Goal: Task Accomplishment & Management: Complete application form

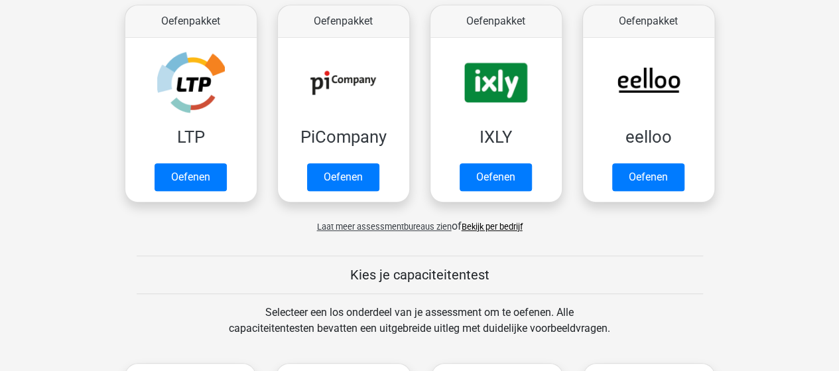
scroll to position [398, 0]
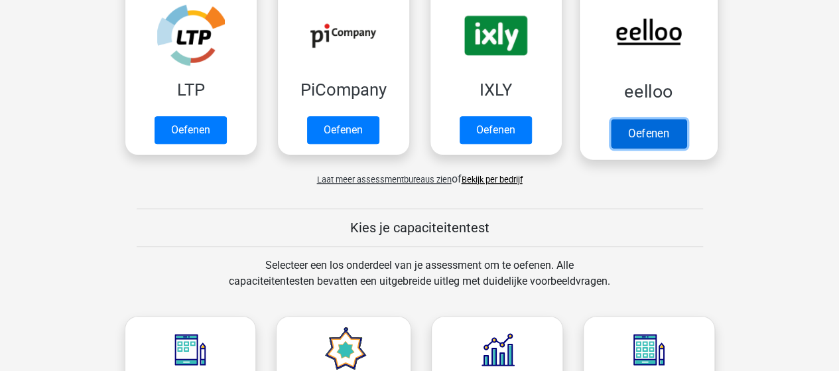
click at [635, 127] on link "Oefenen" at bounding box center [648, 133] width 76 height 29
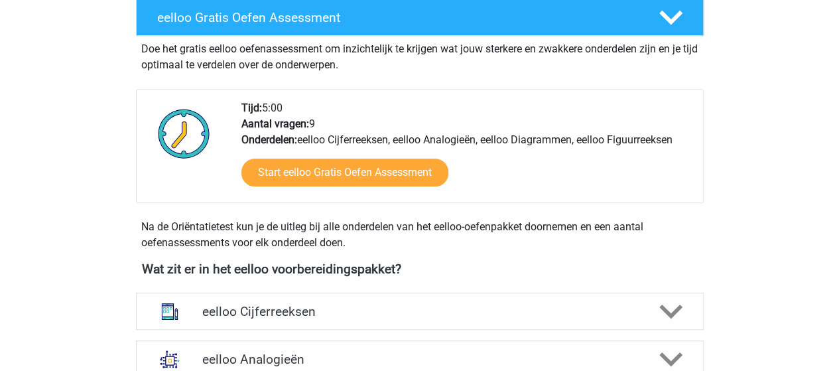
scroll to position [265, 0]
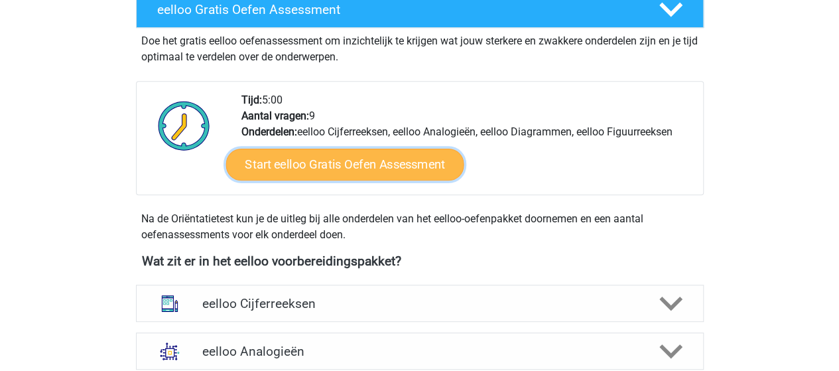
click at [344, 167] on link "Start eelloo Gratis Oefen Assessment" at bounding box center [345, 165] width 238 height 32
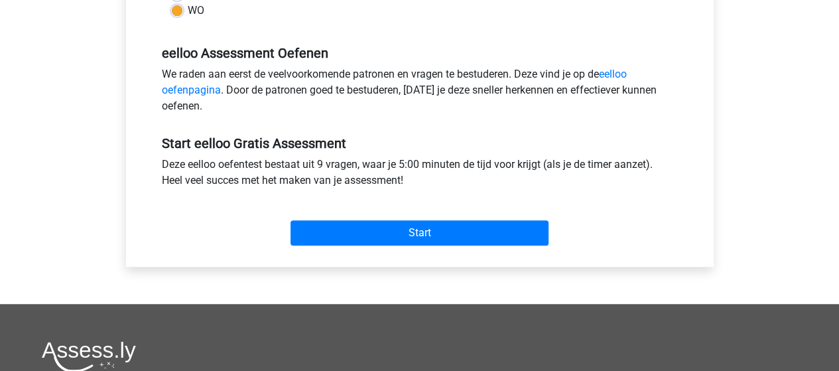
scroll to position [464, 0]
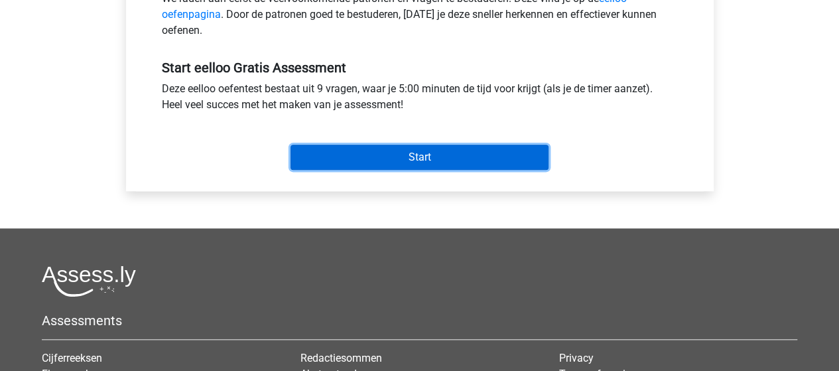
click at [414, 159] on input "Start" at bounding box center [420, 157] width 258 height 25
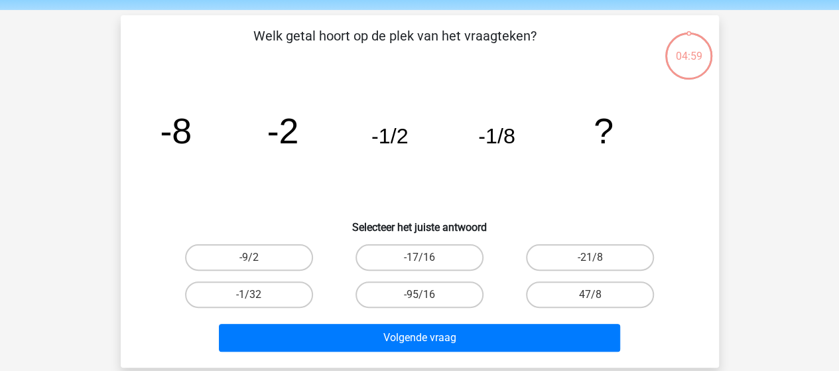
scroll to position [66, 0]
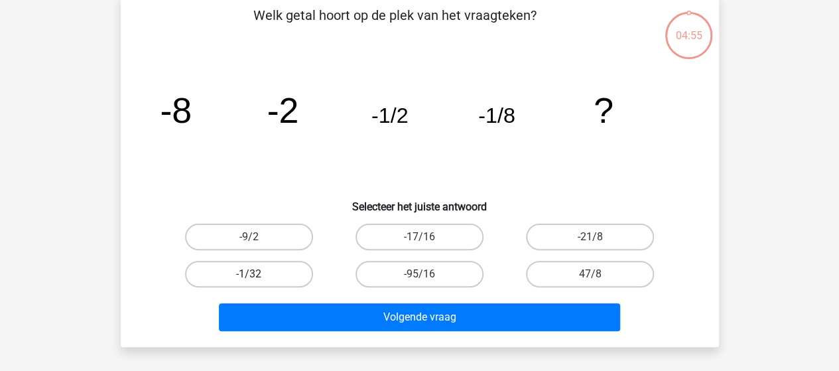
click at [277, 271] on label "-1/32" at bounding box center [249, 274] width 128 height 27
click at [257, 274] on input "-1/32" at bounding box center [253, 278] width 9 height 9
radio input "true"
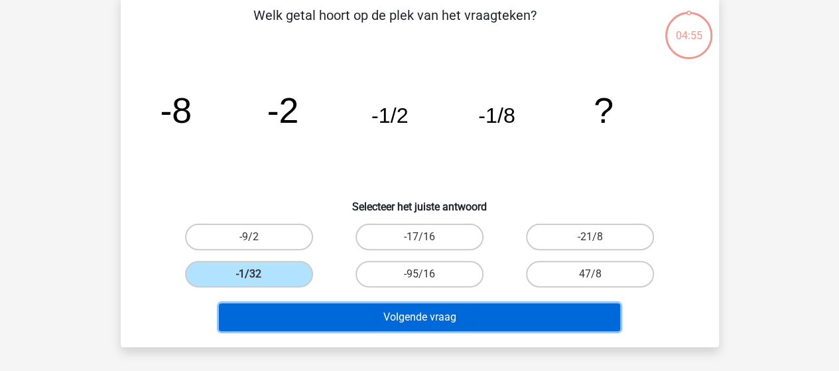
click at [409, 316] on button "Volgende vraag" at bounding box center [419, 317] width 401 height 28
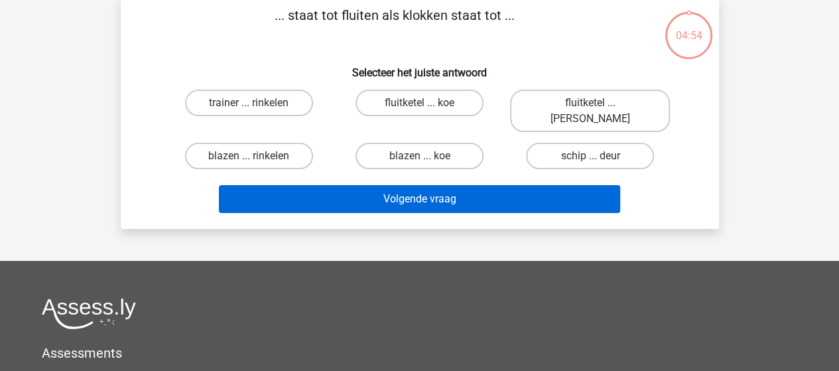
scroll to position [61, 0]
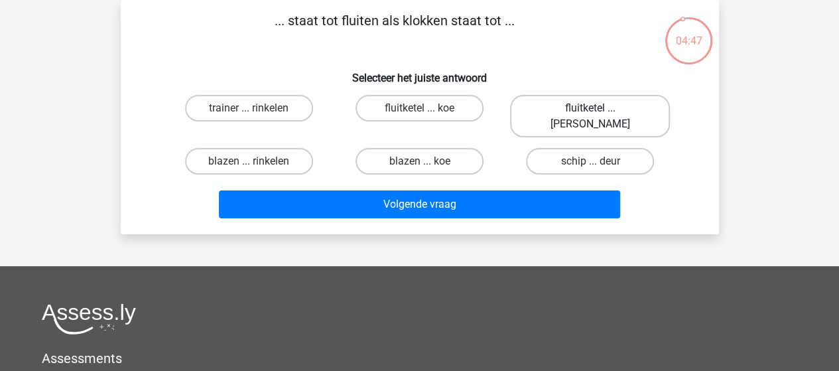
click at [564, 107] on label "fluitketel ... luiden" at bounding box center [590, 116] width 160 height 42
click at [590, 108] on input "fluitketel ... luiden" at bounding box center [594, 112] width 9 height 9
radio input "true"
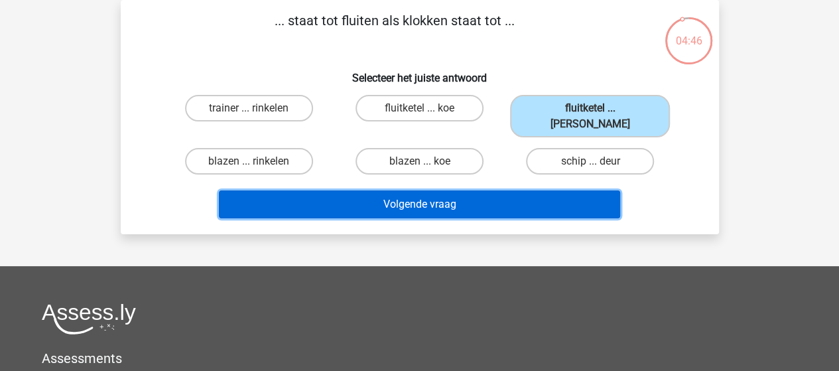
click at [447, 190] on button "Volgende vraag" at bounding box center [419, 204] width 401 height 28
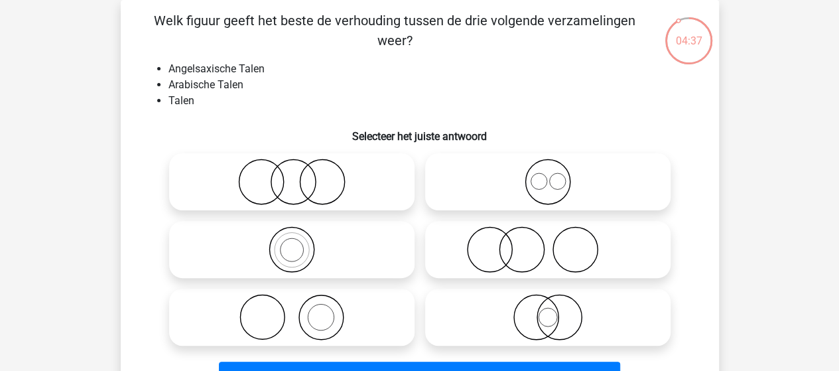
click at [545, 183] on icon at bounding box center [548, 182] width 235 height 46
click at [548, 175] on input "radio" at bounding box center [552, 171] width 9 height 9
radio input "true"
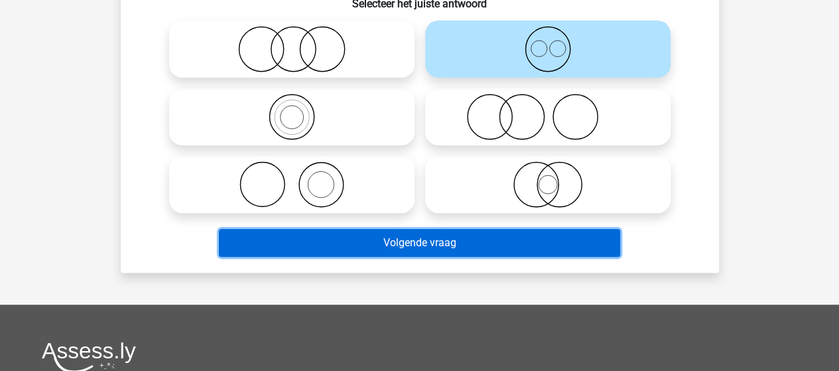
click at [423, 238] on button "Volgende vraag" at bounding box center [419, 243] width 401 height 28
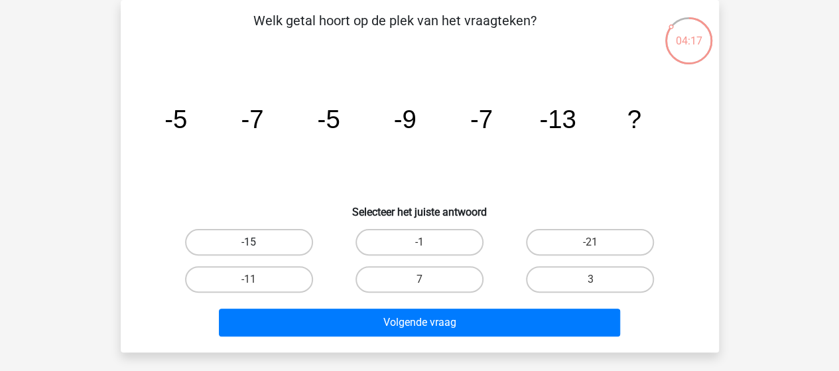
click at [284, 238] on label "-15" at bounding box center [249, 242] width 128 height 27
click at [257, 242] on input "-15" at bounding box center [253, 246] width 9 height 9
radio input "true"
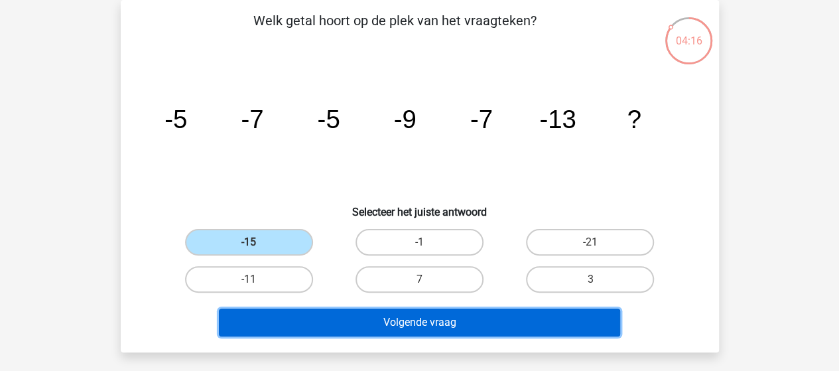
click at [401, 319] on button "Volgende vraag" at bounding box center [419, 323] width 401 height 28
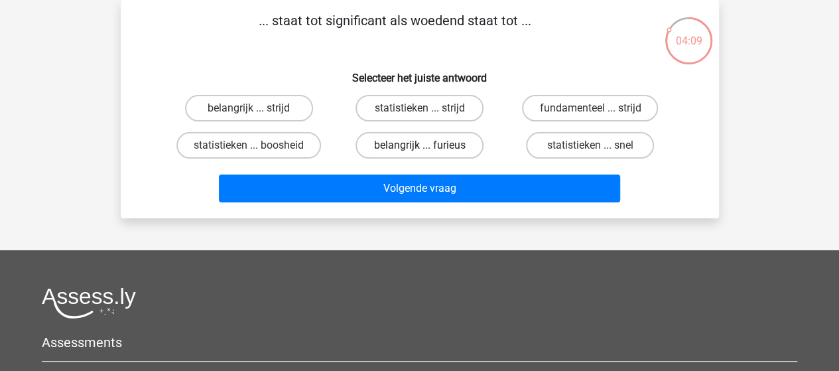
click at [428, 144] on label "belangrijk ... furieus" at bounding box center [420, 145] width 128 height 27
click at [428, 145] on input "belangrijk ... furieus" at bounding box center [423, 149] width 9 height 9
radio input "true"
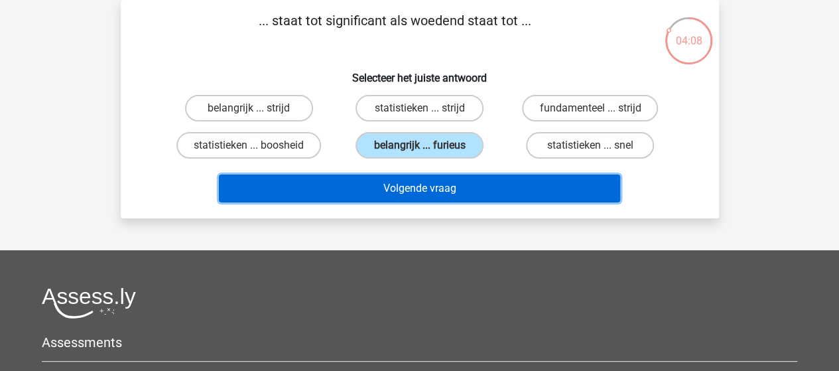
click at [422, 190] on button "Volgende vraag" at bounding box center [419, 188] width 401 height 28
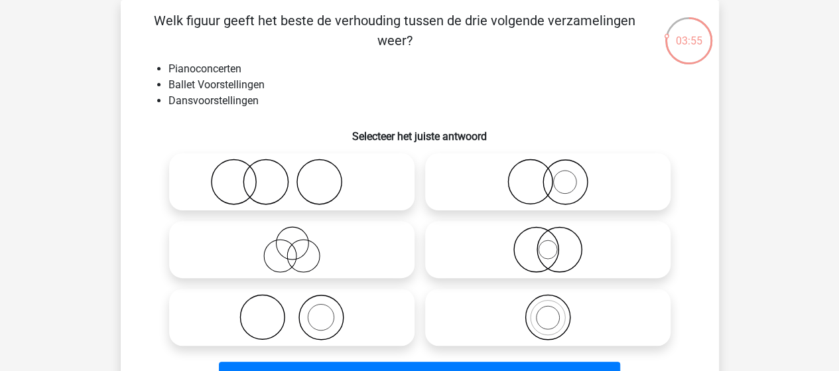
click at [314, 311] on icon at bounding box center [291, 317] width 235 height 46
click at [301, 311] on input "radio" at bounding box center [296, 306] width 9 height 9
radio input "true"
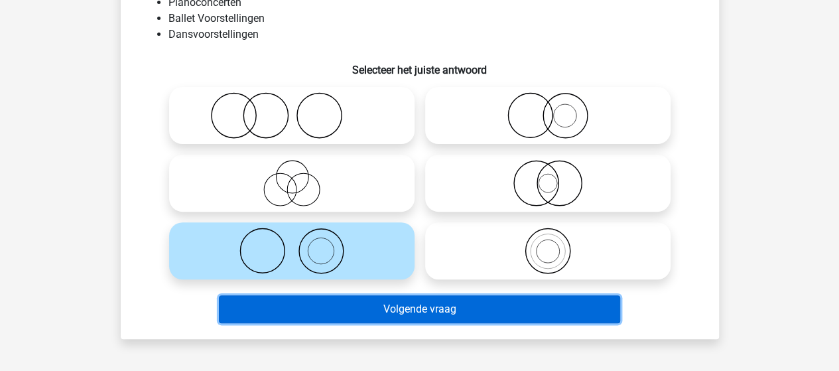
click at [386, 303] on button "Volgende vraag" at bounding box center [419, 309] width 401 height 28
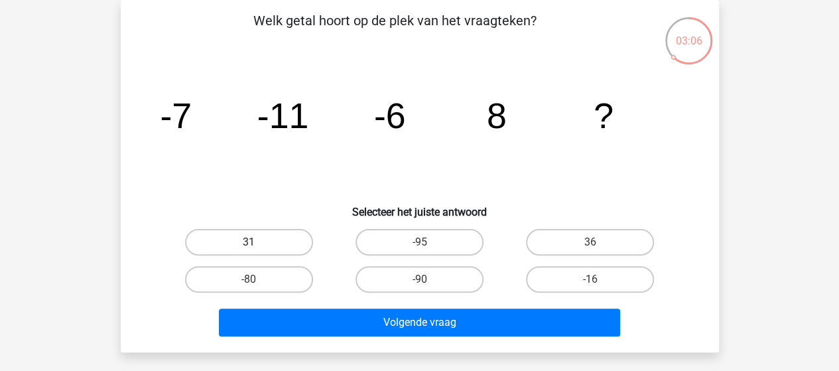
click at [290, 240] on label "31" at bounding box center [249, 242] width 128 height 27
click at [257, 242] on input "31" at bounding box center [253, 246] width 9 height 9
radio input "true"
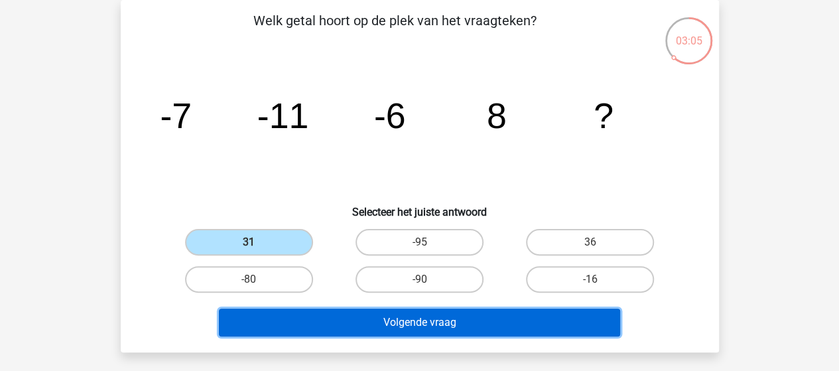
drag, startPoint x: 390, startPoint y: 316, endPoint x: 391, endPoint y: 284, distance: 32.5
click at [391, 316] on button "Volgende vraag" at bounding box center [419, 323] width 401 height 28
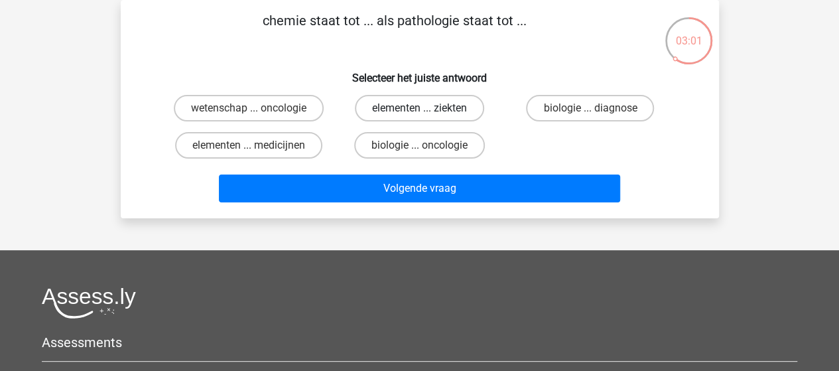
click at [411, 105] on label "elementen ... ziekten" at bounding box center [419, 108] width 129 height 27
click at [419, 108] on input "elementen ... ziekten" at bounding box center [423, 112] width 9 height 9
radio input "true"
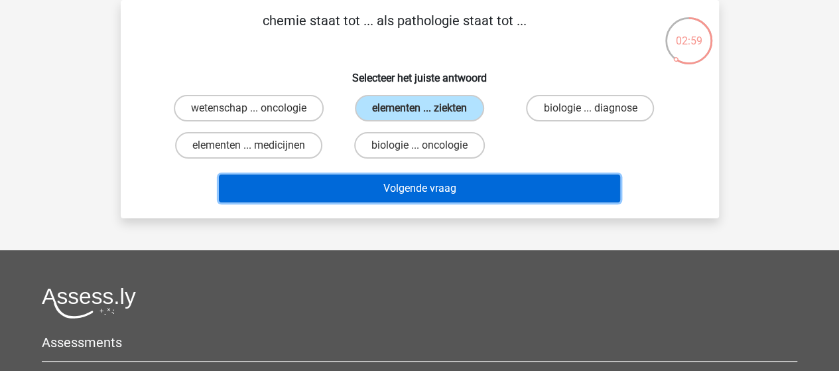
click at [407, 192] on button "Volgende vraag" at bounding box center [419, 188] width 401 height 28
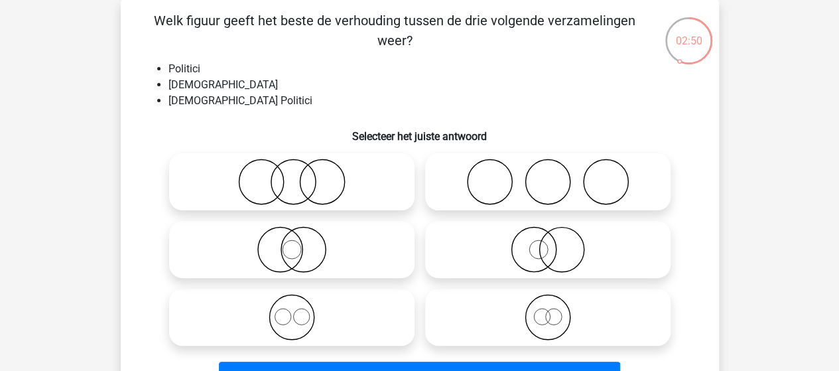
click at [535, 246] on icon at bounding box center [548, 249] width 235 height 46
click at [548, 243] on input "radio" at bounding box center [552, 238] width 9 height 9
radio input "true"
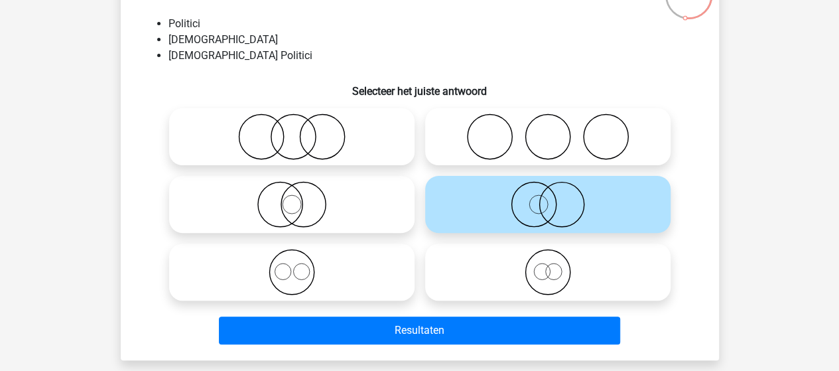
scroll to position [127, 0]
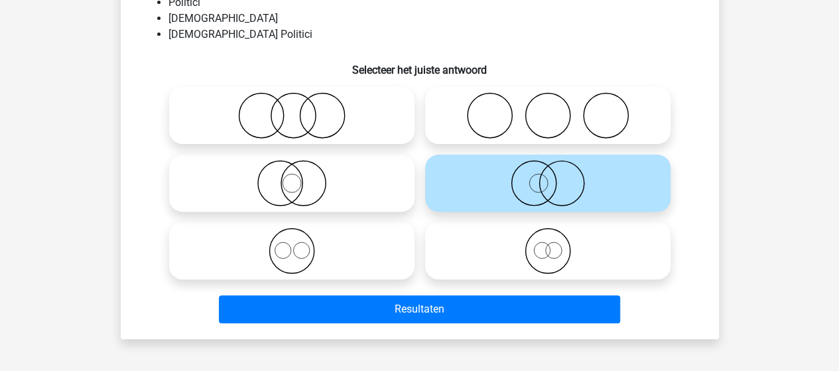
click at [305, 188] on icon at bounding box center [291, 183] width 235 height 46
click at [301, 176] on input "radio" at bounding box center [296, 172] width 9 height 9
radio input "true"
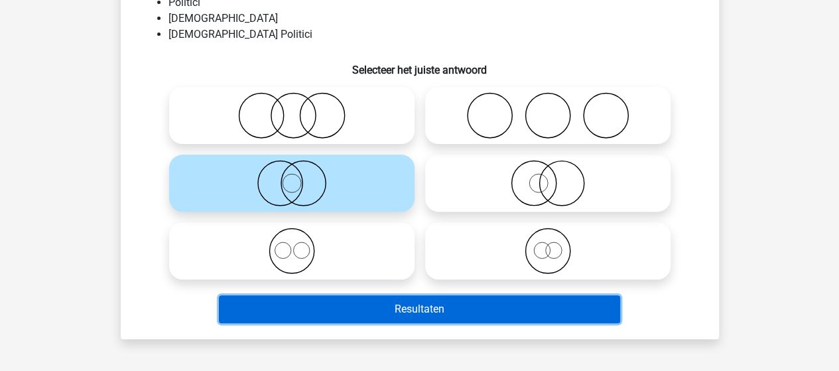
click at [399, 310] on button "Resultaten" at bounding box center [419, 309] width 401 height 28
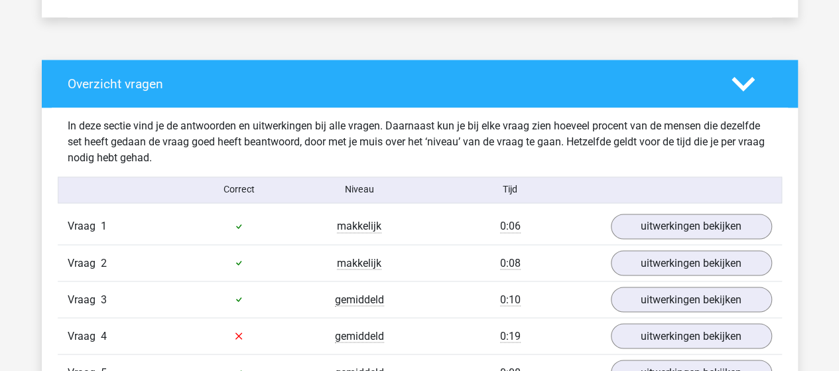
scroll to position [1128, 0]
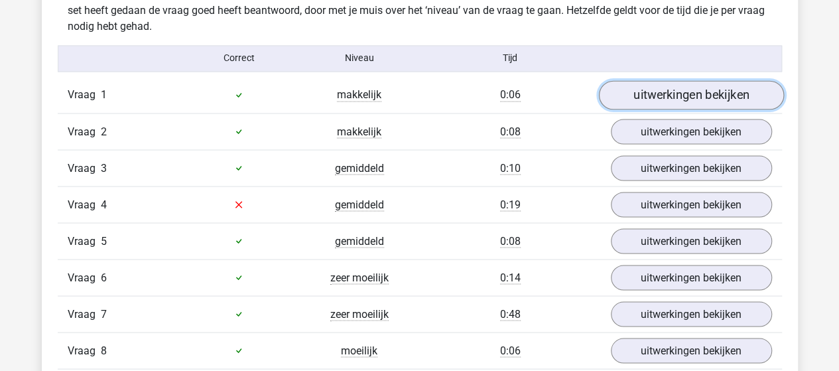
click at [670, 92] on link "uitwerkingen bekijken" at bounding box center [690, 94] width 185 height 29
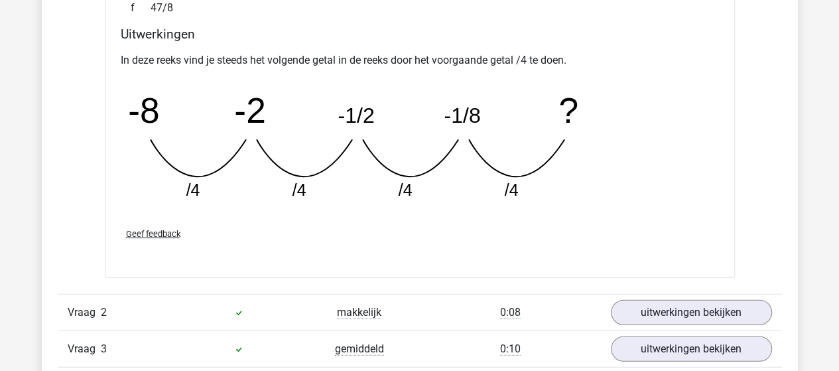
scroll to position [1659, 0]
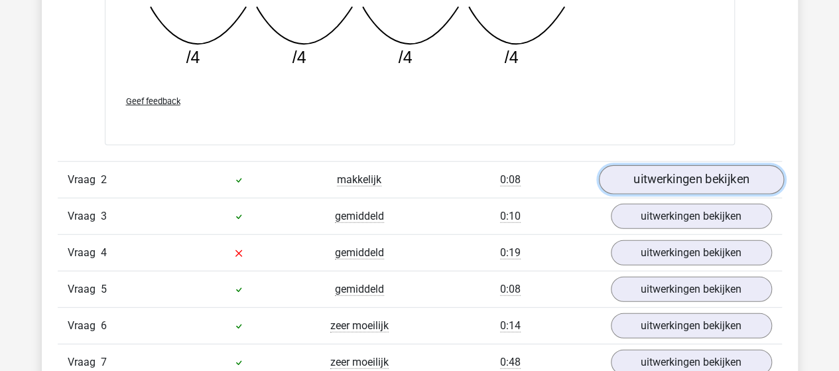
click at [669, 174] on link "uitwerkingen bekijken" at bounding box center [690, 180] width 185 height 29
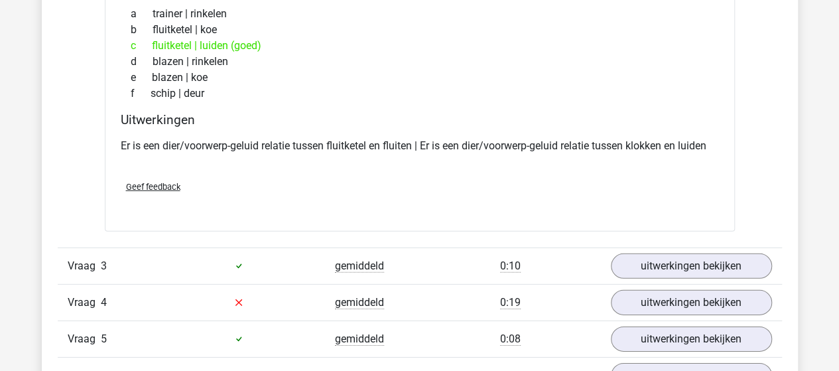
scroll to position [1990, 0]
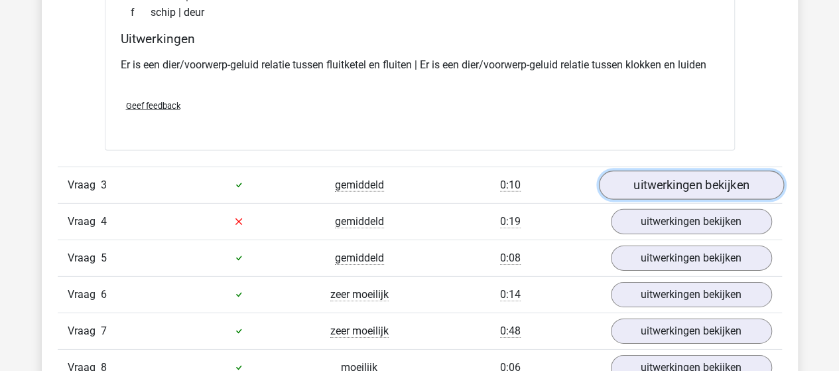
click at [670, 178] on link "uitwerkingen bekijken" at bounding box center [690, 185] width 185 height 29
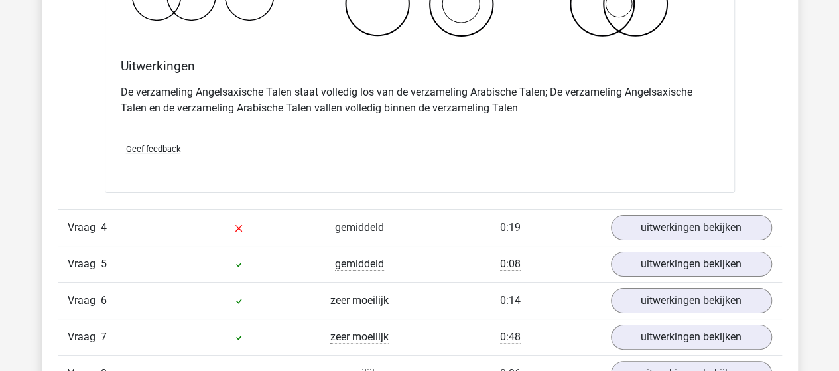
scroll to position [2521, 0]
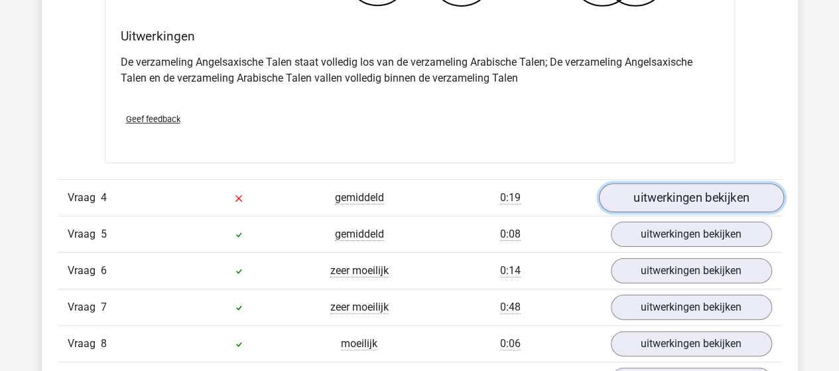
click at [676, 194] on link "uitwerkingen bekijken" at bounding box center [690, 197] width 185 height 29
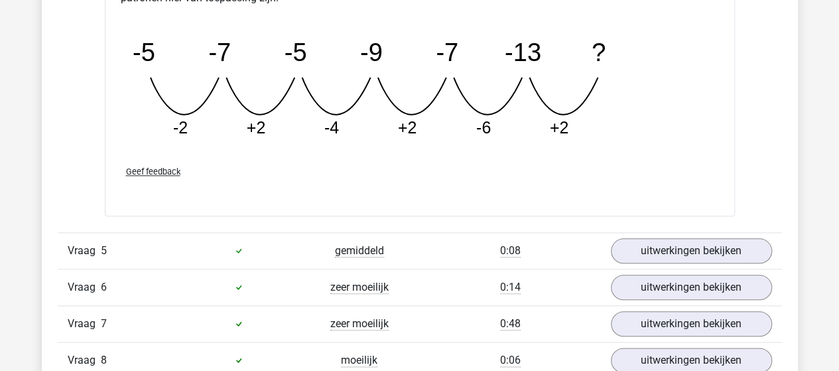
scroll to position [3118, 0]
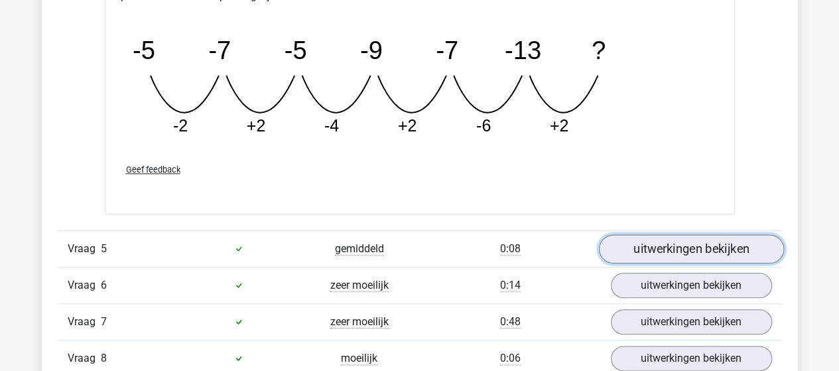
click at [642, 237] on link "uitwerkingen bekijken" at bounding box center [690, 248] width 185 height 29
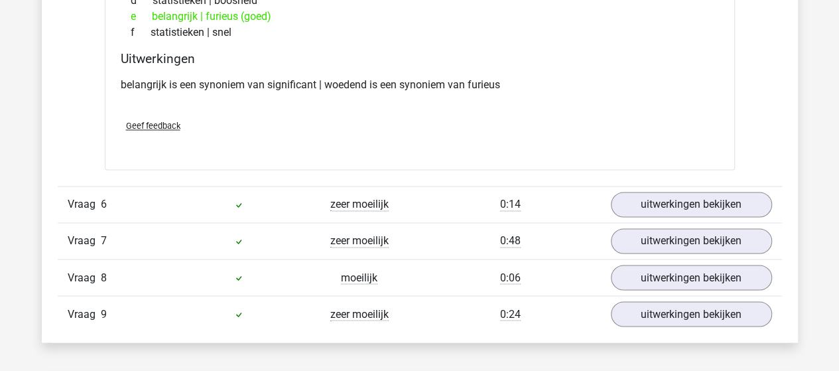
scroll to position [3516, 0]
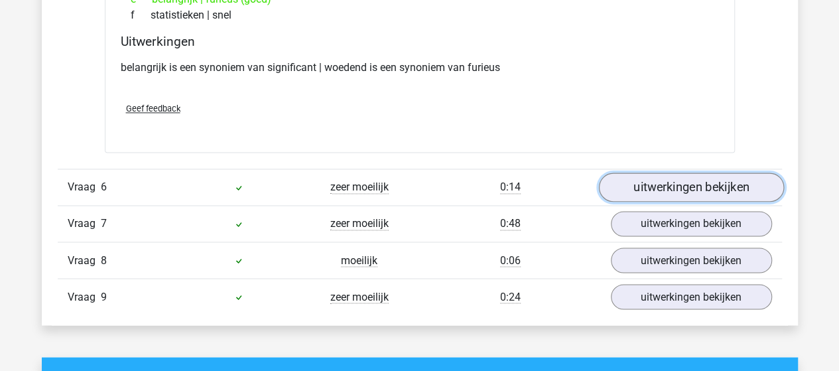
click at [674, 184] on link "uitwerkingen bekijken" at bounding box center [690, 187] width 185 height 29
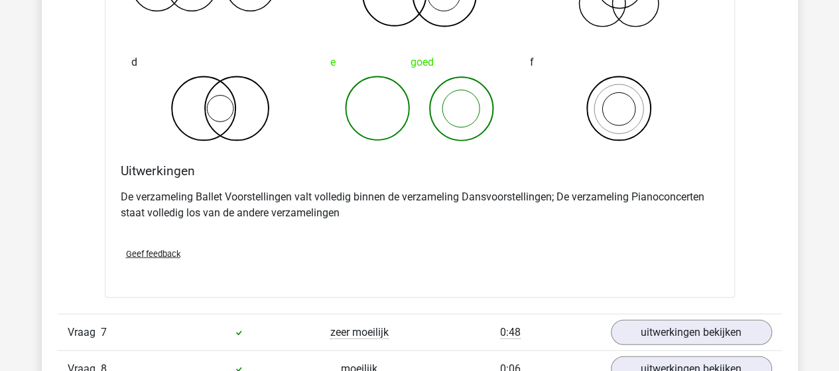
scroll to position [3981, 0]
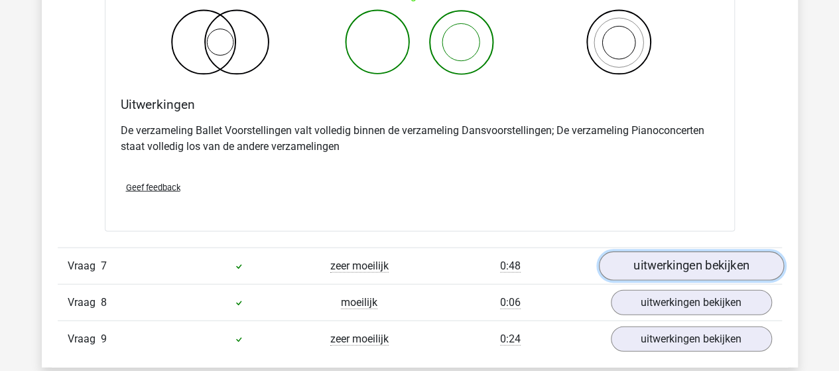
click at [679, 257] on link "uitwerkingen bekijken" at bounding box center [690, 265] width 185 height 29
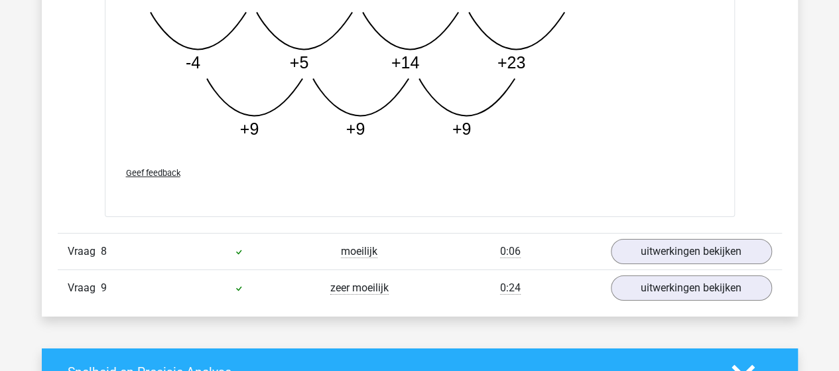
scroll to position [4711, 0]
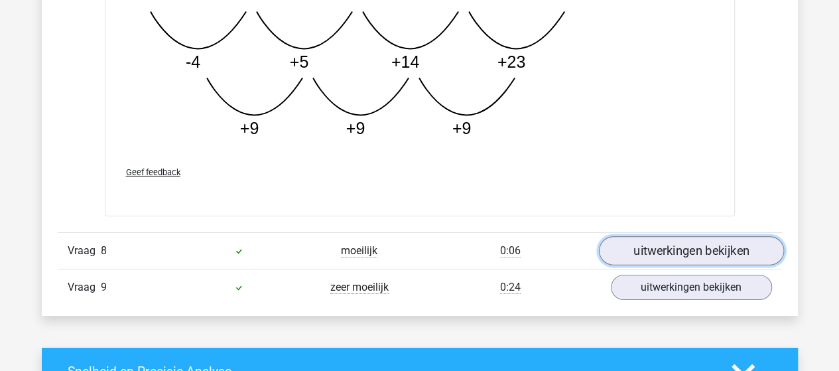
click at [680, 238] on link "uitwerkingen bekijken" at bounding box center [690, 250] width 185 height 29
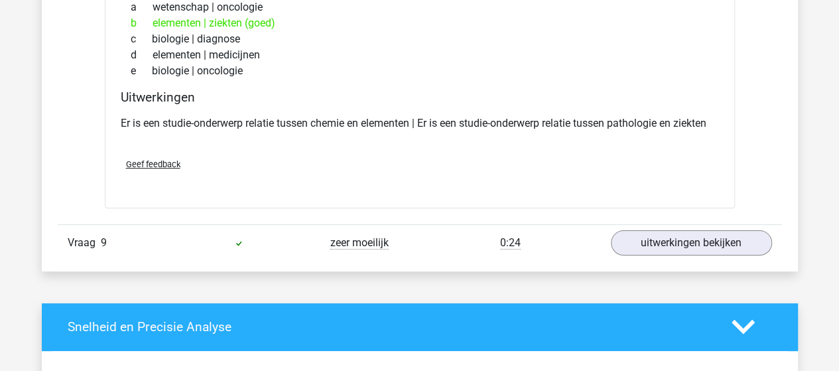
scroll to position [5042, 0]
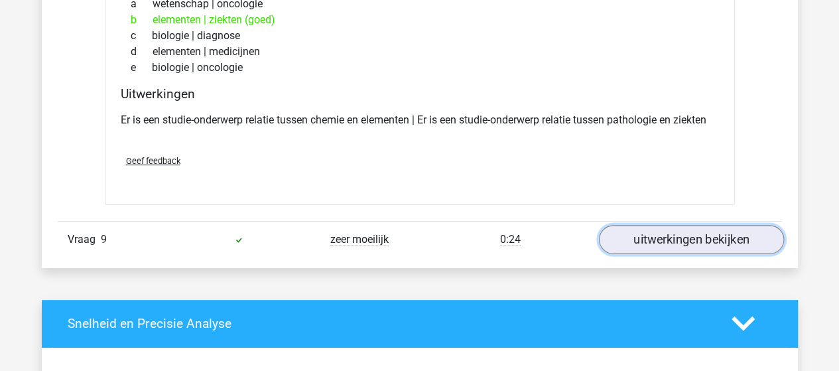
click at [667, 225] on link "uitwerkingen bekijken" at bounding box center [690, 239] width 185 height 29
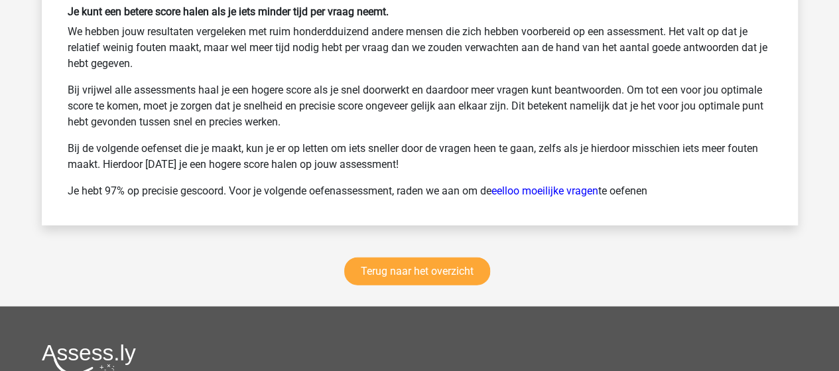
scroll to position [6436, 0]
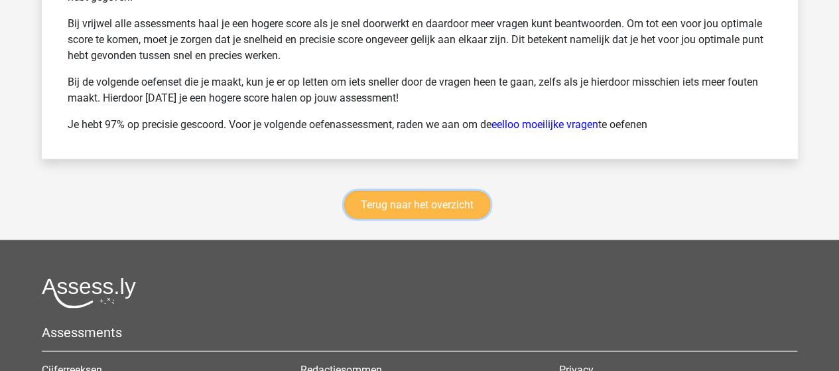
click at [440, 191] on link "Terug naar het overzicht" at bounding box center [417, 205] width 146 height 28
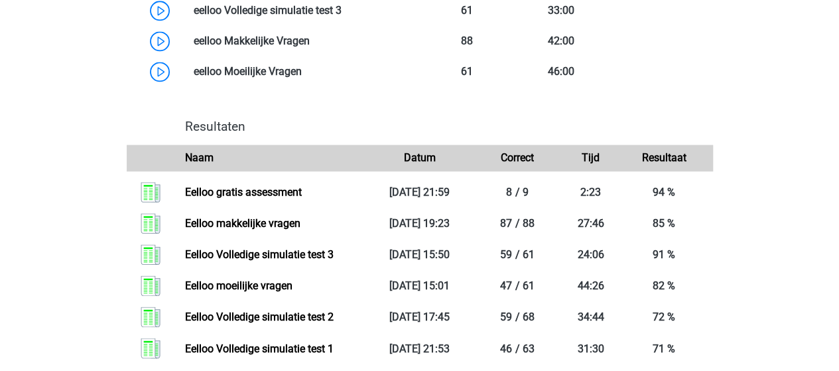
scroll to position [995, 0]
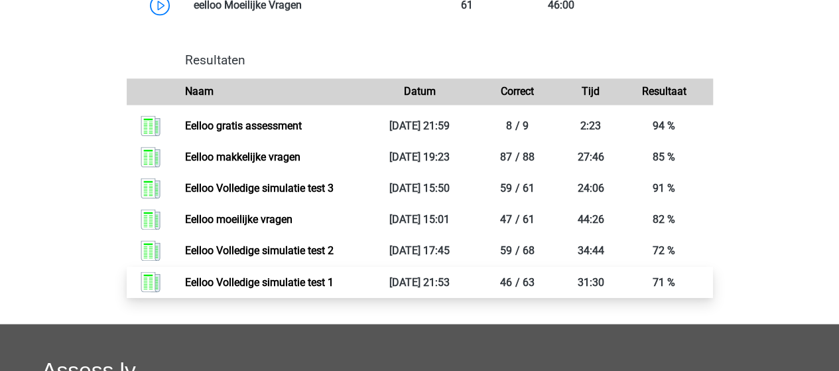
click at [271, 288] on link "Eelloo Volledige simulatie test 1" at bounding box center [259, 281] width 149 height 13
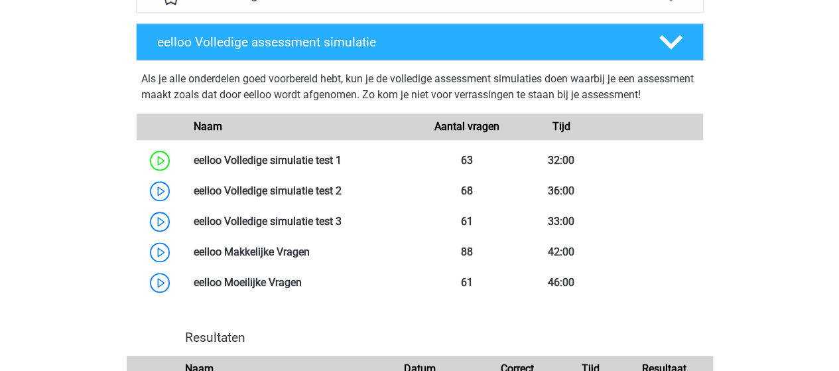
scroll to position [663, 0]
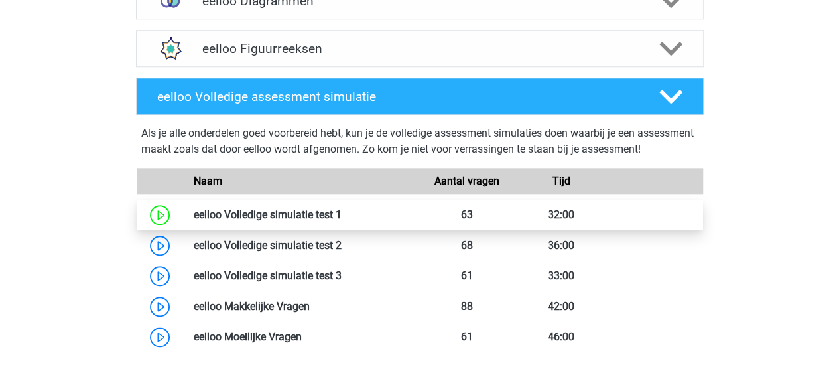
click at [342, 221] on link at bounding box center [342, 214] width 0 height 13
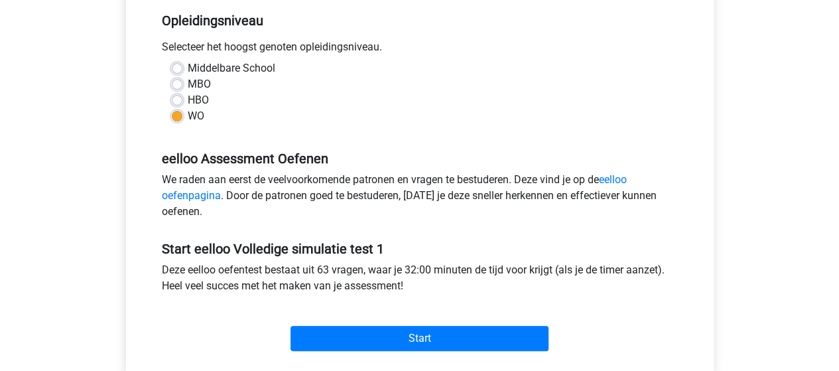
scroll to position [332, 0]
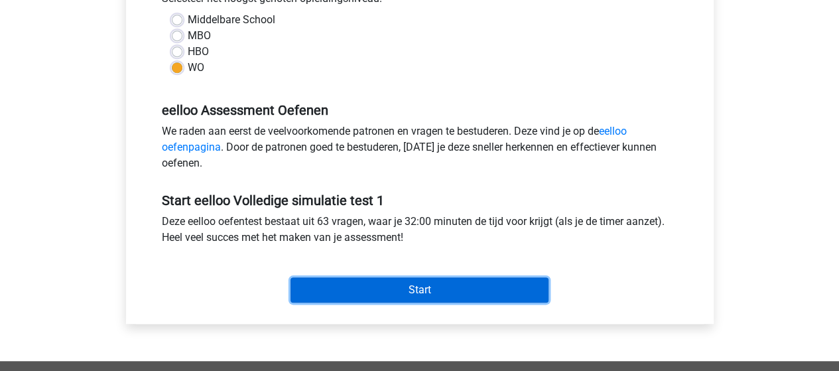
click at [413, 289] on input "Start" at bounding box center [420, 289] width 258 height 25
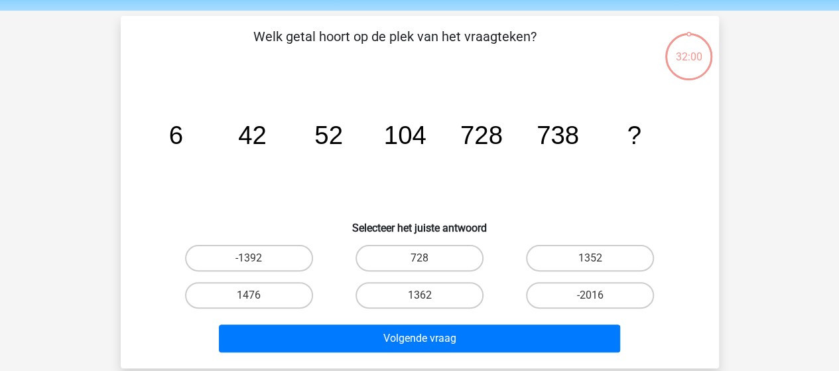
scroll to position [66, 0]
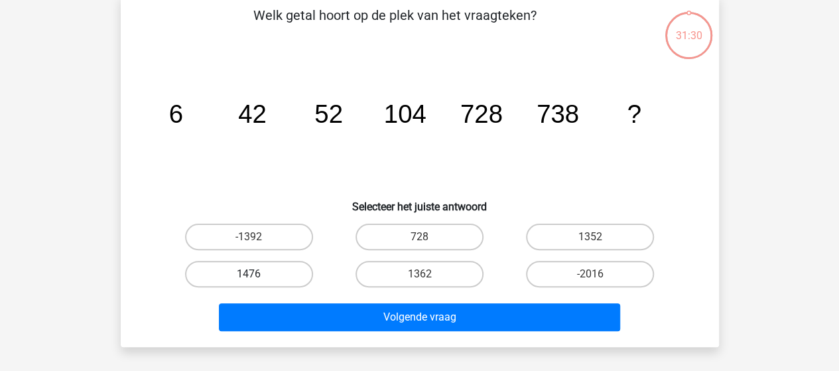
click at [287, 275] on label "1476" at bounding box center [249, 274] width 128 height 27
click at [257, 275] on input "1476" at bounding box center [253, 278] width 9 height 9
radio input "true"
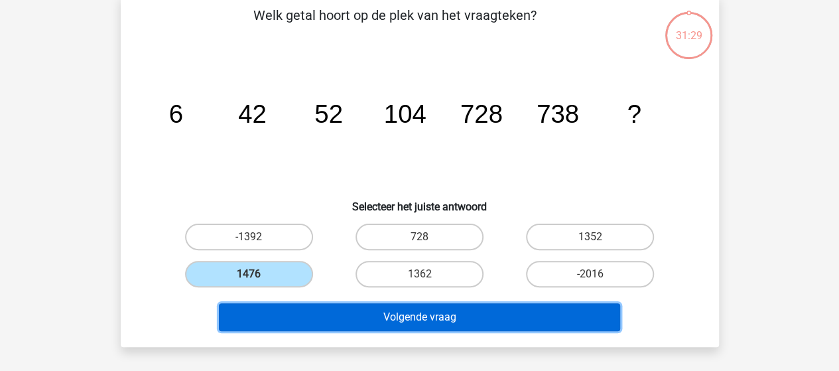
click at [413, 320] on button "Volgende vraag" at bounding box center [419, 317] width 401 height 28
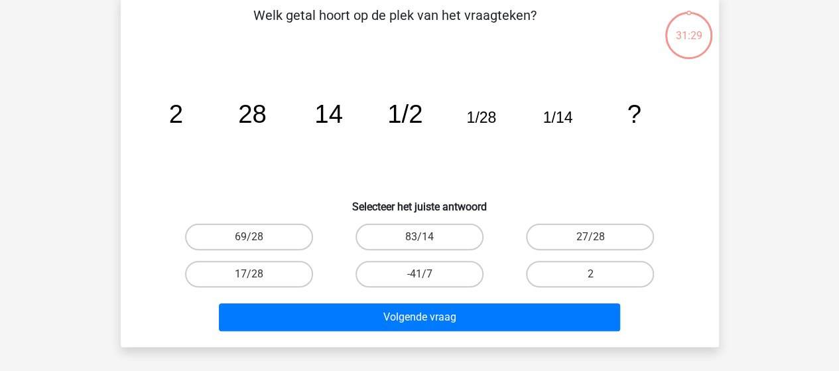
scroll to position [61, 0]
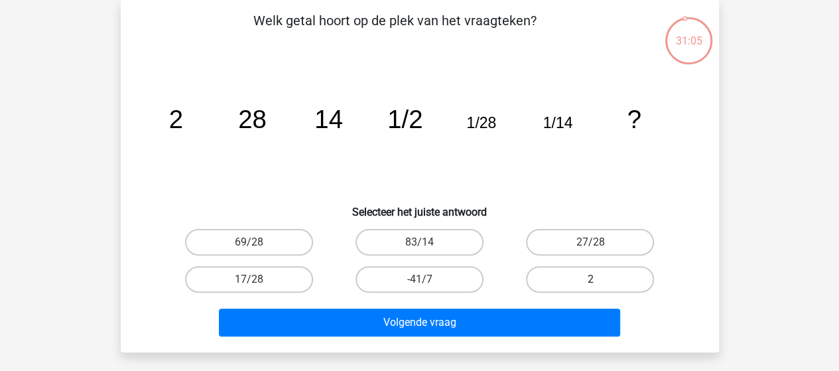
click at [588, 280] on label "2" at bounding box center [590, 279] width 128 height 27
click at [590, 280] on input "2" at bounding box center [594, 283] width 9 height 9
radio input "true"
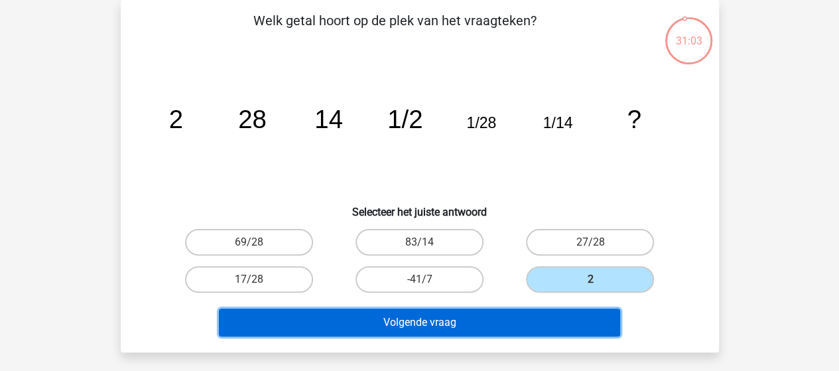
click at [449, 323] on button "Volgende vraag" at bounding box center [419, 323] width 401 height 28
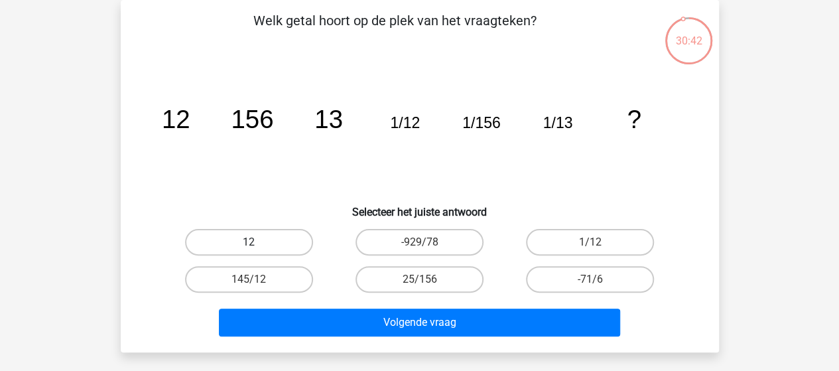
click at [287, 240] on label "12" at bounding box center [249, 242] width 128 height 27
click at [257, 242] on input "12" at bounding box center [253, 246] width 9 height 9
radio input "true"
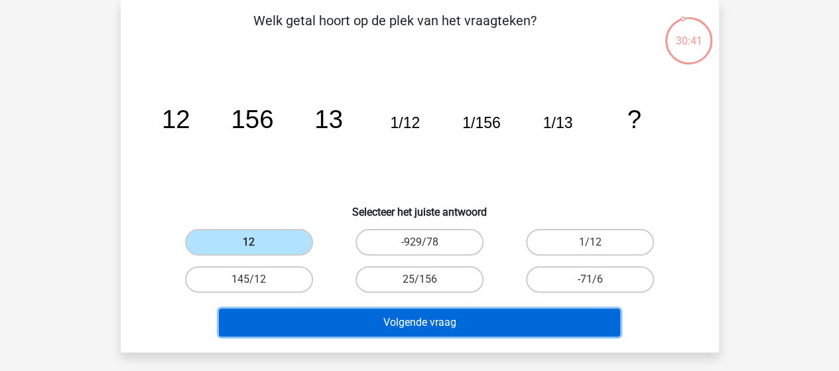
click at [394, 322] on button "Volgende vraag" at bounding box center [419, 323] width 401 height 28
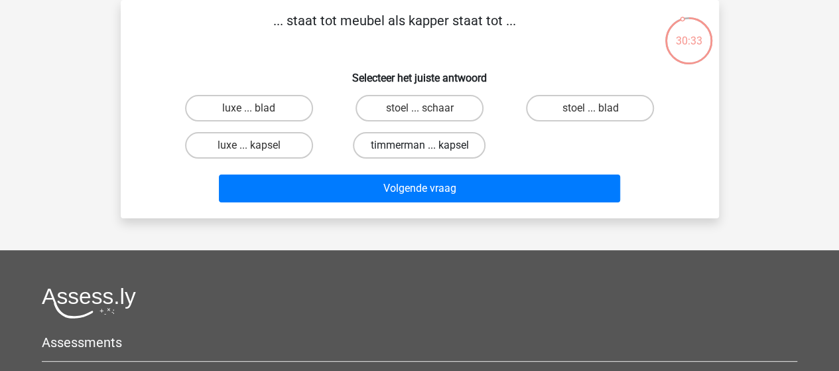
click at [435, 139] on label "timmerman ... kapsel" at bounding box center [419, 145] width 133 height 27
click at [428, 145] on input "timmerman ... kapsel" at bounding box center [423, 149] width 9 height 9
radio input "true"
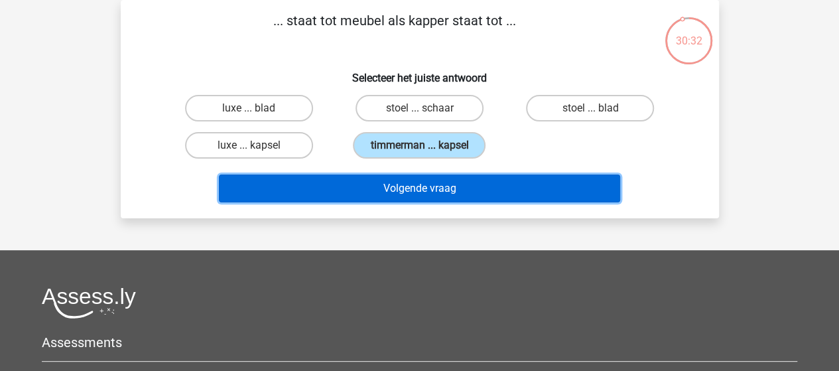
click at [425, 181] on button "Volgende vraag" at bounding box center [419, 188] width 401 height 28
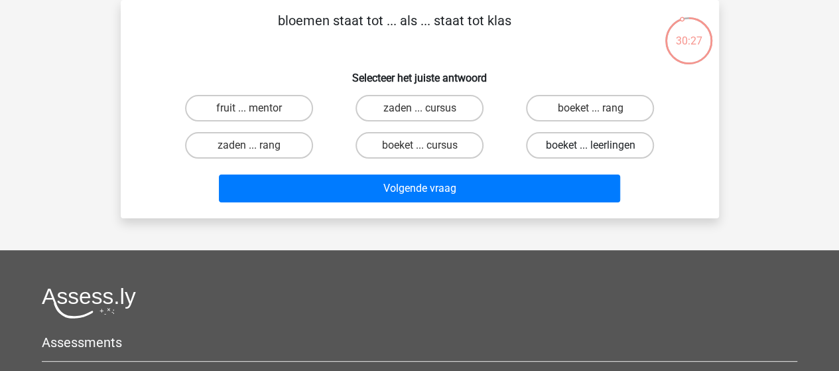
click at [555, 141] on label "boeket ... leerlingen" at bounding box center [590, 145] width 128 height 27
click at [590, 145] on input "boeket ... leerlingen" at bounding box center [594, 149] width 9 height 9
radio input "true"
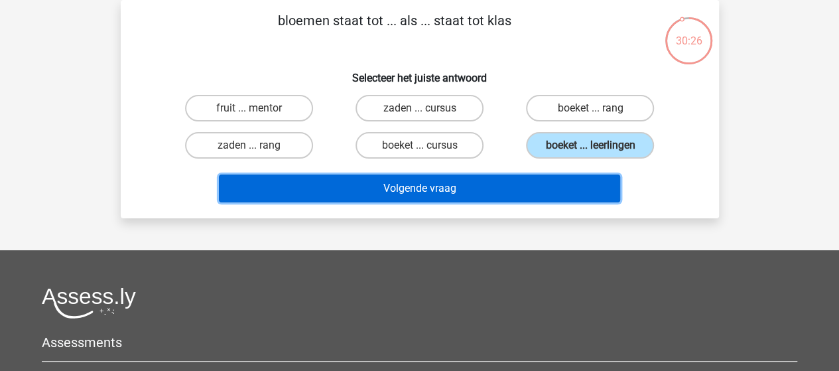
click at [458, 185] on button "Volgende vraag" at bounding box center [419, 188] width 401 height 28
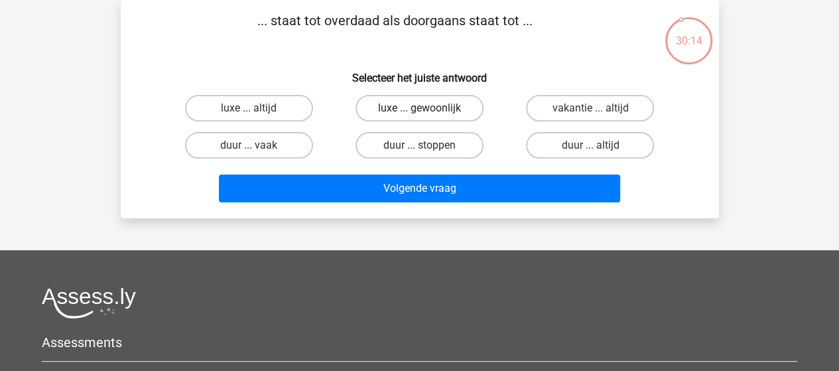
click at [421, 105] on label "luxe ... gewoonlijk" at bounding box center [420, 108] width 128 height 27
click at [421, 108] on input "luxe ... gewoonlijk" at bounding box center [423, 112] width 9 height 9
radio input "true"
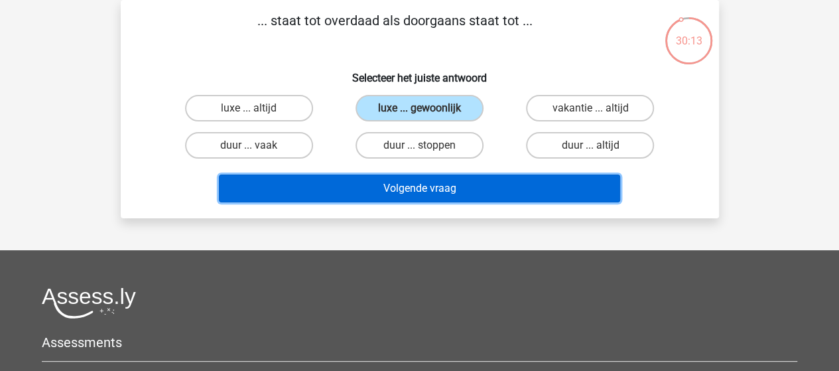
click at [433, 185] on button "Volgende vraag" at bounding box center [419, 188] width 401 height 28
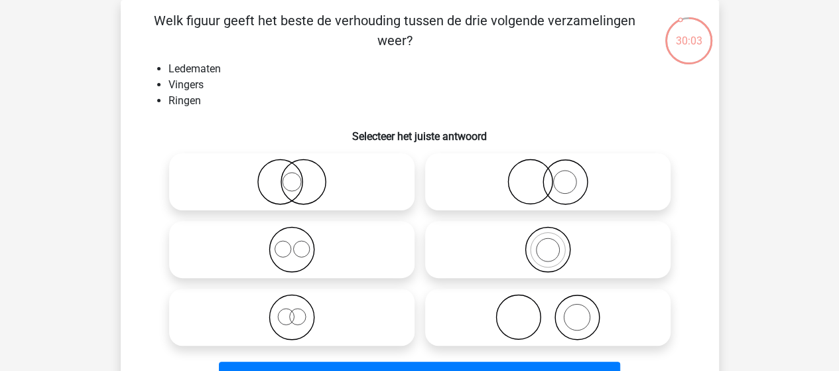
click at [514, 307] on icon at bounding box center [548, 317] width 235 height 46
click at [548, 307] on input "radio" at bounding box center [552, 306] width 9 height 9
radio input "true"
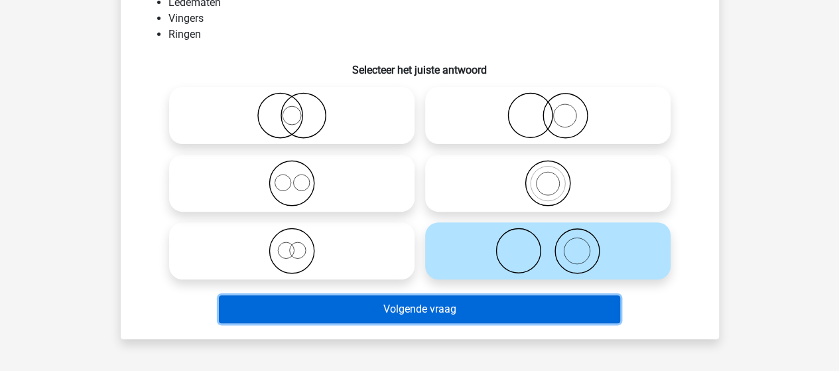
click at [445, 307] on button "Volgende vraag" at bounding box center [419, 309] width 401 height 28
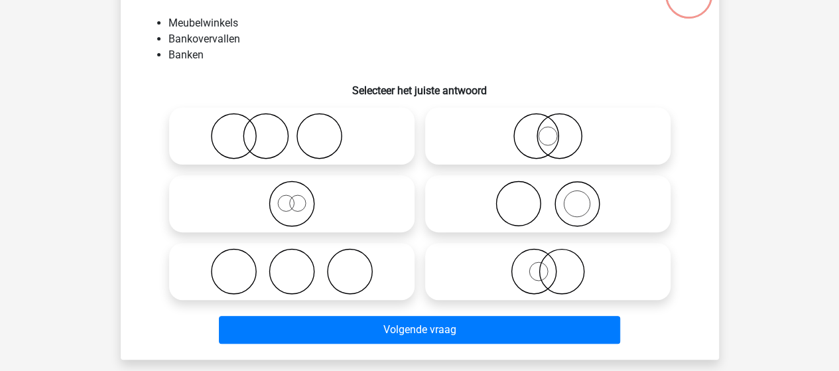
scroll to position [127, 0]
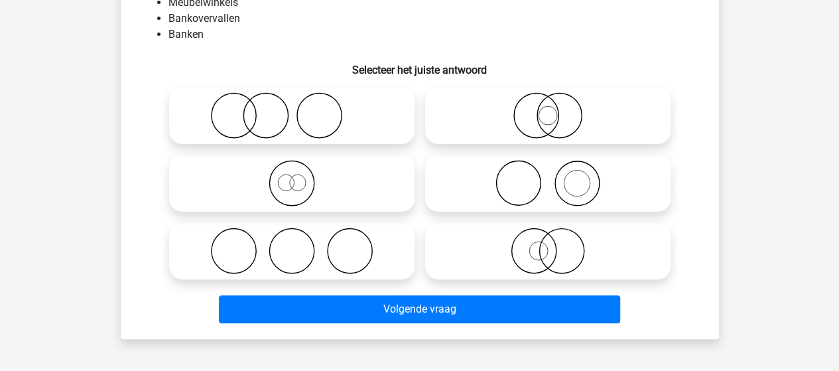
click at [346, 240] on icon at bounding box center [291, 251] width 235 height 46
click at [301, 240] on input "radio" at bounding box center [296, 240] width 9 height 9
radio input "true"
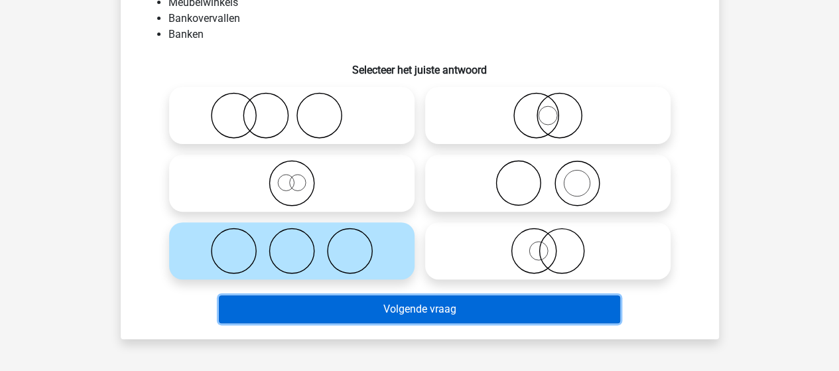
click at [449, 312] on button "Volgende vraag" at bounding box center [419, 309] width 401 height 28
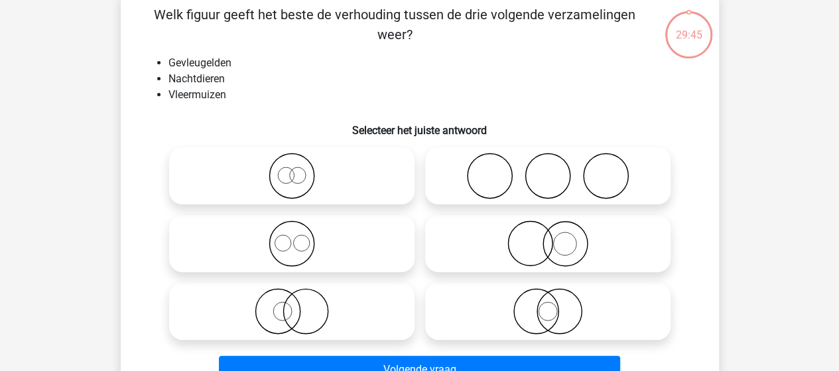
scroll to position [61, 0]
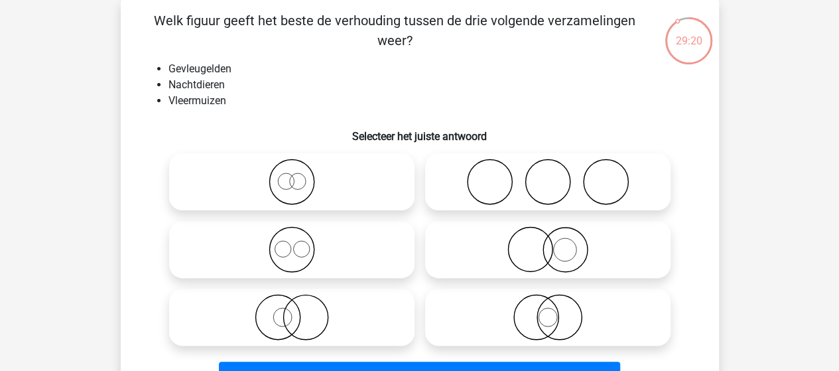
click at [528, 307] on icon at bounding box center [548, 317] width 235 height 46
click at [548, 307] on input "radio" at bounding box center [552, 306] width 9 height 9
radio input "true"
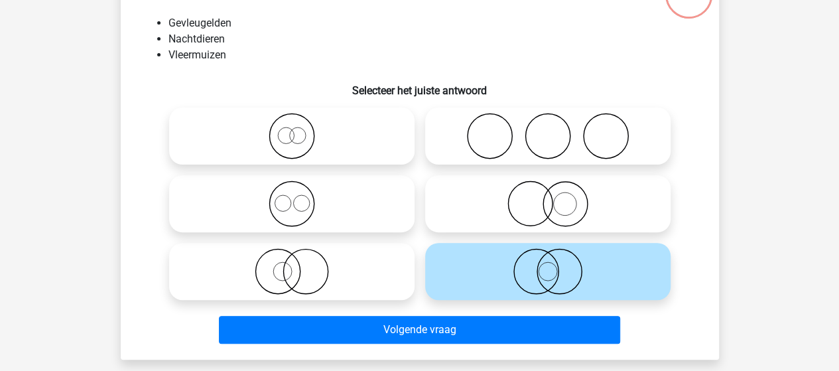
scroll to position [127, 0]
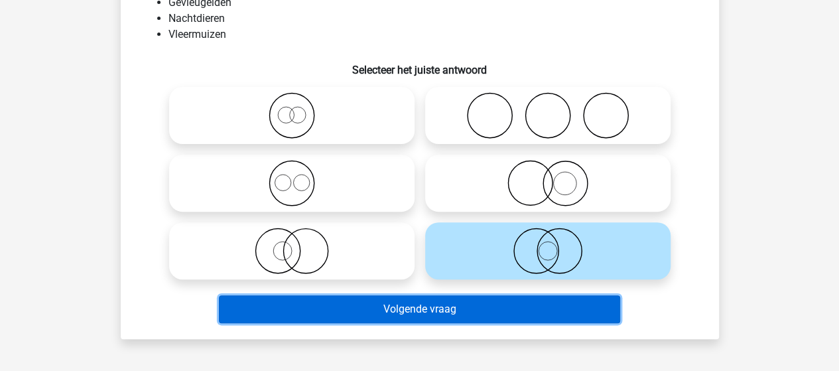
click at [450, 308] on button "Volgende vraag" at bounding box center [419, 309] width 401 height 28
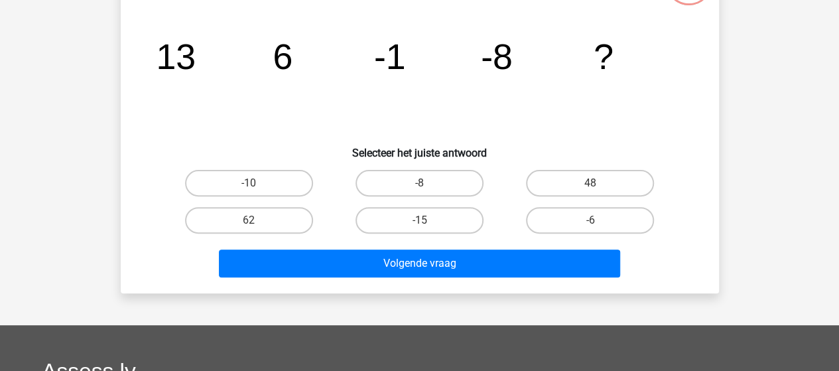
scroll to position [61, 0]
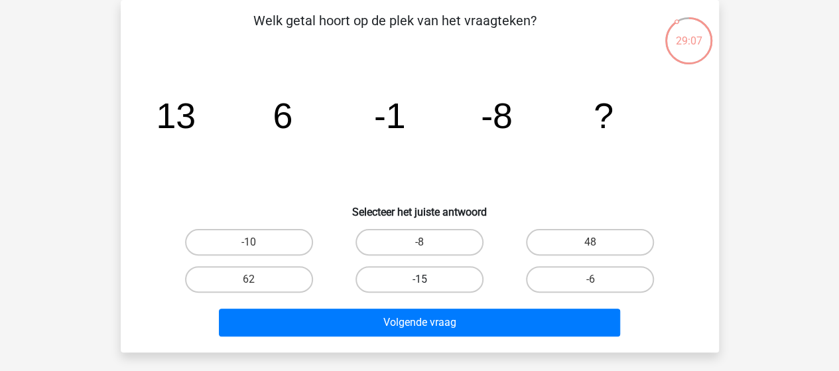
drag, startPoint x: 427, startPoint y: 281, endPoint x: 422, endPoint y: 291, distance: 11.0
click at [426, 282] on input "-15" at bounding box center [423, 283] width 9 height 9
radio input "true"
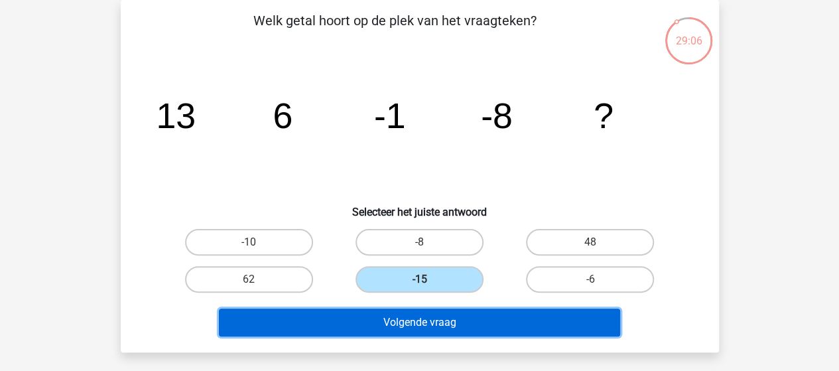
click at [418, 314] on button "Volgende vraag" at bounding box center [419, 323] width 401 height 28
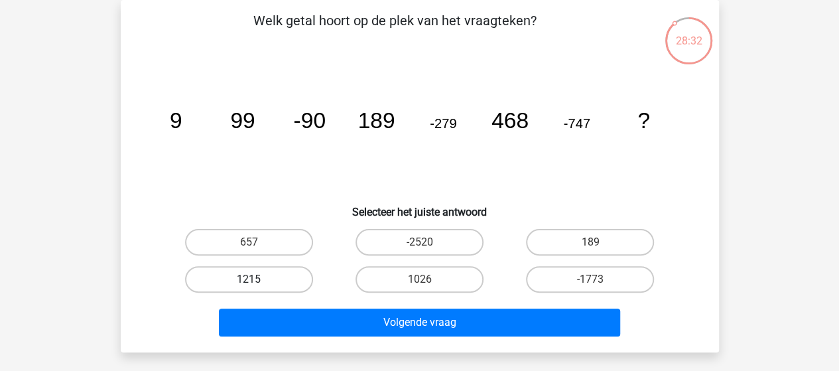
click at [272, 278] on label "1215" at bounding box center [249, 279] width 128 height 27
click at [257, 279] on input "1215" at bounding box center [253, 283] width 9 height 9
radio input "true"
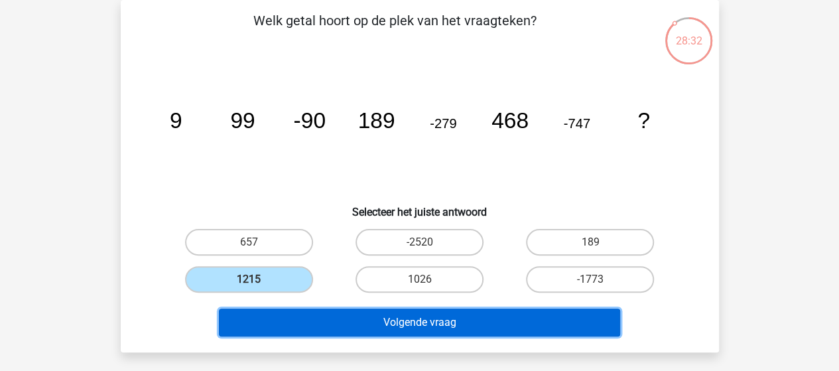
click at [385, 318] on button "Volgende vraag" at bounding box center [419, 323] width 401 height 28
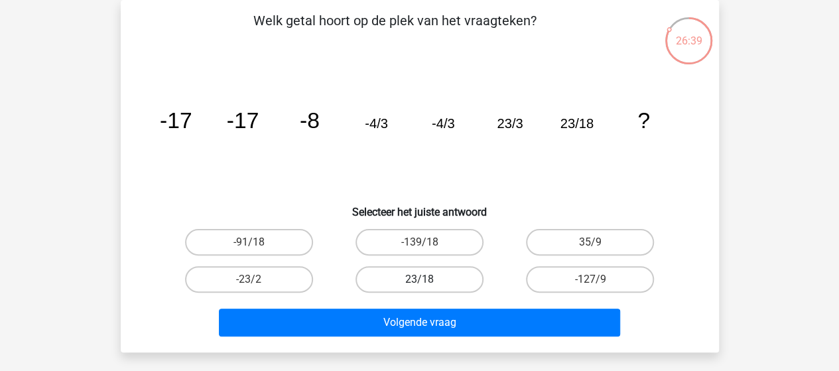
click at [407, 278] on label "23/18" at bounding box center [420, 279] width 128 height 27
click at [419, 279] on input "23/18" at bounding box center [423, 283] width 9 height 9
radio input "true"
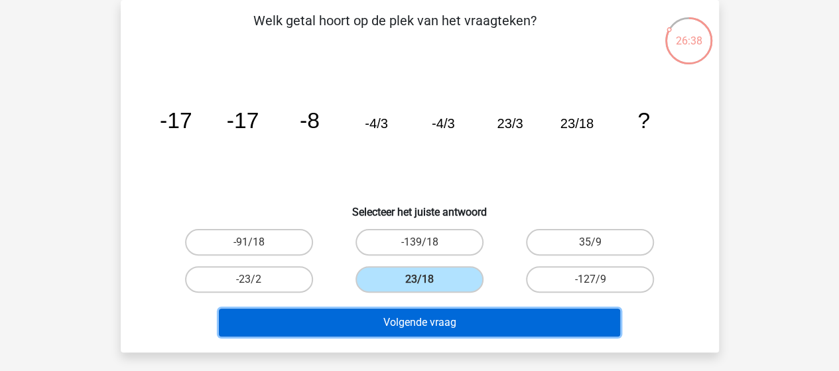
click at [425, 324] on button "Volgende vraag" at bounding box center [419, 323] width 401 height 28
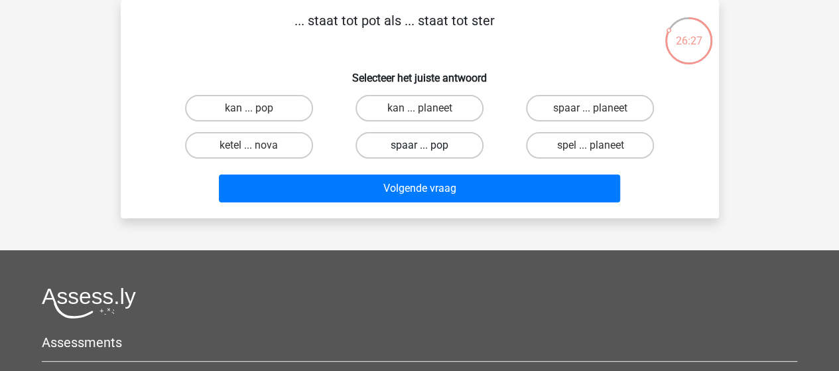
click at [432, 149] on label "spaar ... pop" at bounding box center [420, 145] width 128 height 27
click at [428, 149] on input "spaar ... pop" at bounding box center [423, 149] width 9 height 9
radio input "true"
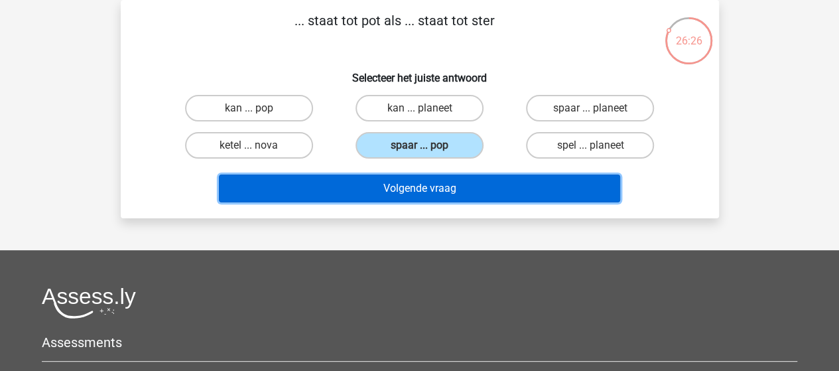
click at [429, 187] on button "Volgende vraag" at bounding box center [419, 188] width 401 height 28
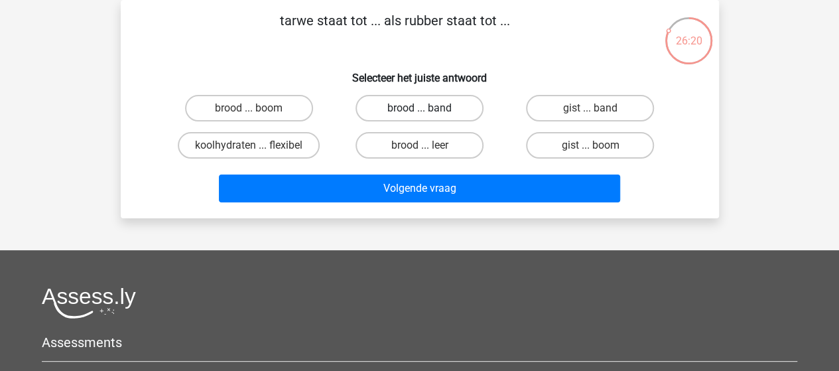
click at [434, 105] on label "brood ... band" at bounding box center [420, 108] width 128 height 27
click at [428, 108] on input "brood ... band" at bounding box center [423, 112] width 9 height 9
radio input "true"
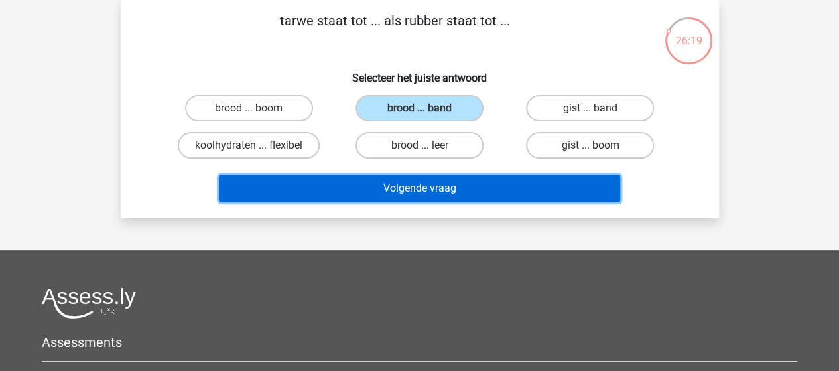
click at [438, 189] on button "Volgende vraag" at bounding box center [419, 188] width 401 height 28
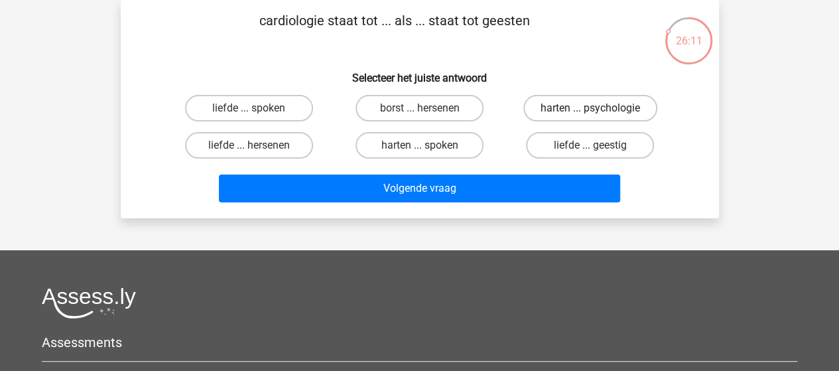
click at [559, 104] on label "harten ... psychologie" at bounding box center [590, 108] width 134 height 27
click at [590, 108] on input "harten ... psychologie" at bounding box center [594, 112] width 9 height 9
radio input "true"
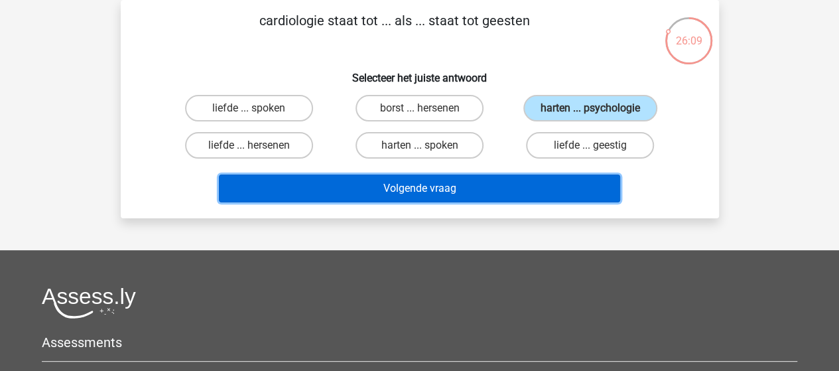
click at [423, 183] on button "Volgende vraag" at bounding box center [419, 188] width 401 height 28
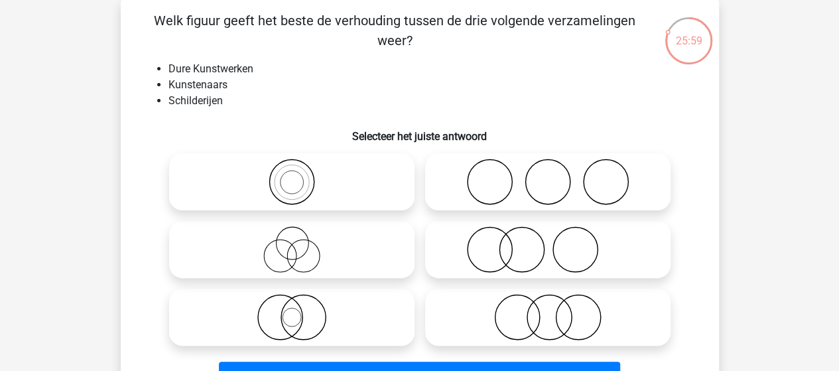
click at [501, 241] on circle at bounding box center [522, 250] width 44 height 44
click at [548, 241] on input "radio" at bounding box center [552, 238] width 9 height 9
radio input "true"
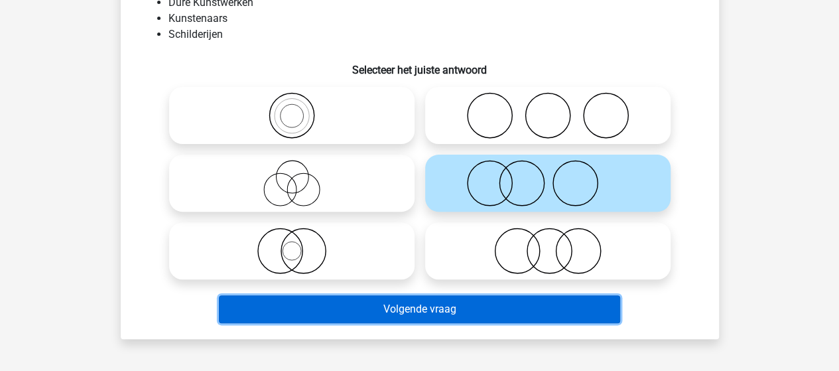
click at [427, 301] on button "Volgende vraag" at bounding box center [419, 309] width 401 height 28
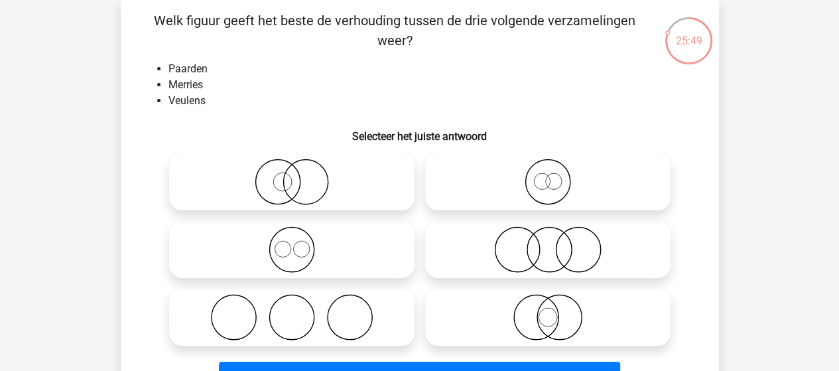
click at [290, 234] on icon at bounding box center [291, 249] width 235 height 46
click at [292, 234] on input "radio" at bounding box center [296, 238] width 9 height 9
radio input "true"
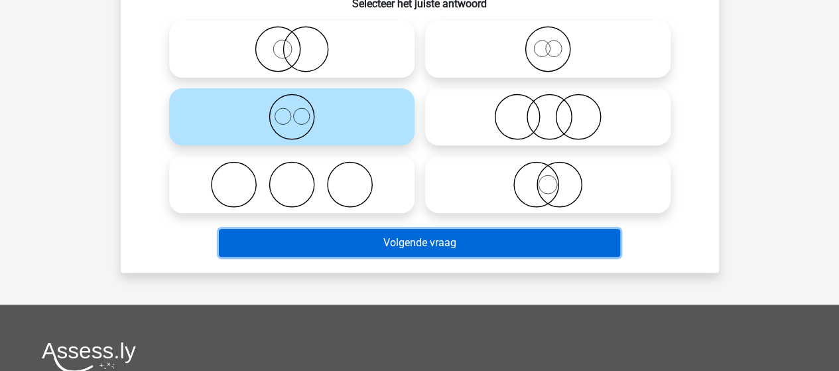
click at [378, 238] on button "Volgende vraag" at bounding box center [419, 243] width 401 height 28
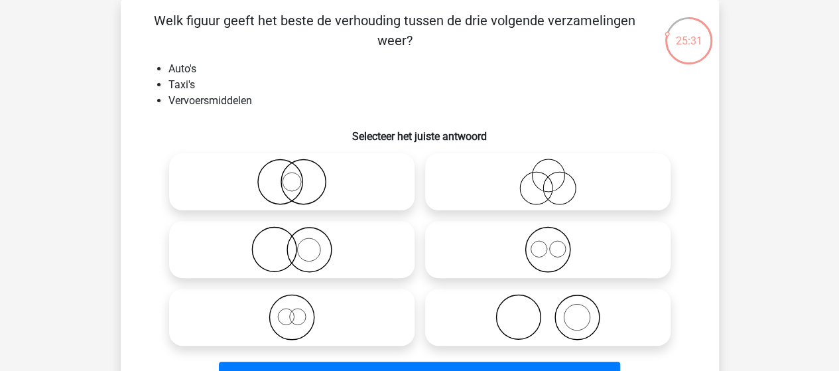
click at [289, 320] on icon at bounding box center [291, 317] width 235 height 46
click at [292, 311] on input "radio" at bounding box center [296, 306] width 9 height 9
radio input "true"
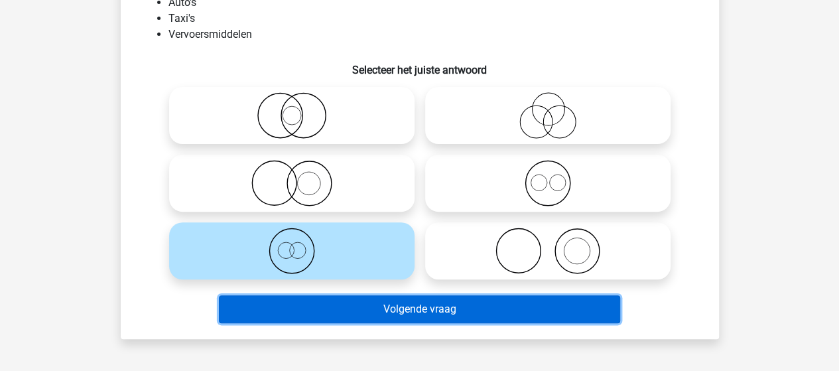
click at [411, 310] on button "Volgende vraag" at bounding box center [419, 309] width 401 height 28
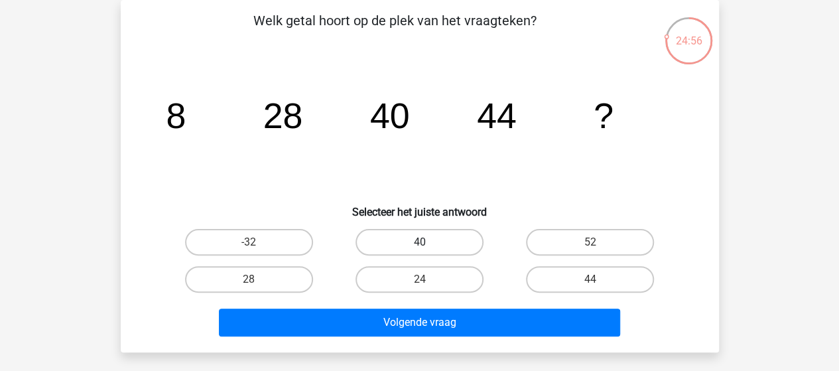
click at [417, 243] on label "40" at bounding box center [420, 242] width 128 height 27
click at [419, 243] on input "40" at bounding box center [423, 246] width 9 height 9
radio input "true"
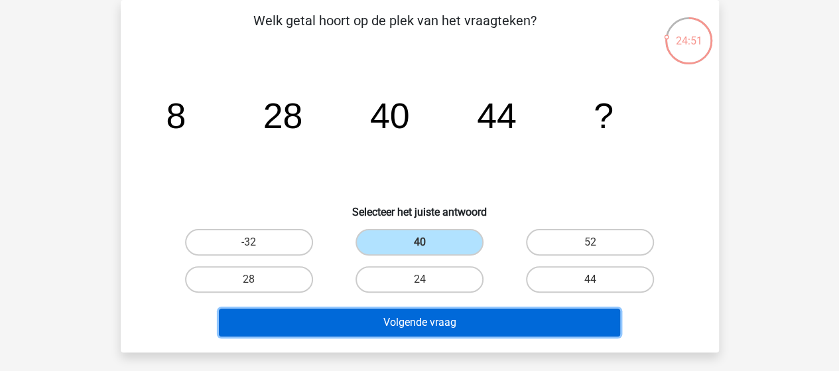
click at [418, 320] on button "Volgende vraag" at bounding box center [419, 323] width 401 height 28
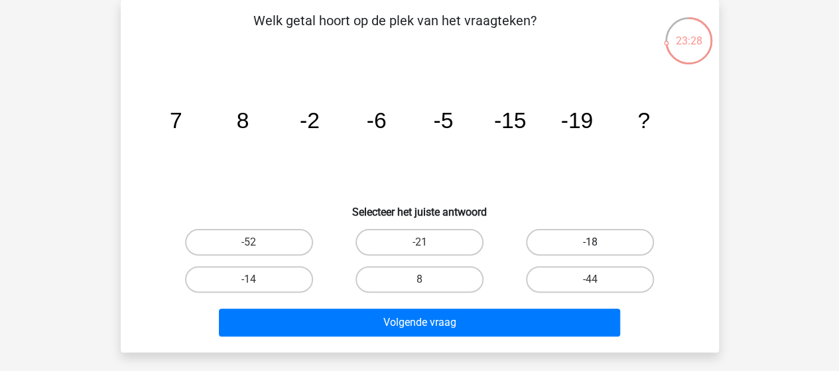
click at [570, 247] on label "-18" at bounding box center [590, 242] width 128 height 27
click at [590, 247] on input "-18" at bounding box center [594, 246] width 9 height 9
radio input "true"
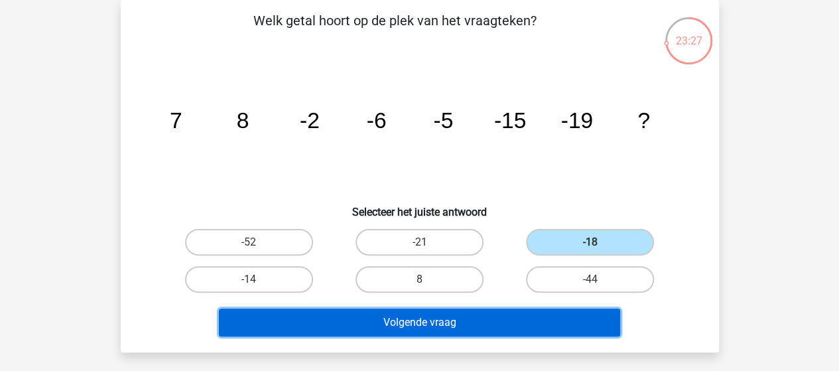
click at [425, 320] on button "Volgende vraag" at bounding box center [419, 323] width 401 height 28
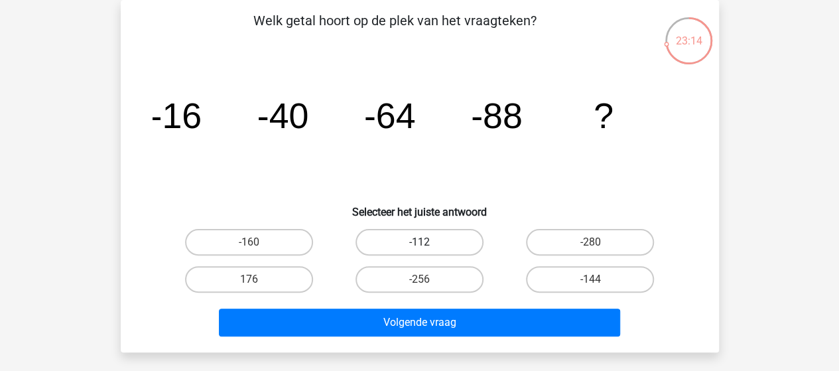
click at [433, 238] on label "-112" at bounding box center [420, 242] width 128 height 27
click at [428, 242] on input "-112" at bounding box center [423, 246] width 9 height 9
radio input "true"
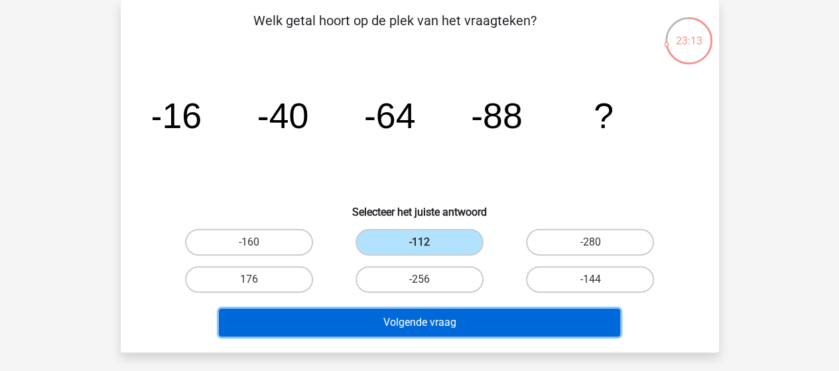
click at [450, 319] on button "Volgende vraag" at bounding box center [419, 323] width 401 height 28
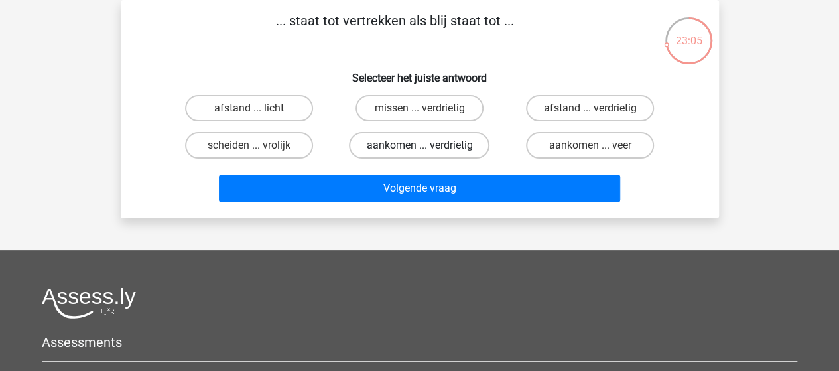
click at [414, 145] on label "aankomen ... verdrietig" at bounding box center [419, 145] width 141 height 27
click at [419, 145] on input "aankomen ... verdrietig" at bounding box center [423, 149] width 9 height 9
radio input "true"
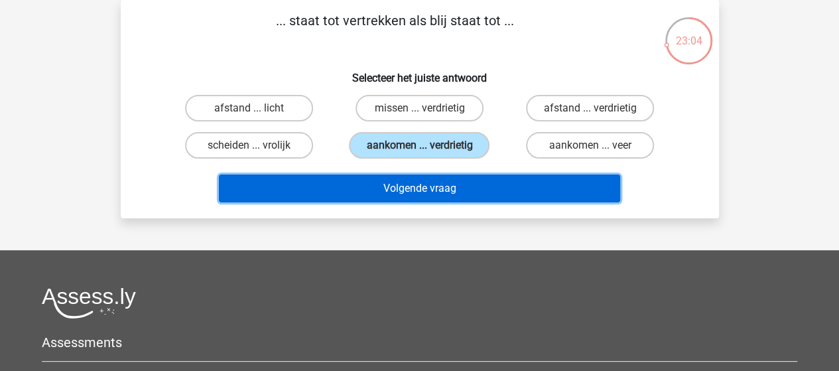
click at [417, 188] on button "Volgende vraag" at bounding box center [419, 188] width 401 height 28
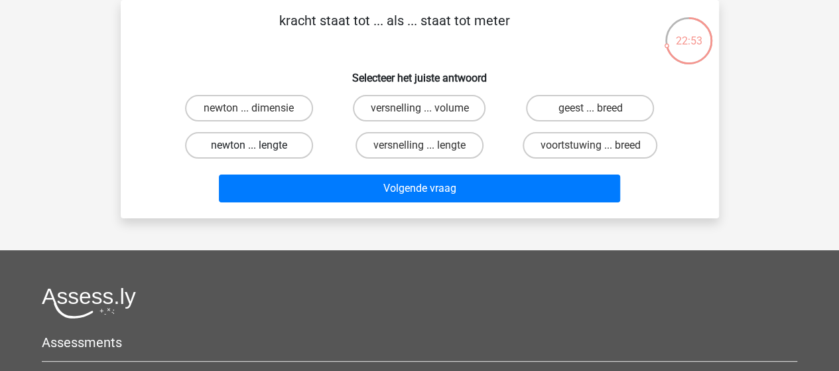
click at [270, 147] on label "newton ... lengte" at bounding box center [249, 145] width 128 height 27
click at [257, 147] on input "newton ... lengte" at bounding box center [253, 149] width 9 height 9
radio input "true"
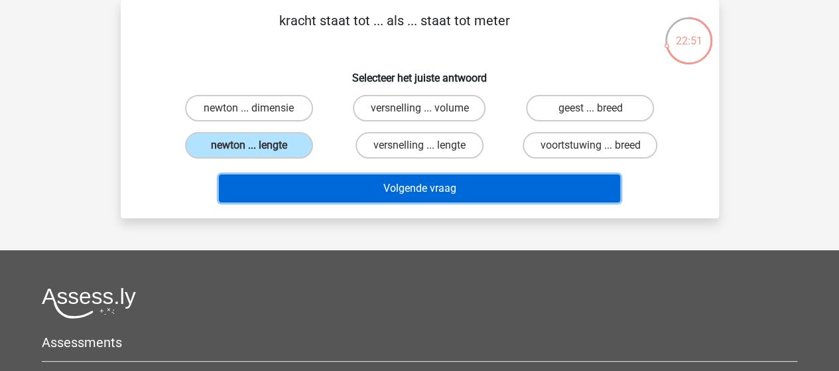
click at [407, 192] on button "Volgende vraag" at bounding box center [419, 188] width 401 height 28
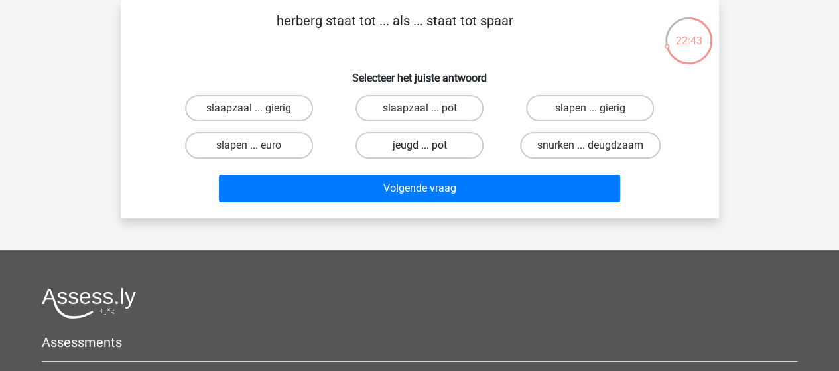
click at [438, 145] on label "jeugd ... pot" at bounding box center [420, 145] width 128 height 27
click at [428, 145] on input "jeugd ... pot" at bounding box center [423, 149] width 9 height 9
radio input "true"
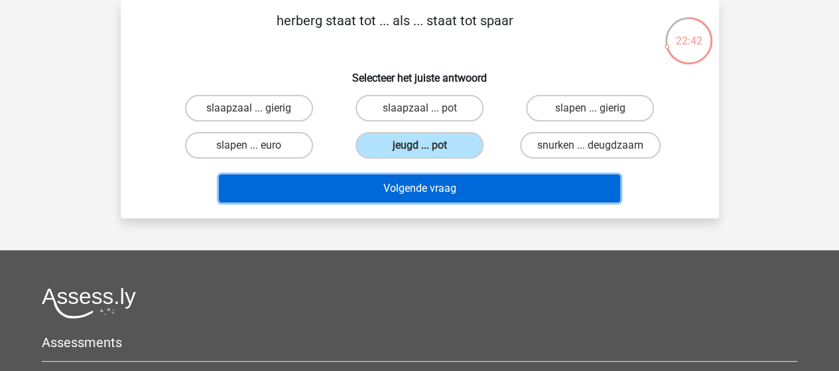
click at [427, 186] on button "Volgende vraag" at bounding box center [419, 188] width 401 height 28
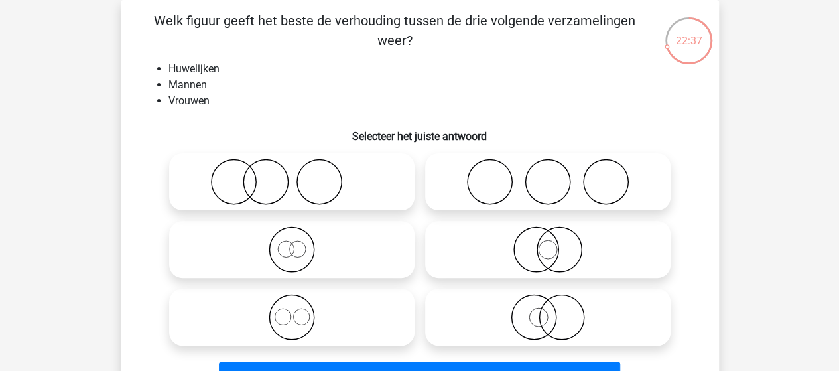
click at [523, 176] on icon at bounding box center [548, 182] width 235 height 46
click at [548, 175] on input "radio" at bounding box center [552, 171] width 9 height 9
radio input "true"
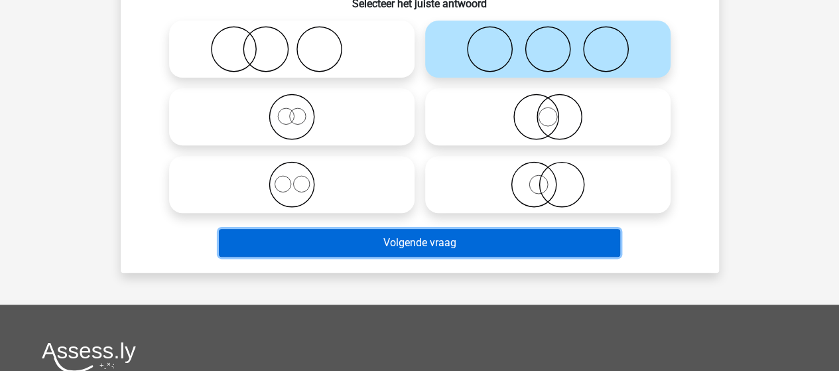
click at [455, 243] on button "Volgende vraag" at bounding box center [419, 243] width 401 height 28
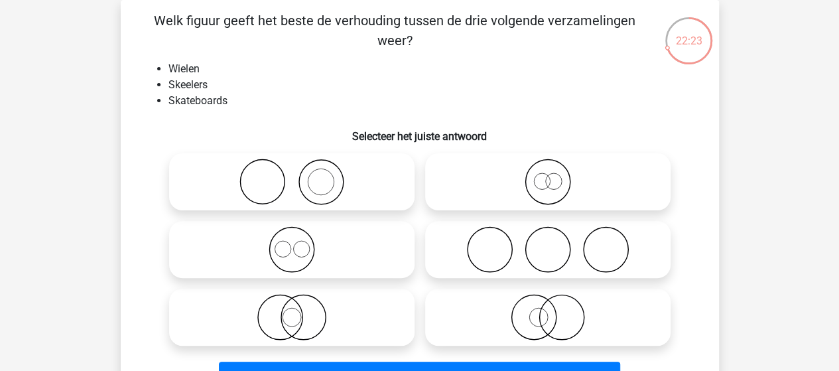
click at [539, 251] on icon at bounding box center [548, 249] width 235 height 46
click at [548, 243] on input "radio" at bounding box center [552, 238] width 9 height 9
radio input "true"
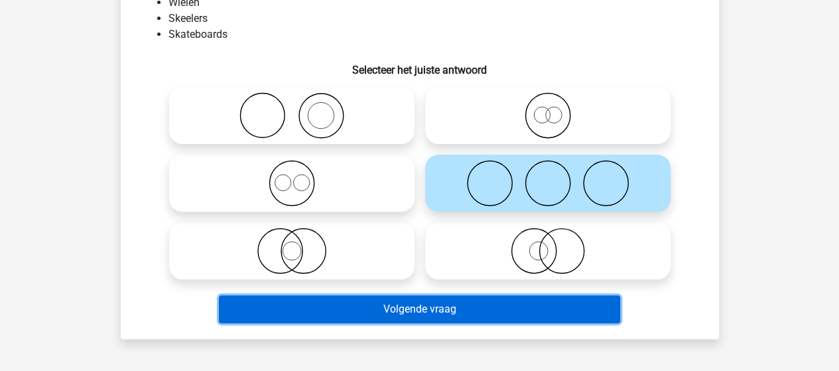
click at [435, 307] on button "Volgende vraag" at bounding box center [419, 309] width 401 height 28
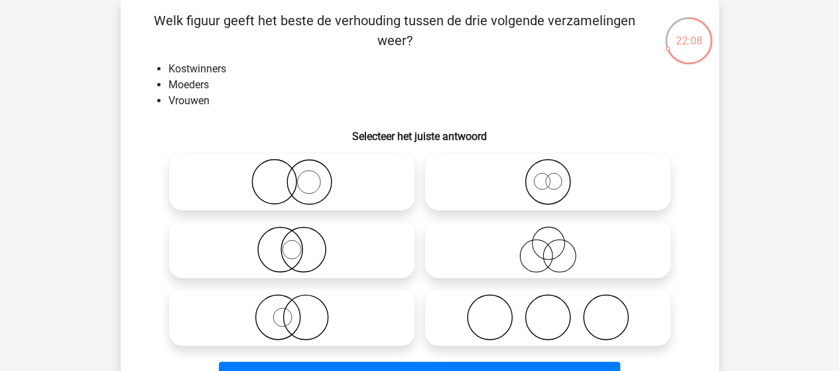
click at [557, 255] on icon at bounding box center [548, 249] width 235 height 46
click at [557, 243] on input "radio" at bounding box center [552, 238] width 9 height 9
radio input "true"
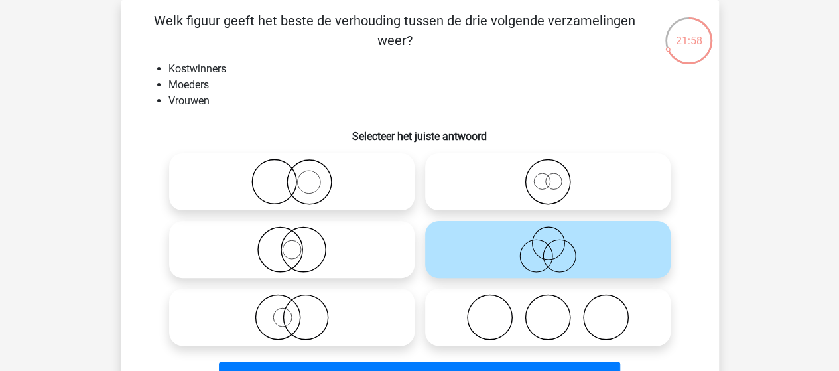
click at [321, 312] on icon at bounding box center [291, 317] width 235 height 46
click at [301, 311] on input "radio" at bounding box center [296, 306] width 9 height 9
radio input "true"
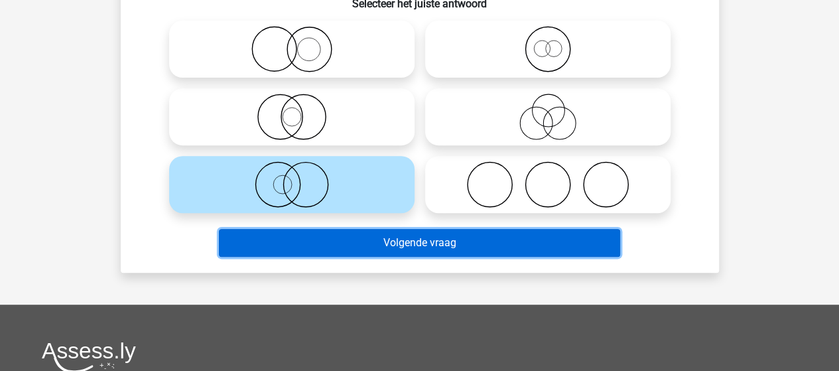
click at [423, 248] on button "Volgende vraag" at bounding box center [419, 243] width 401 height 28
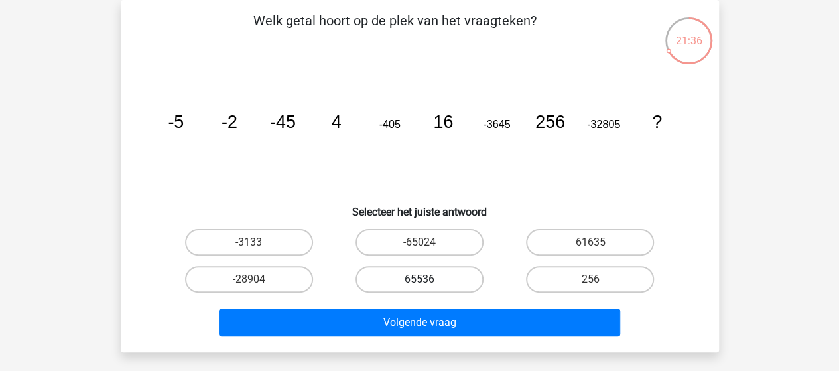
click at [414, 273] on label "65536" at bounding box center [420, 279] width 128 height 27
click at [419, 279] on input "65536" at bounding box center [423, 283] width 9 height 9
radio input "true"
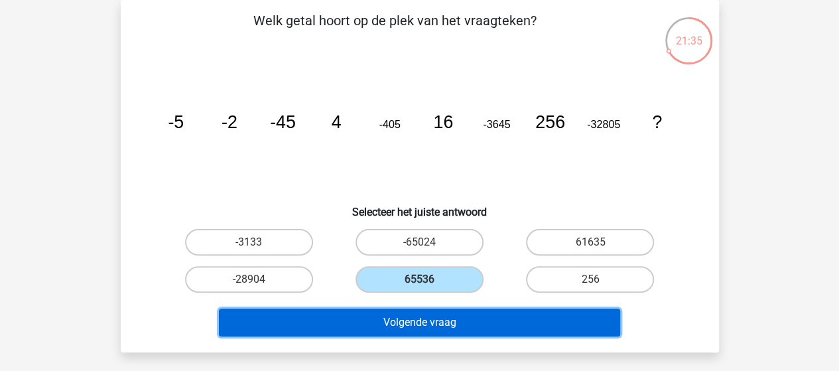
click at [414, 322] on button "Volgende vraag" at bounding box center [419, 323] width 401 height 28
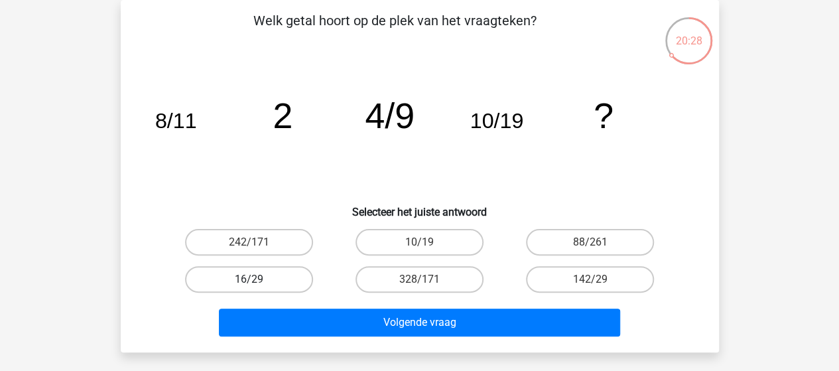
click at [289, 281] on label "16/29" at bounding box center [249, 279] width 128 height 27
click at [257, 281] on input "16/29" at bounding box center [253, 283] width 9 height 9
radio input "true"
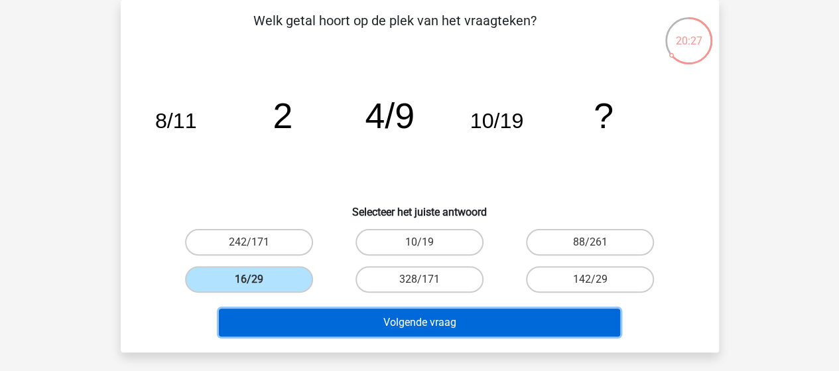
click at [433, 324] on button "Volgende vraag" at bounding box center [419, 323] width 401 height 28
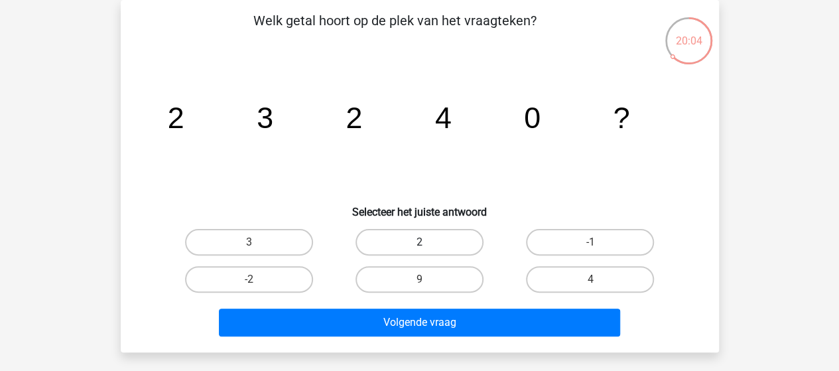
click at [438, 243] on label "2" at bounding box center [420, 242] width 128 height 27
click at [428, 243] on input "2" at bounding box center [423, 246] width 9 height 9
radio input "true"
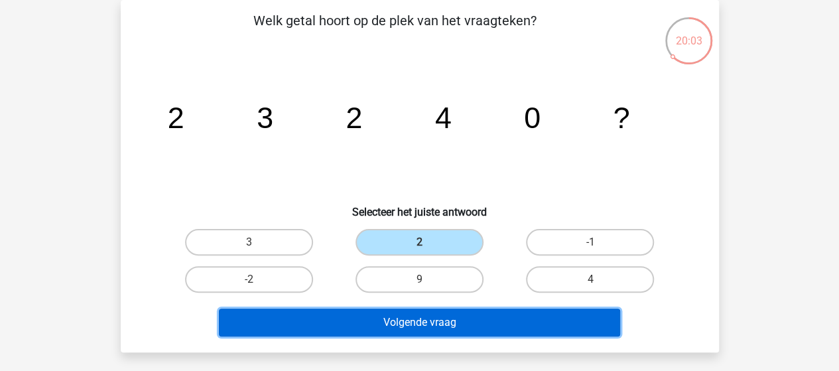
click at [434, 312] on button "Volgende vraag" at bounding box center [419, 323] width 401 height 28
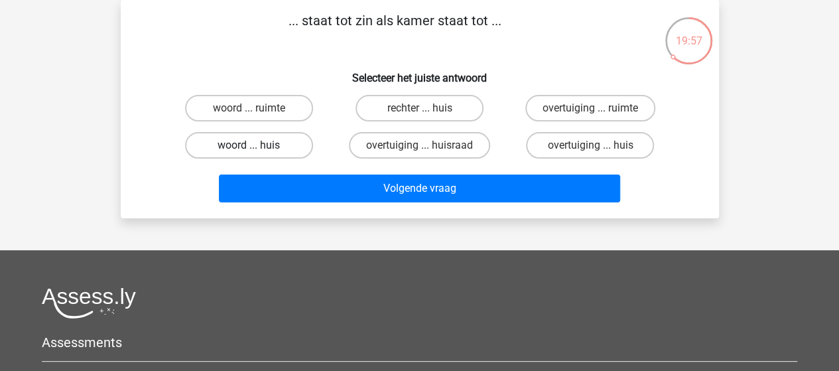
click at [278, 145] on label "woord ... huis" at bounding box center [249, 145] width 128 height 27
click at [257, 145] on input "woord ... huis" at bounding box center [253, 149] width 9 height 9
radio input "true"
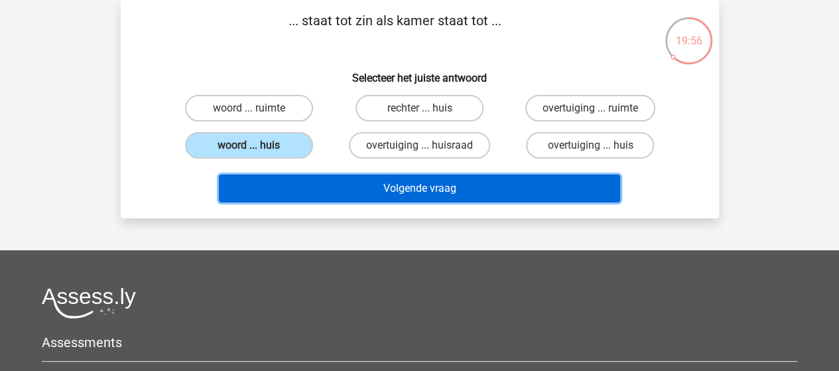
click at [406, 196] on button "Volgende vraag" at bounding box center [419, 188] width 401 height 28
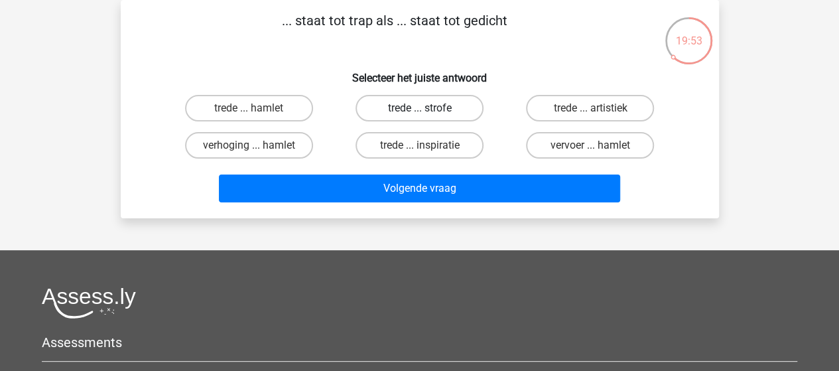
click at [435, 112] on label "trede ... strofe" at bounding box center [420, 108] width 128 height 27
click at [428, 112] on input "trede ... strofe" at bounding box center [423, 112] width 9 height 9
radio input "true"
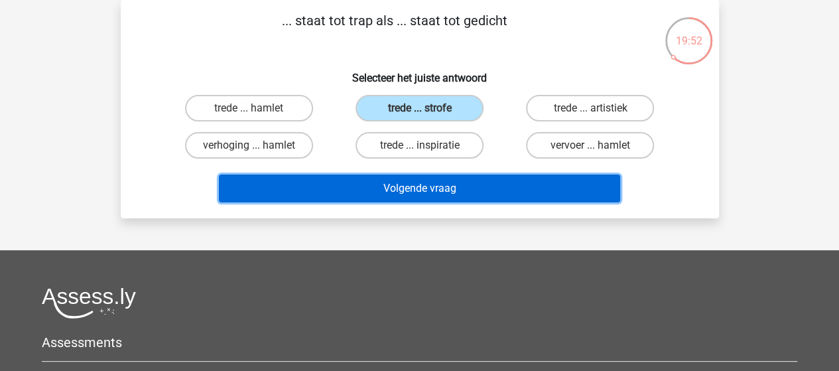
click at [431, 188] on button "Volgende vraag" at bounding box center [419, 188] width 401 height 28
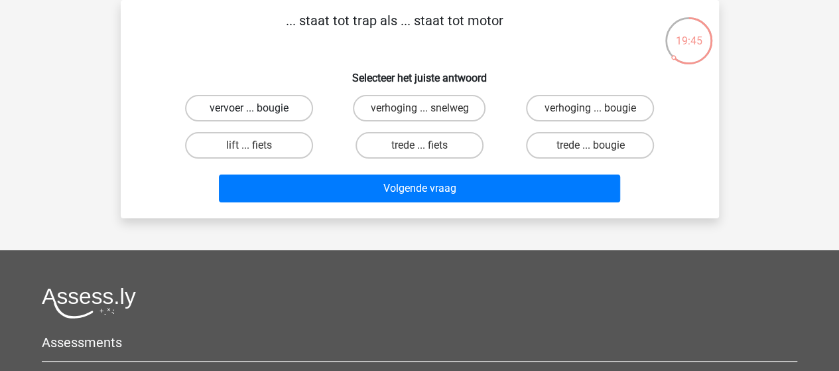
click at [262, 105] on label "vervoer ... bougie" at bounding box center [249, 108] width 128 height 27
click at [257, 108] on input "vervoer ... bougie" at bounding box center [253, 112] width 9 height 9
radio input "true"
click at [594, 144] on label "trede ... bougie" at bounding box center [590, 145] width 128 height 27
click at [594, 145] on input "trede ... bougie" at bounding box center [594, 149] width 9 height 9
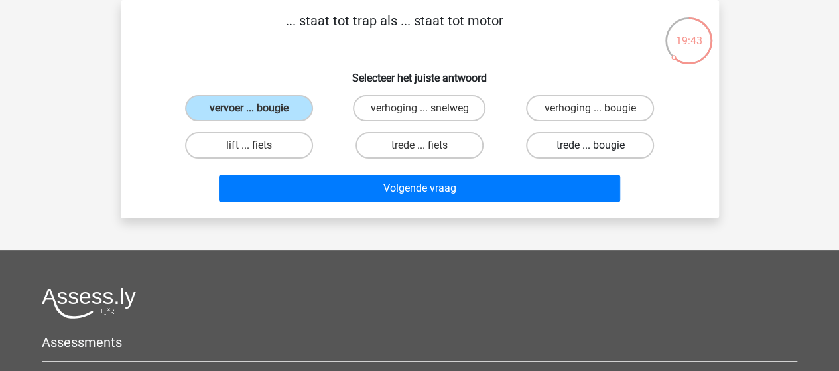
radio input "true"
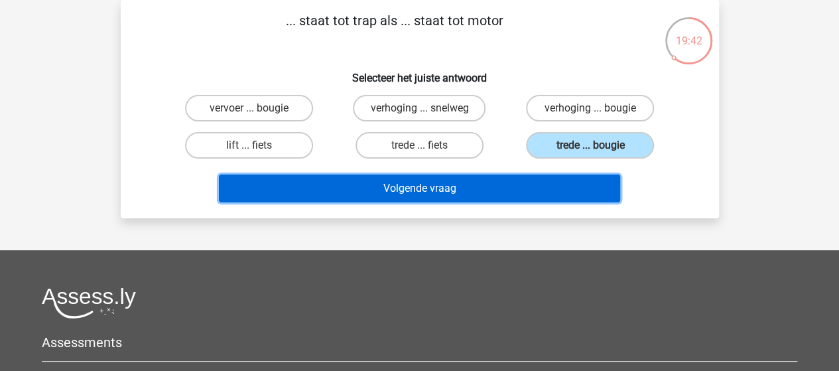
click at [478, 178] on button "Volgende vraag" at bounding box center [419, 188] width 401 height 28
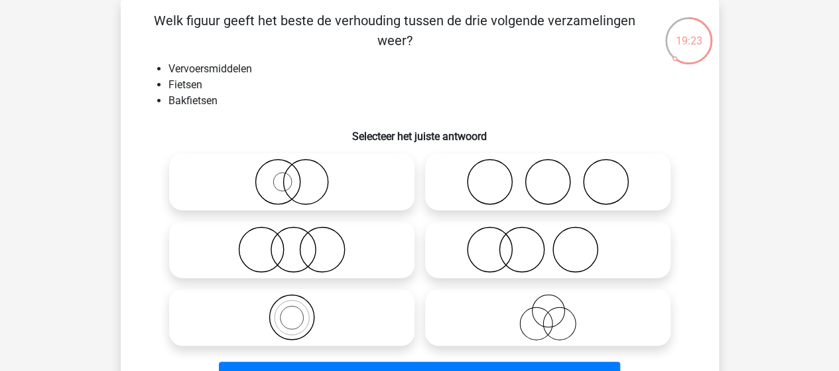
click at [299, 314] on icon at bounding box center [291, 317] width 235 height 46
click at [299, 311] on input "radio" at bounding box center [296, 306] width 9 height 9
radio input "true"
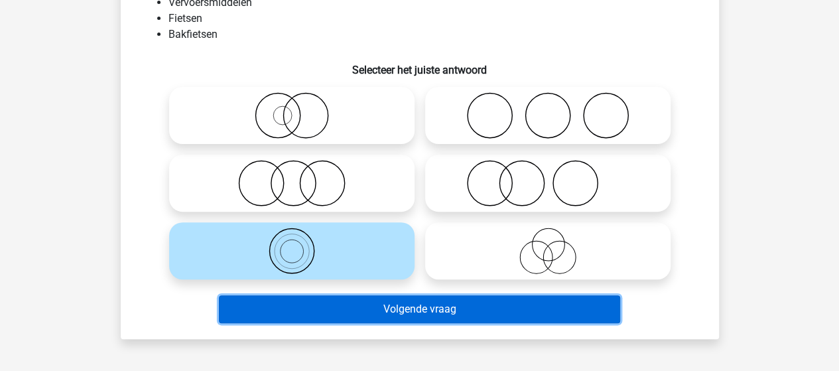
click at [409, 302] on button "Volgende vraag" at bounding box center [419, 309] width 401 height 28
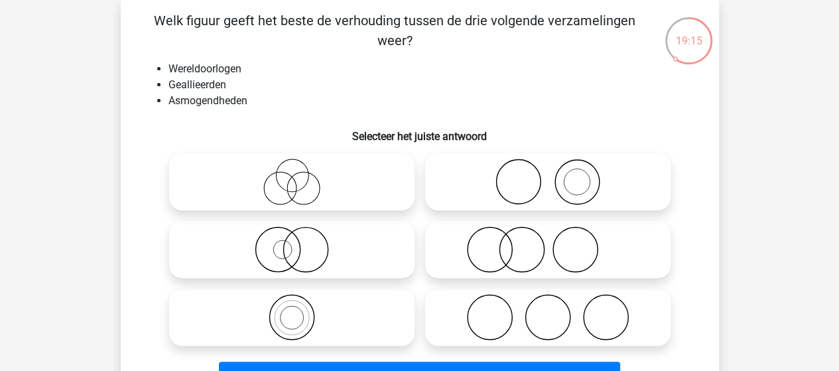
click at [508, 310] on icon at bounding box center [548, 317] width 235 height 46
click at [548, 310] on input "radio" at bounding box center [552, 306] width 9 height 9
radio input "true"
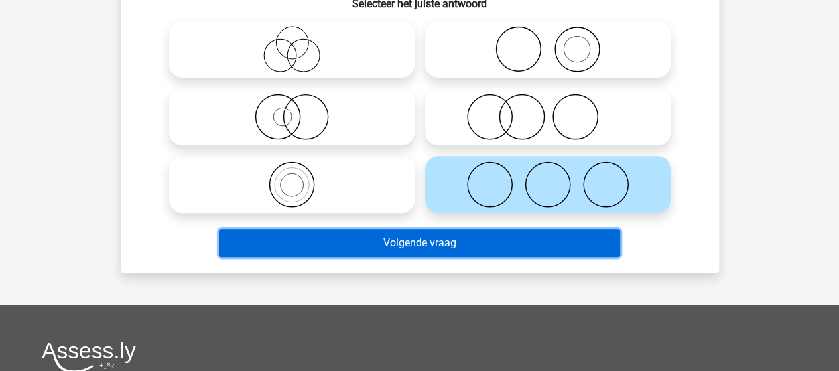
click at [439, 241] on button "Volgende vraag" at bounding box center [419, 243] width 401 height 28
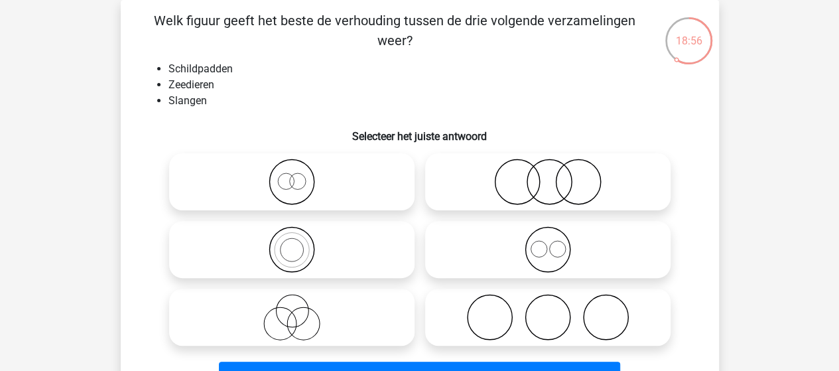
click at [559, 185] on icon at bounding box center [548, 182] width 235 height 46
click at [557, 175] on input "radio" at bounding box center [552, 171] width 9 height 9
radio input "true"
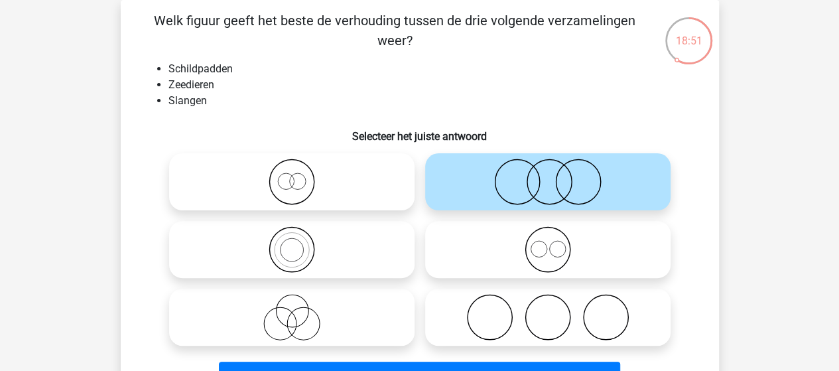
scroll to position [127, 0]
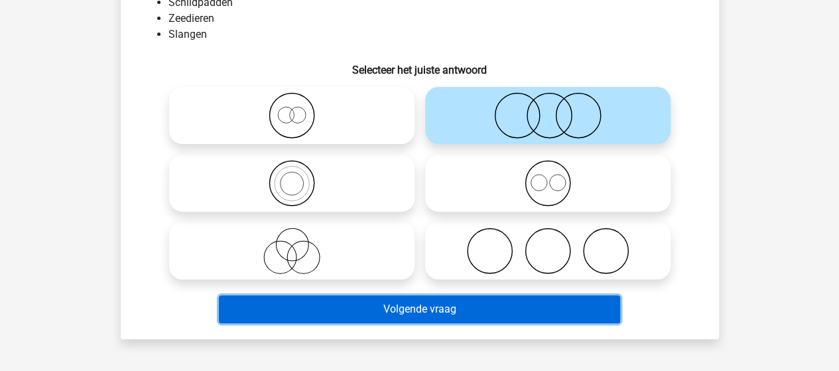
click at [427, 312] on button "Volgende vraag" at bounding box center [419, 309] width 401 height 28
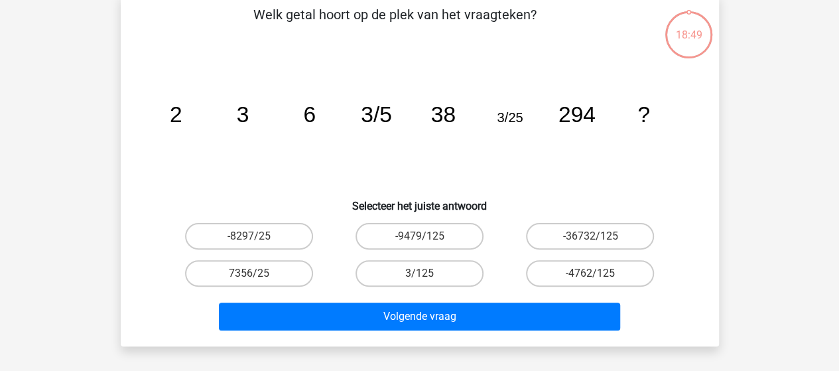
scroll to position [61, 0]
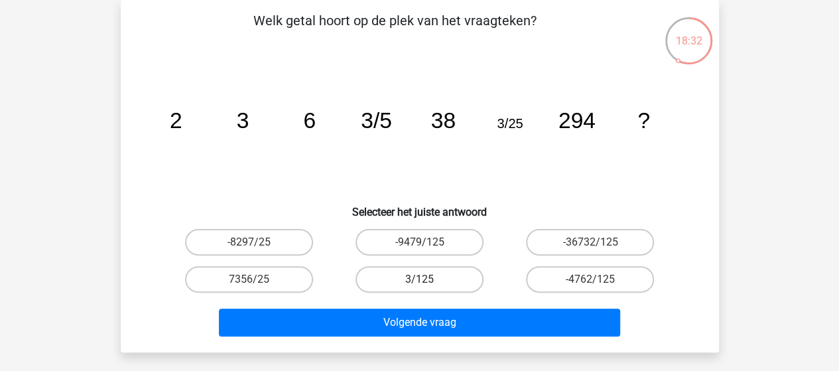
click at [446, 277] on label "3/125" at bounding box center [420, 279] width 128 height 27
click at [428, 279] on input "3/125" at bounding box center [423, 283] width 9 height 9
radio input "true"
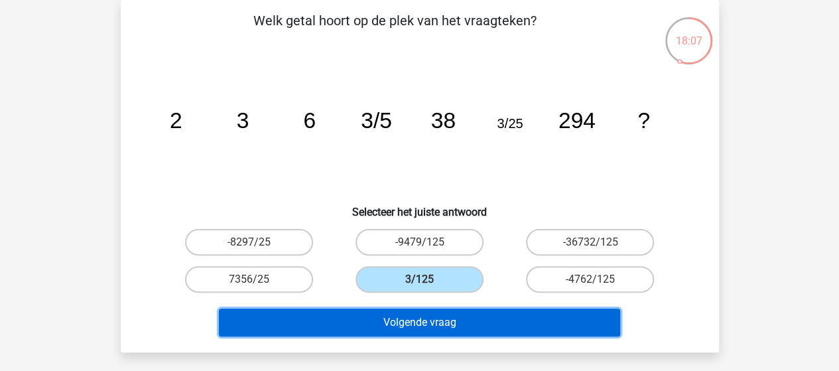
click at [445, 324] on button "Volgende vraag" at bounding box center [419, 323] width 401 height 28
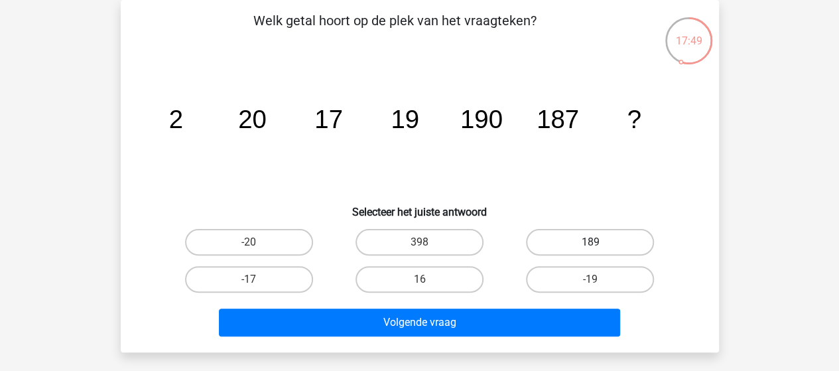
click at [572, 243] on label "189" at bounding box center [590, 242] width 128 height 27
click at [590, 243] on input "189" at bounding box center [594, 246] width 9 height 9
radio input "true"
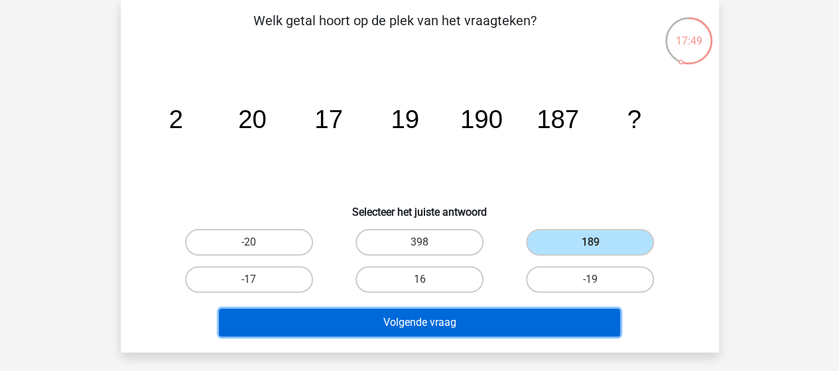
click at [488, 323] on button "Volgende vraag" at bounding box center [419, 323] width 401 height 28
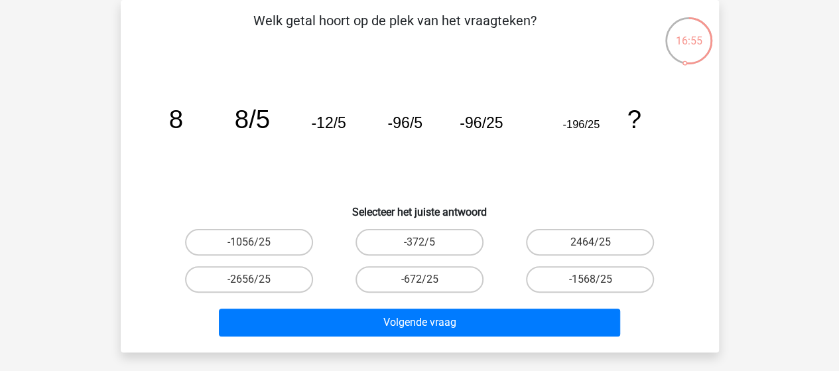
click at [590, 281] on input "-1568/25" at bounding box center [594, 283] width 9 height 9
radio input "true"
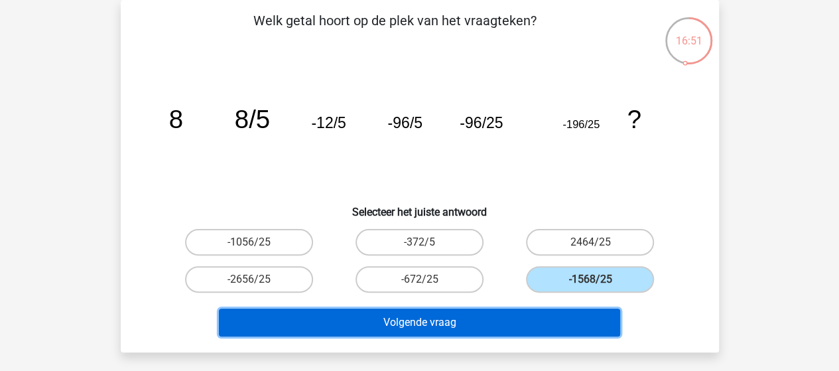
click at [463, 319] on button "Volgende vraag" at bounding box center [419, 323] width 401 height 28
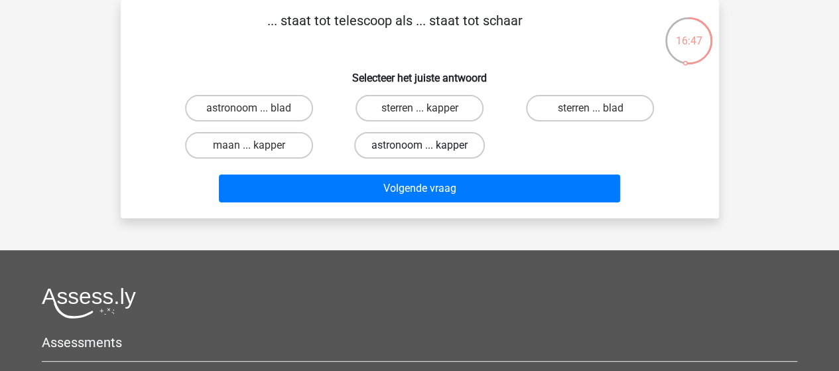
click at [391, 141] on label "astronoom ... kapper" at bounding box center [419, 145] width 131 height 27
click at [419, 145] on input "astronoom ... kapper" at bounding box center [423, 149] width 9 height 9
radio input "true"
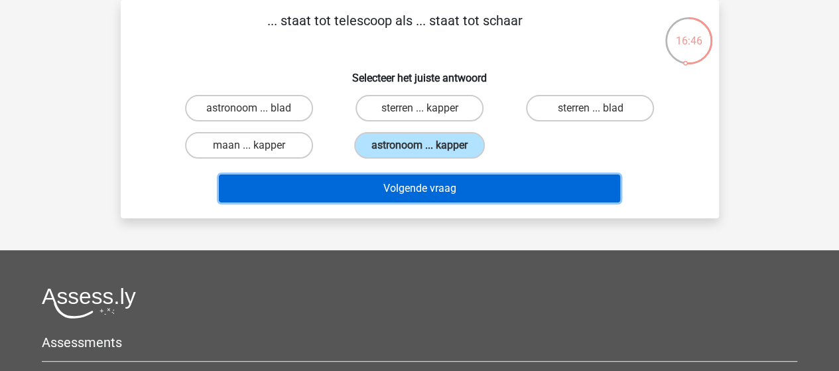
click at [456, 189] on button "Volgende vraag" at bounding box center [419, 188] width 401 height 28
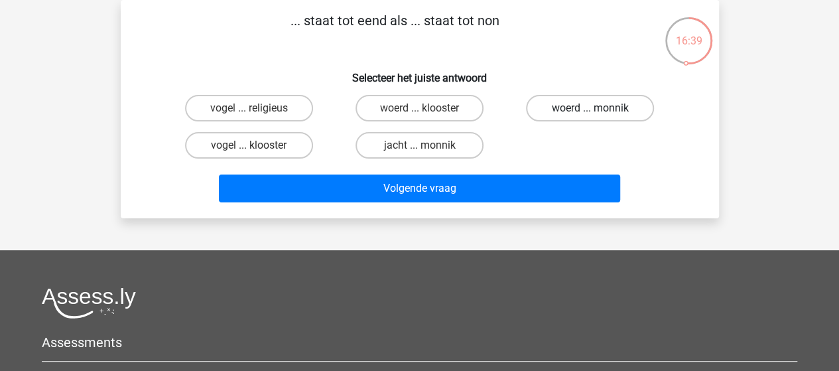
click at [616, 108] on label "woerd ... monnik" at bounding box center [590, 108] width 128 height 27
click at [599, 108] on input "woerd ... monnik" at bounding box center [594, 112] width 9 height 9
radio input "true"
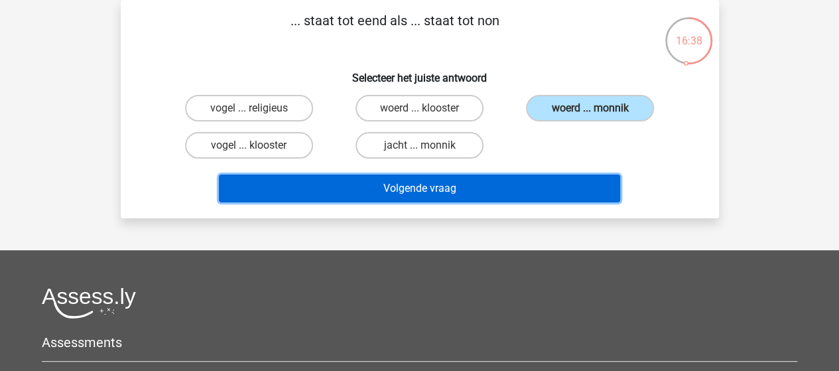
click at [450, 190] on button "Volgende vraag" at bounding box center [419, 188] width 401 height 28
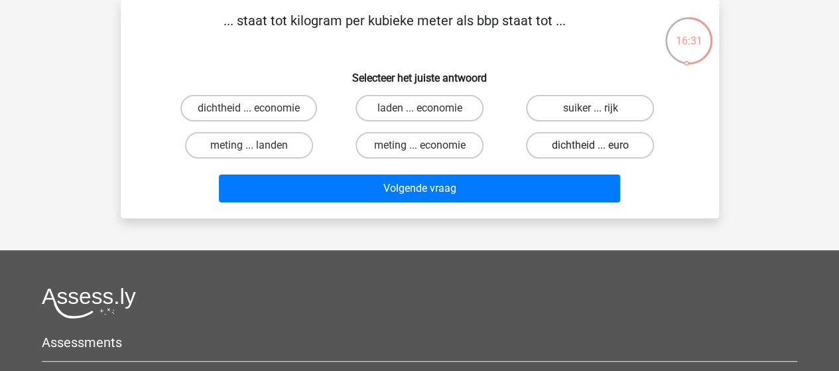
click at [575, 143] on label "dichtheid ... euro" at bounding box center [590, 145] width 128 height 27
click at [590, 145] on input "dichtheid ... euro" at bounding box center [594, 149] width 9 height 9
radio input "true"
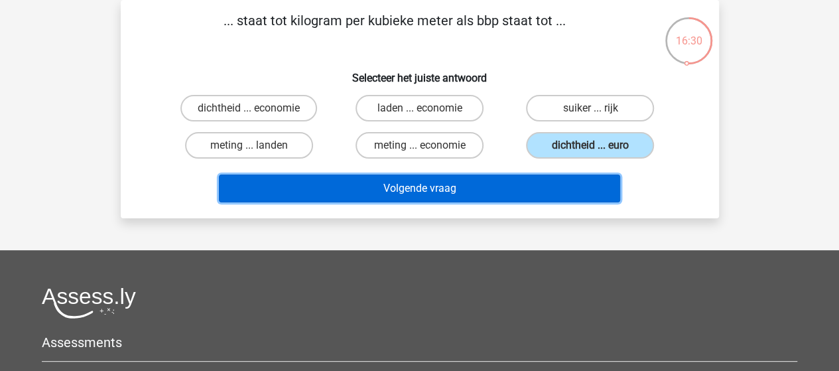
click at [463, 182] on button "Volgende vraag" at bounding box center [419, 188] width 401 height 28
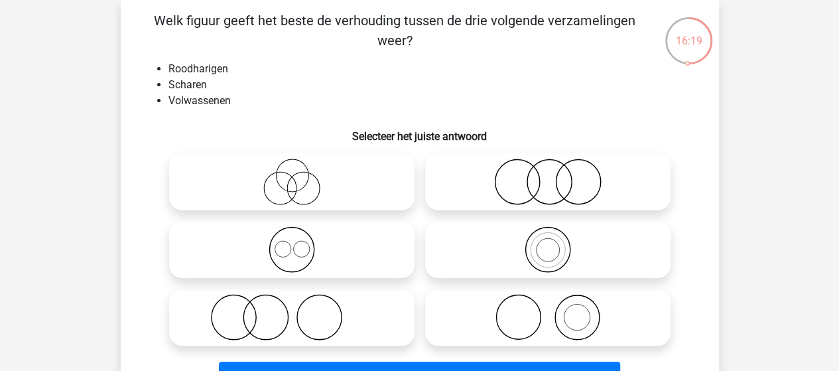
click at [283, 306] on icon at bounding box center [291, 317] width 235 height 46
click at [292, 306] on input "radio" at bounding box center [296, 306] width 9 height 9
radio input "true"
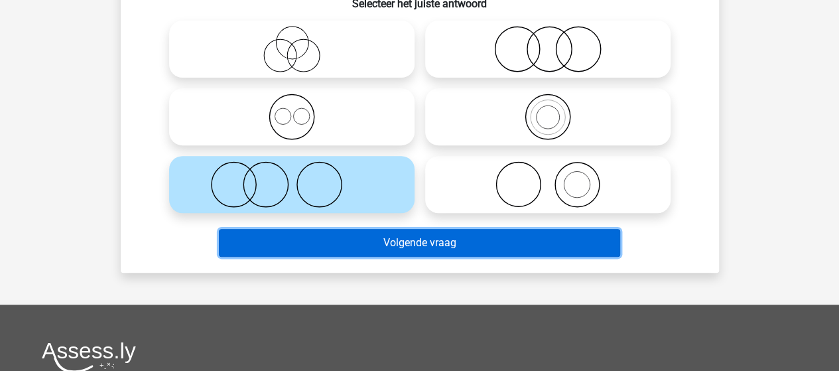
click at [417, 247] on button "Volgende vraag" at bounding box center [419, 243] width 401 height 28
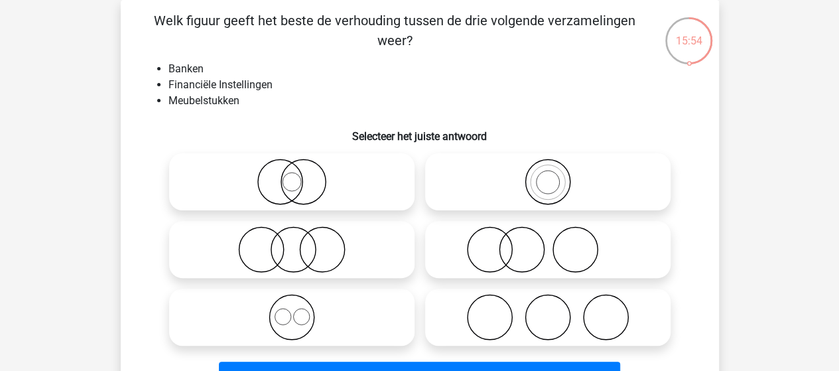
click at [324, 243] on icon at bounding box center [291, 249] width 235 height 46
click at [301, 243] on input "radio" at bounding box center [296, 238] width 9 height 9
radio input "true"
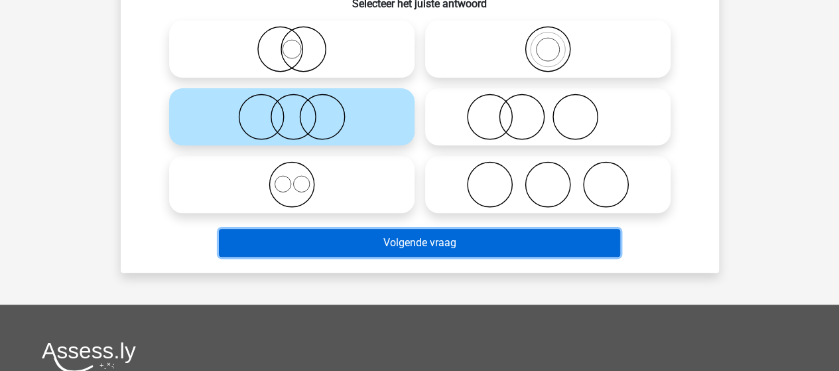
click at [417, 247] on button "Volgende vraag" at bounding box center [419, 243] width 401 height 28
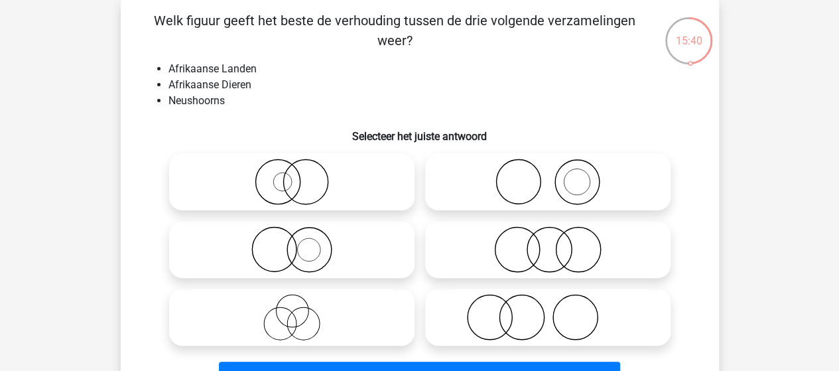
click at [536, 309] on icon at bounding box center [548, 317] width 235 height 46
click at [548, 309] on input "radio" at bounding box center [552, 306] width 9 height 9
radio input "true"
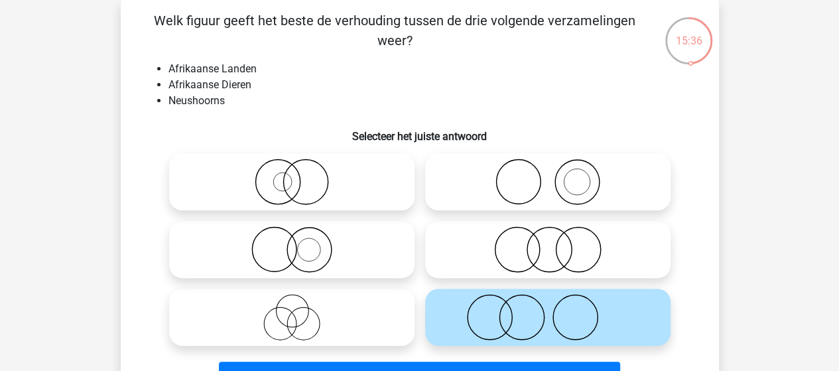
scroll to position [127, 0]
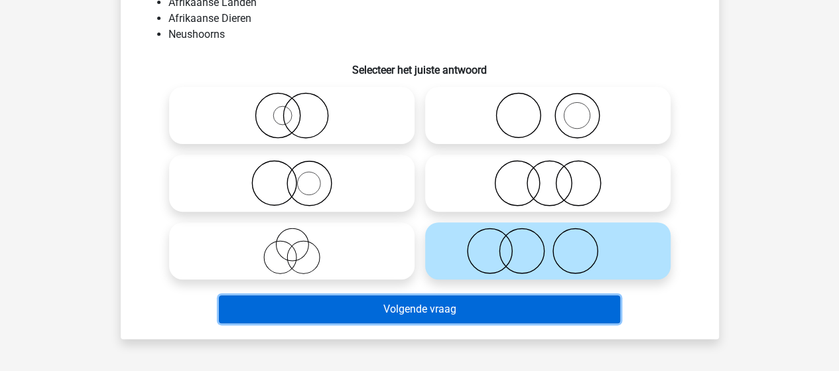
click at [427, 307] on button "Volgende vraag" at bounding box center [419, 309] width 401 height 28
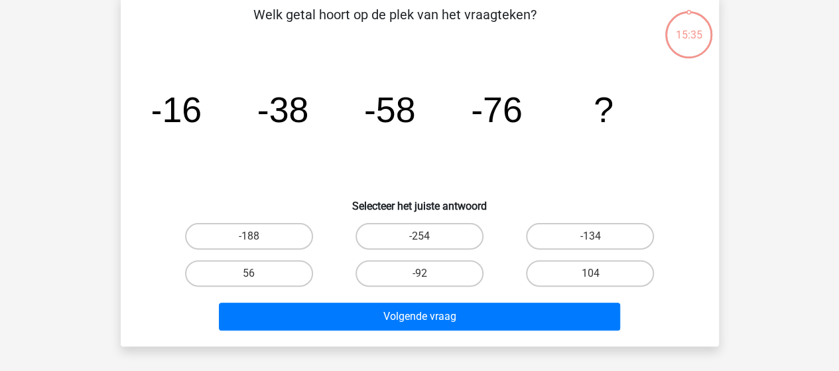
scroll to position [61, 0]
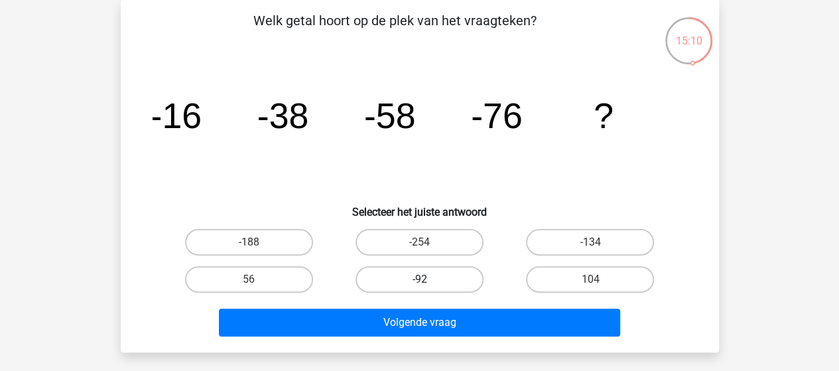
click at [409, 281] on label "-92" at bounding box center [420, 279] width 128 height 27
click at [419, 281] on input "-92" at bounding box center [423, 283] width 9 height 9
radio input "true"
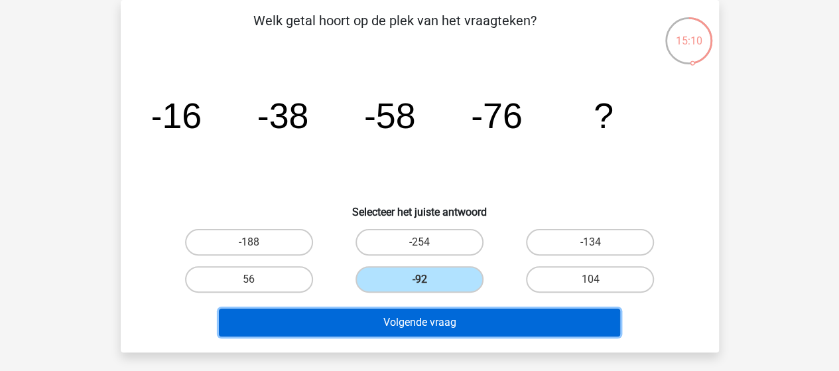
click at [437, 328] on button "Volgende vraag" at bounding box center [419, 323] width 401 height 28
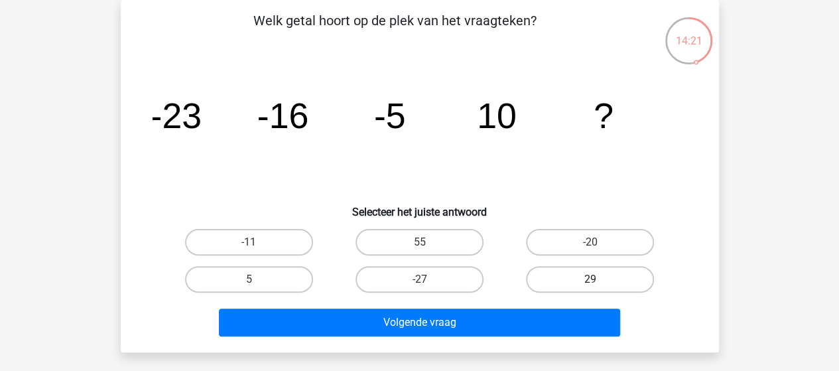
drag, startPoint x: 588, startPoint y: 275, endPoint x: 550, endPoint y: 291, distance: 41.0
click at [589, 275] on label "29" at bounding box center [590, 279] width 128 height 27
click at [590, 279] on input "29" at bounding box center [594, 283] width 9 height 9
radio input "true"
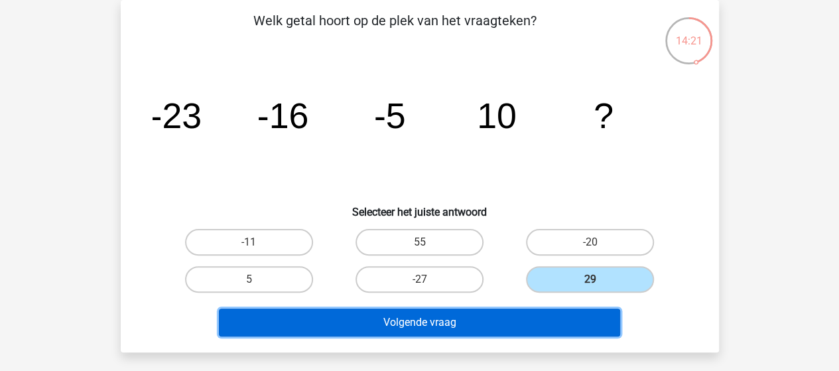
click at [470, 323] on button "Volgende vraag" at bounding box center [419, 323] width 401 height 28
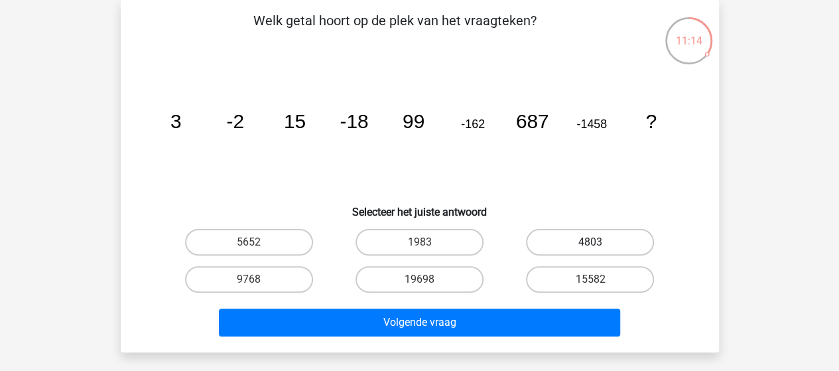
click at [618, 230] on label "4803" at bounding box center [590, 242] width 128 height 27
click at [599, 242] on input "4803" at bounding box center [594, 246] width 9 height 9
radio input "true"
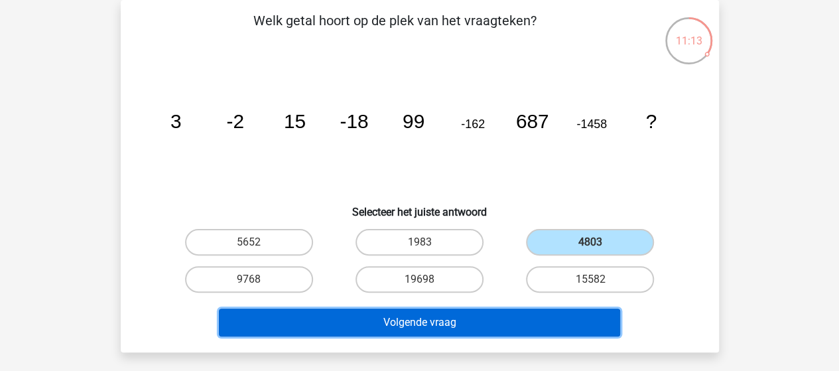
click at [473, 316] on button "Volgende vraag" at bounding box center [419, 323] width 401 height 28
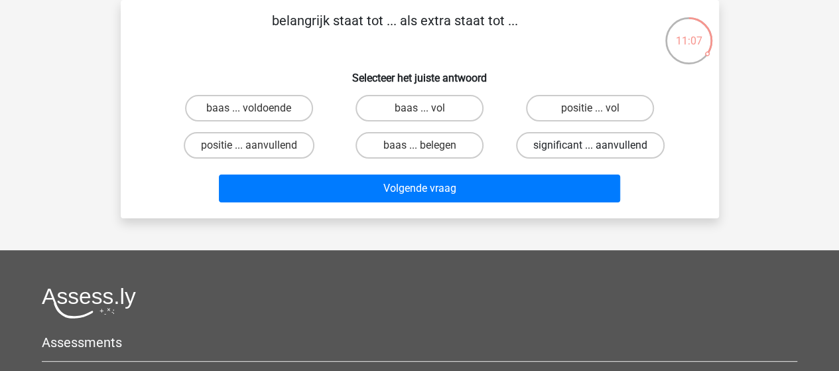
click at [568, 143] on label "significant ... aanvullend" at bounding box center [590, 145] width 149 height 27
click at [590, 145] on input "significant ... aanvullend" at bounding box center [594, 149] width 9 height 9
radio input "true"
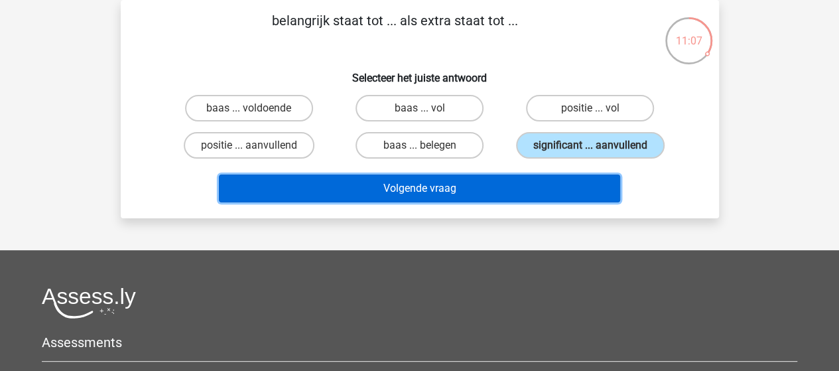
click at [484, 188] on button "Volgende vraag" at bounding box center [419, 188] width 401 height 28
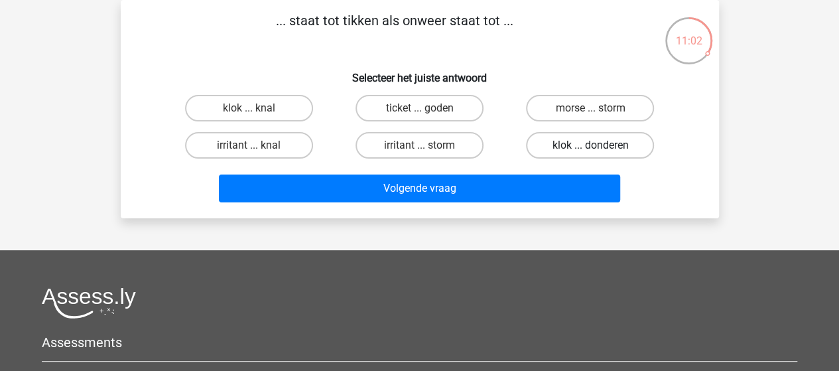
click at [553, 143] on label "klok ... donderen" at bounding box center [590, 145] width 128 height 27
click at [590, 145] on input "klok ... donderen" at bounding box center [594, 149] width 9 height 9
radio input "true"
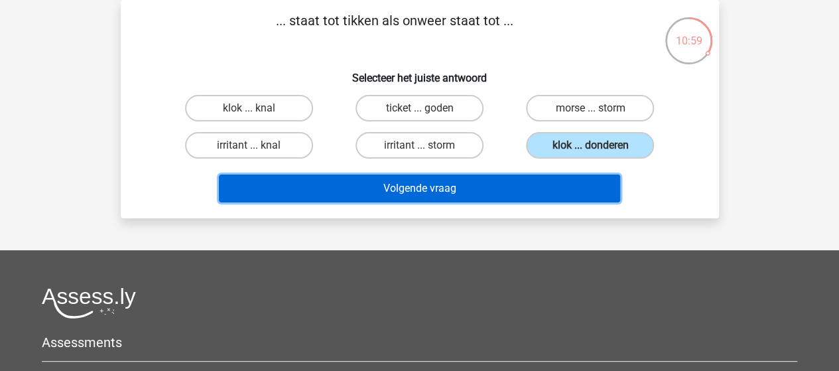
click at [445, 186] on button "Volgende vraag" at bounding box center [419, 188] width 401 height 28
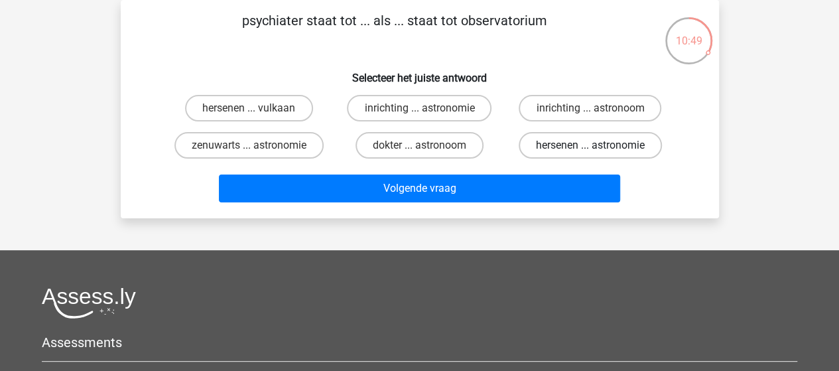
click at [597, 143] on label "hersenen ... astronomie" at bounding box center [590, 145] width 143 height 27
click at [597, 145] on input "hersenen ... astronomie" at bounding box center [594, 149] width 9 height 9
radio input "true"
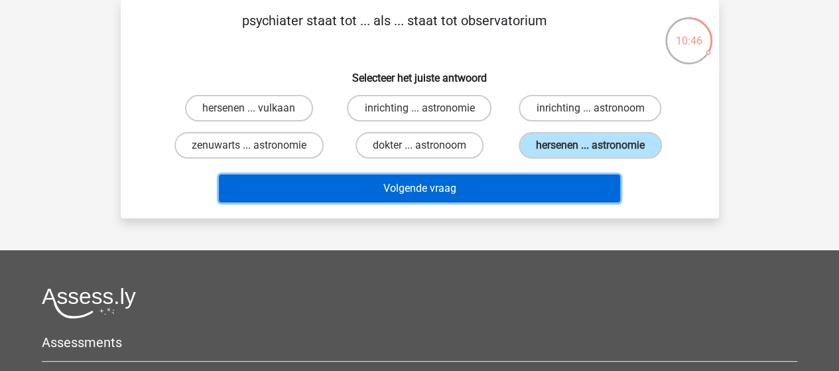
click at [419, 187] on button "Volgende vraag" at bounding box center [419, 188] width 401 height 28
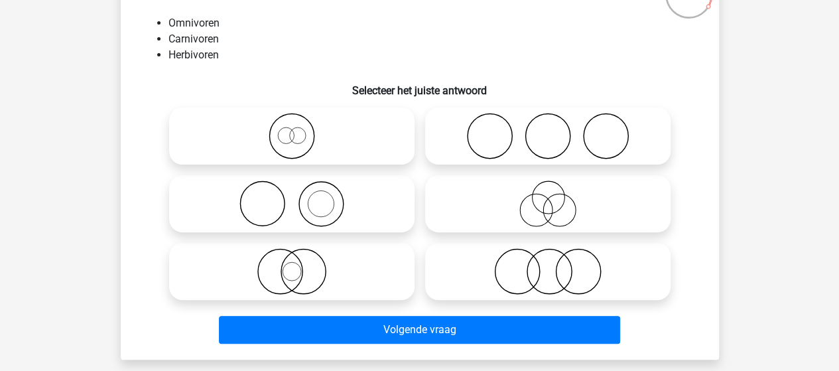
scroll to position [127, 0]
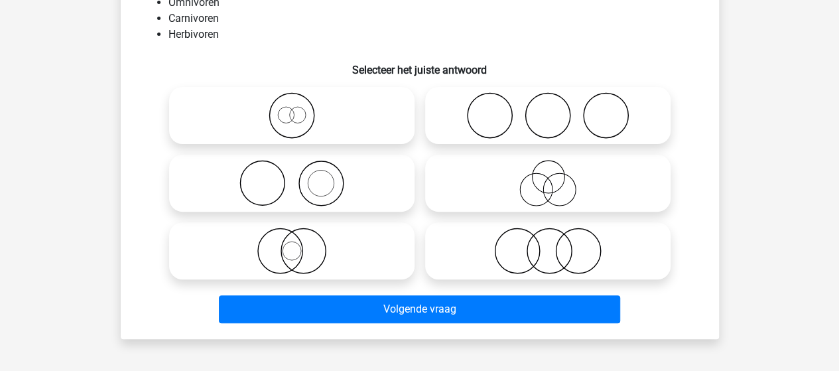
click at [560, 117] on icon at bounding box center [548, 115] width 235 height 46
click at [557, 109] on input "radio" at bounding box center [552, 104] width 9 height 9
radio input "true"
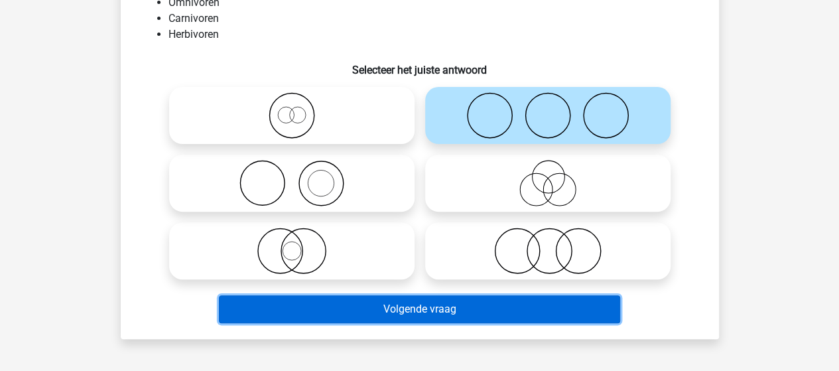
drag, startPoint x: 462, startPoint y: 303, endPoint x: 469, endPoint y: 290, distance: 14.8
click at [463, 302] on button "Volgende vraag" at bounding box center [419, 309] width 401 height 28
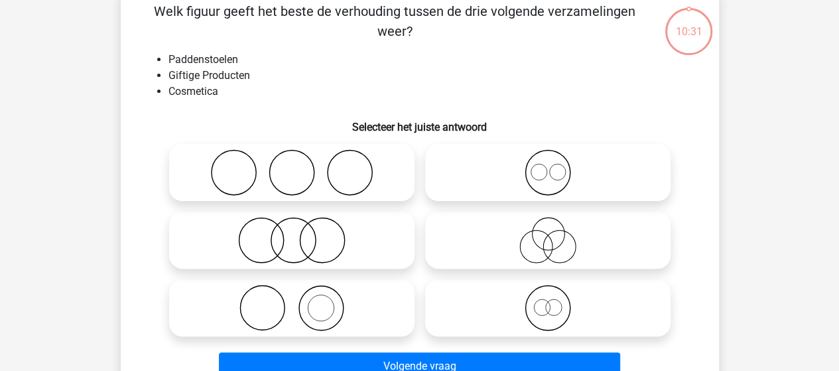
scroll to position [61, 0]
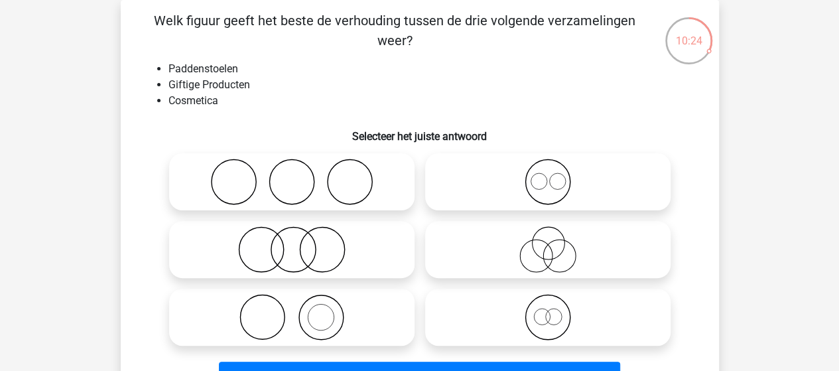
click at [303, 237] on icon at bounding box center [291, 249] width 235 height 46
click at [301, 237] on input "radio" at bounding box center [296, 238] width 9 height 9
radio input "true"
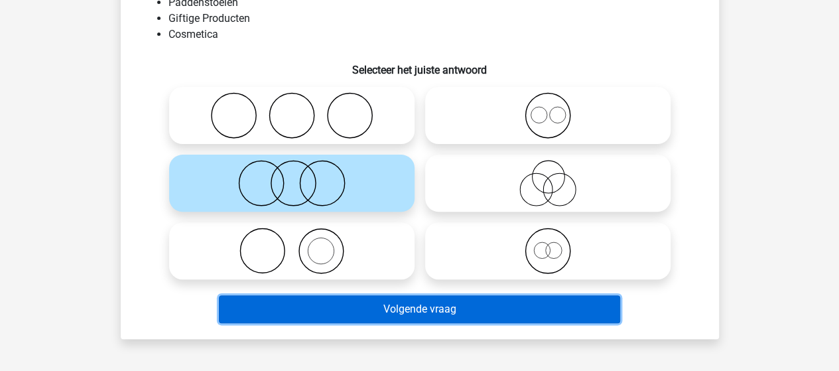
click at [410, 301] on button "Volgende vraag" at bounding box center [419, 309] width 401 height 28
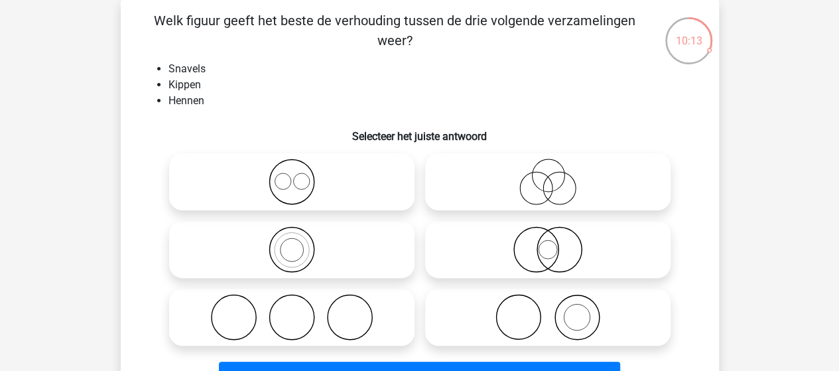
click at [584, 325] on icon at bounding box center [548, 317] width 235 height 46
click at [557, 311] on input "radio" at bounding box center [552, 306] width 9 height 9
radio input "true"
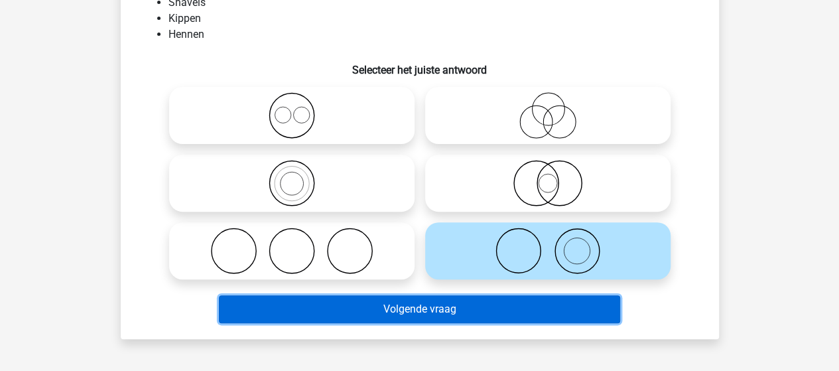
click at [494, 312] on button "Volgende vraag" at bounding box center [419, 309] width 401 height 28
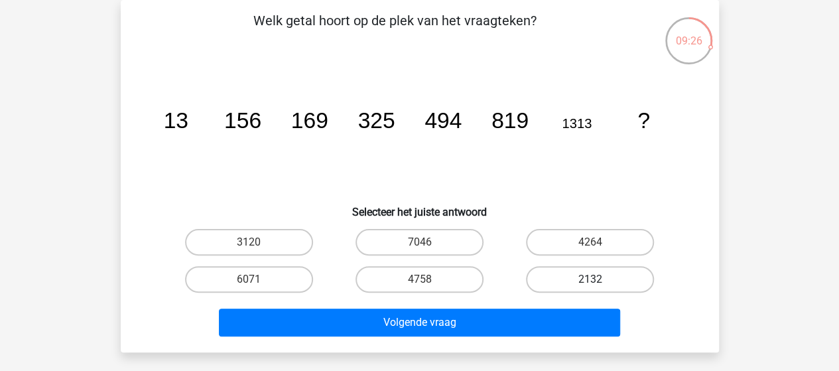
click at [583, 277] on label "2132" at bounding box center [590, 279] width 128 height 27
click at [590, 279] on input "2132" at bounding box center [594, 283] width 9 height 9
radio input "true"
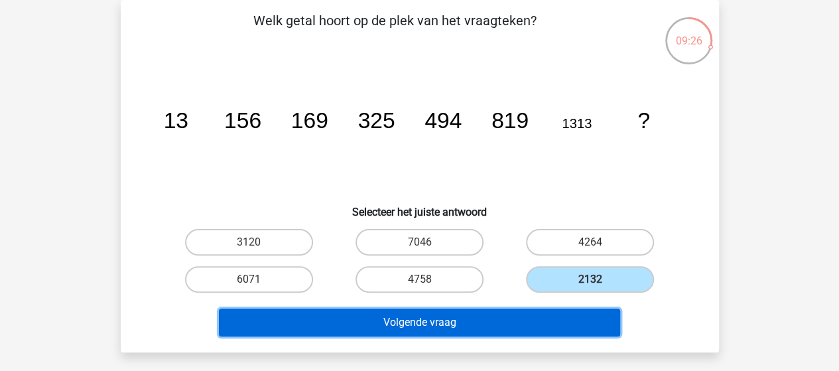
click at [476, 320] on button "Volgende vraag" at bounding box center [419, 323] width 401 height 28
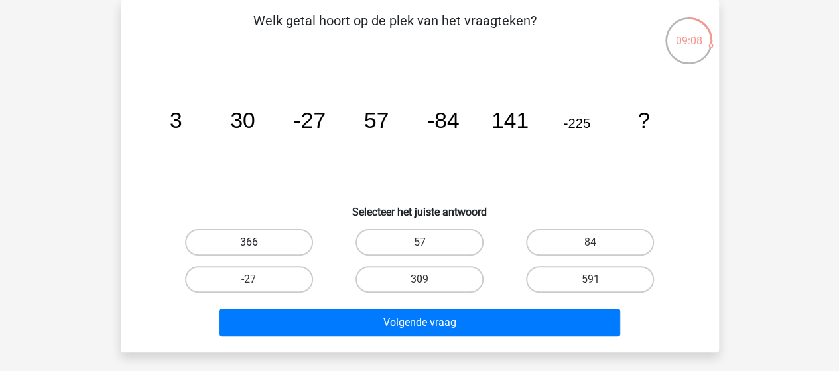
click at [224, 241] on label "366" at bounding box center [249, 242] width 128 height 27
click at [249, 242] on input "366" at bounding box center [253, 246] width 9 height 9
radio input "true"
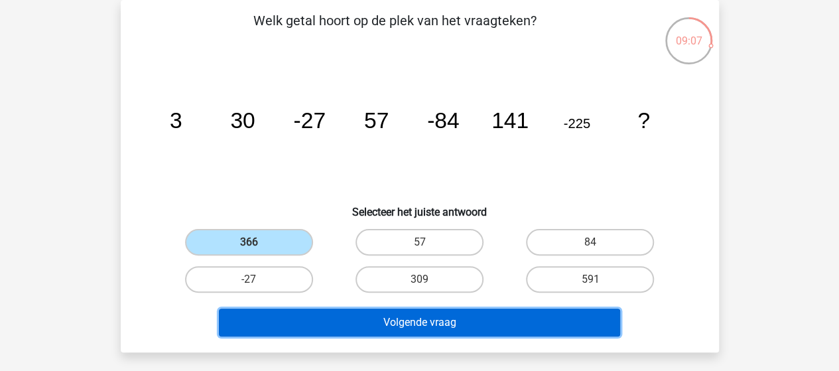
click at [411, 326] on button "Volgende vraag" at bounding box center [419, 323] width 401 height 28
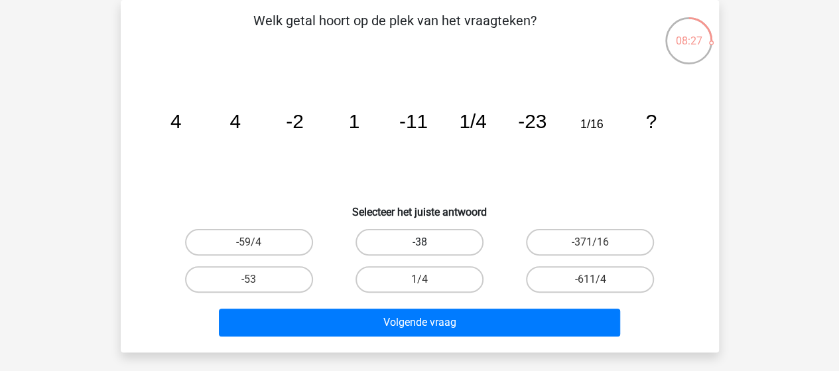
click at [438, 240] on label "-38" at bounding box center [420, 242] width 128 height 27
click at [428, 242] on input "-38" at bounding box center [423, 246] width 9 height 9
radio input "true"
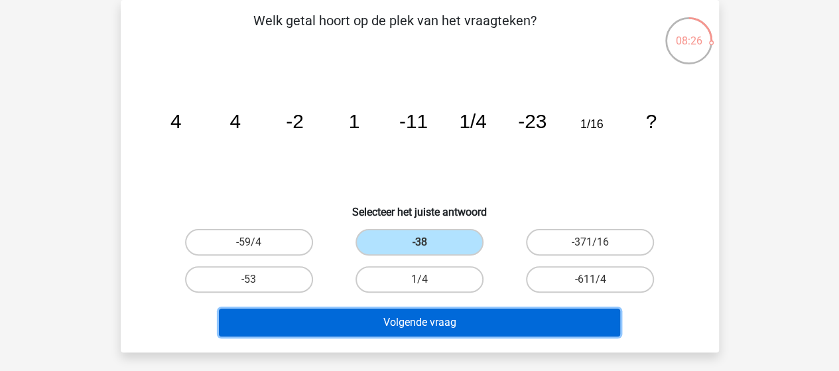
click at [441, 319] on button "Volgende vraag" at bounding box center [419, 323] width 401 height 28
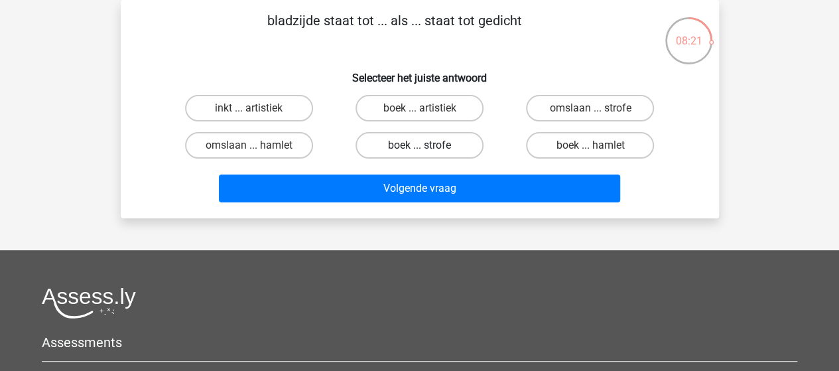
click at [417, 142] on label "boek ... strofe" at bounding box center [420, 145] width 128 height 27
click at [419, 145] on input "boek ... strofe" at bounding box center [423, 149] width 9 height 9
radio input "true"
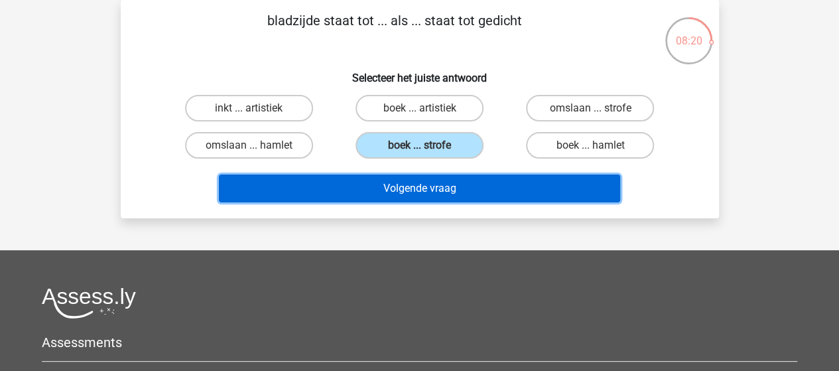
click at [437, 186] on button "Volgende vraag" at bounding box center [419, 188] width 401 height 28
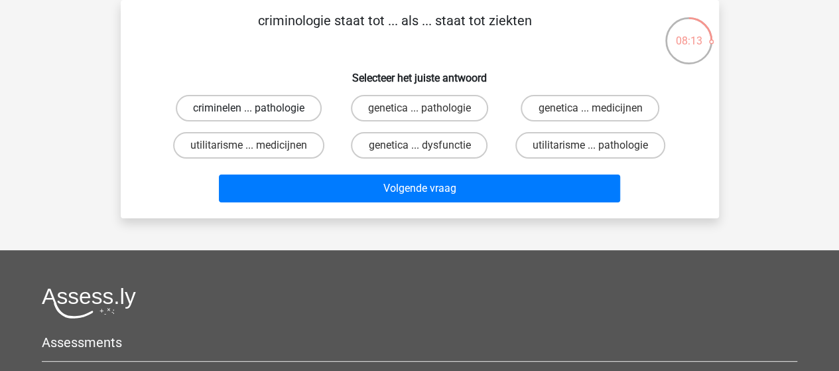
click at [274, 105] on label "criminelen ... pathologie" at bounding box center [249, 108] width 146 height 27
click at [257, 108] on input "criminelen ... pathologie" at bounding box center [253, 112] width 9 height 9
radio input "true"
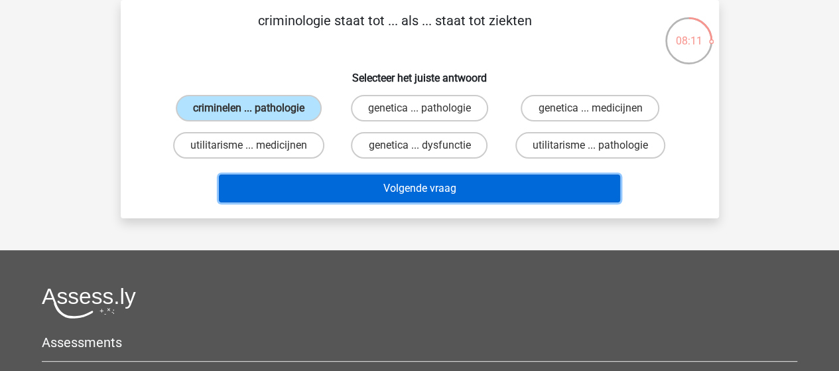
click at [401, 184] on button "Volgende vraag" at bounding box center [419, 188] width 401 height 28
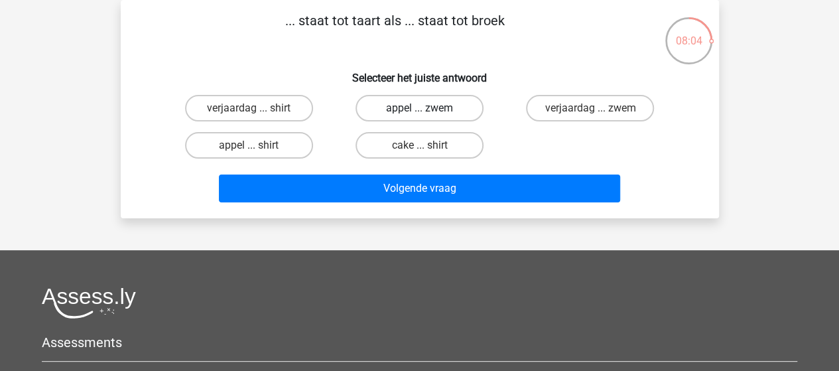
click at [429, 105] on label "appel ... zwem" at bounding box center [420, 108] width 128 height 27
click at [428, 108] on input "appel ... zwem" at bounding box center [423, 112] width 9 height 9
radio input "true"
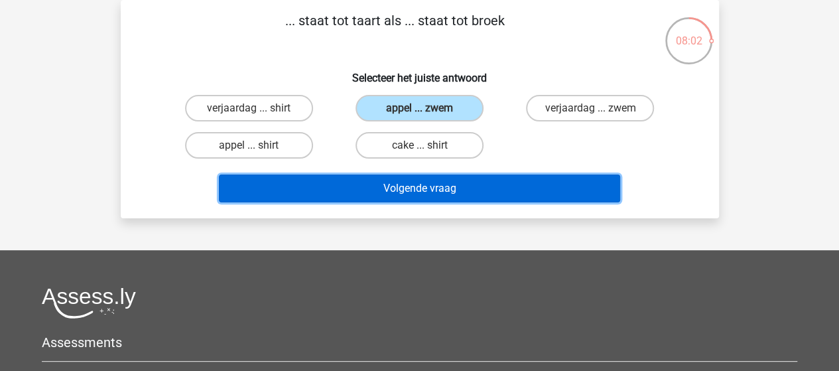
click at [431, 193] on button "Volgende vraag" at bounding box center [419, 188] width 401 height 28
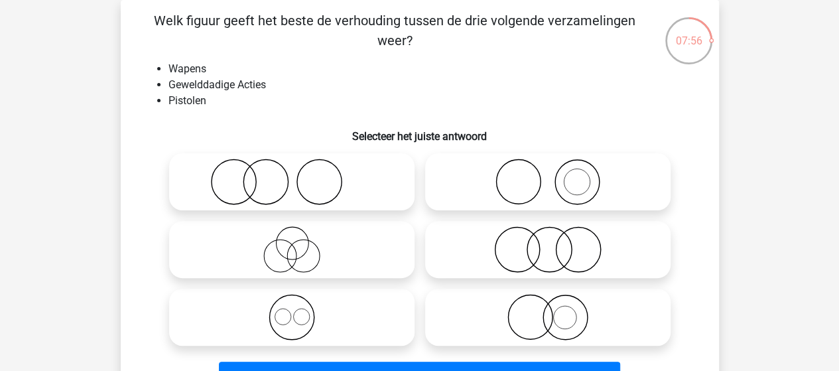
click at [543, 180] on icon at bounding box center [548, 182] width 235 height 46
click at [548, 175] on input "radio" at bounding box center [552, 171] width 9 height 9
radio input "true"
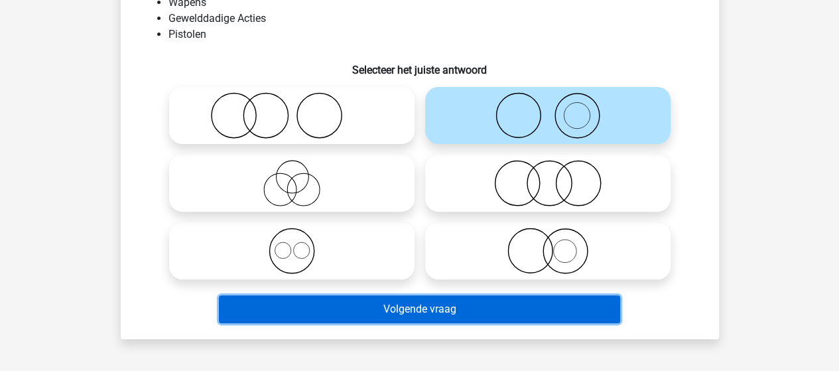
click at [447, 301] on button "Volgende vraag" at bounding box center [419, 309] width 401 height 28
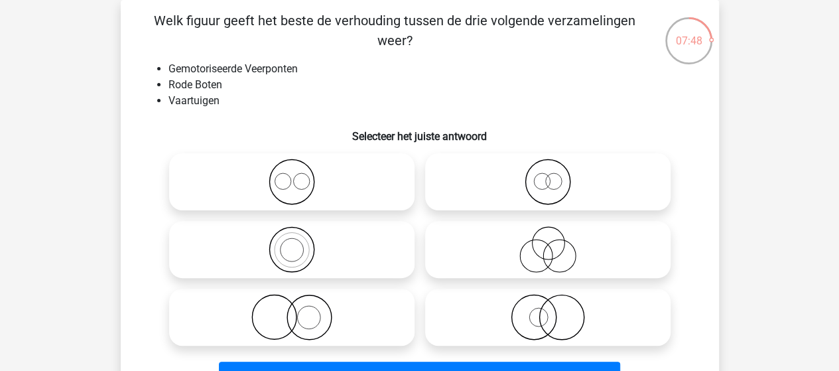
click at [543, 171] on icon at bounding box center [548, 182] width 235 height 46
click at [548, 171] on input "radio" at bounding box center [552, 171] width 9 height 9
radio input "true"
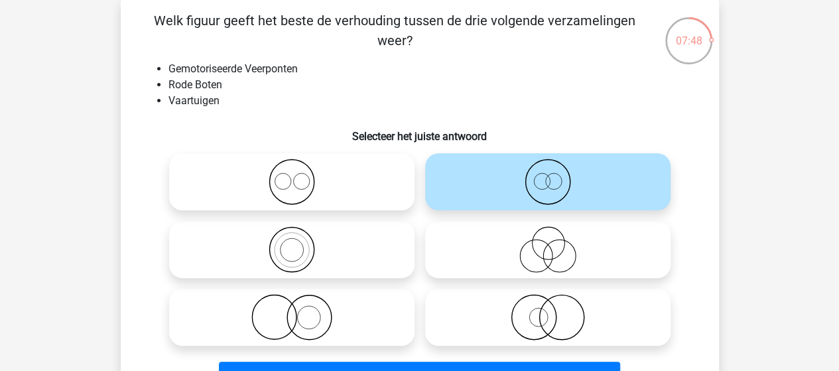
scroll to position [127, 0]
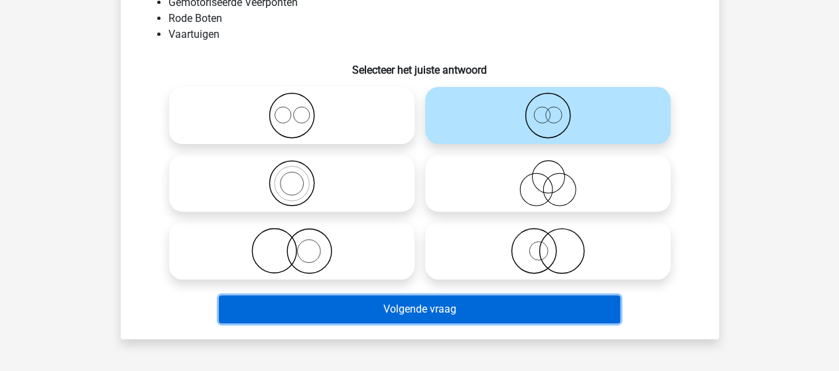
click at [431, 303] on button "Volgende vraag" at bounding box center [419, 309] width 401 height 28
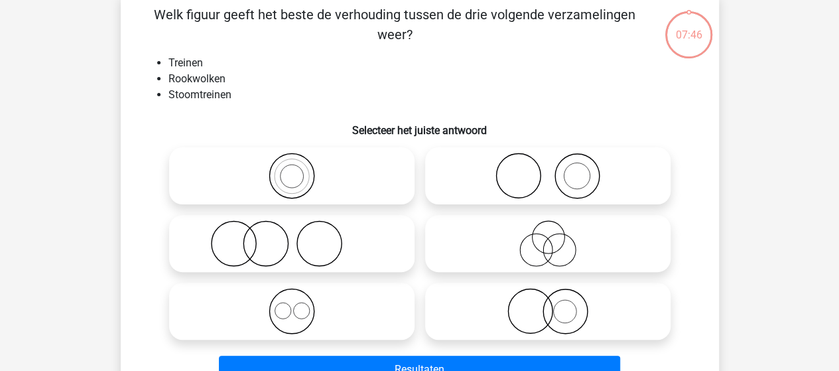
scroll to position [61, 0]
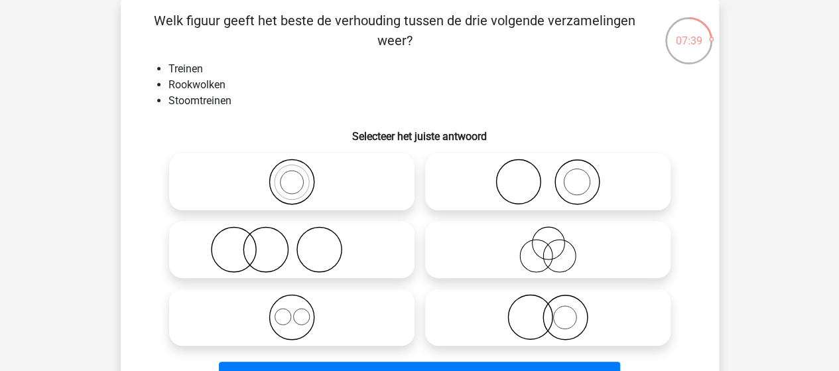
click at [569, 177] on icon at bounding box center [548, 182] width 235 height 46
click at [557, 175] on input "radio" at bounding box center [552, 171] width 9 height 9
radio input "true"
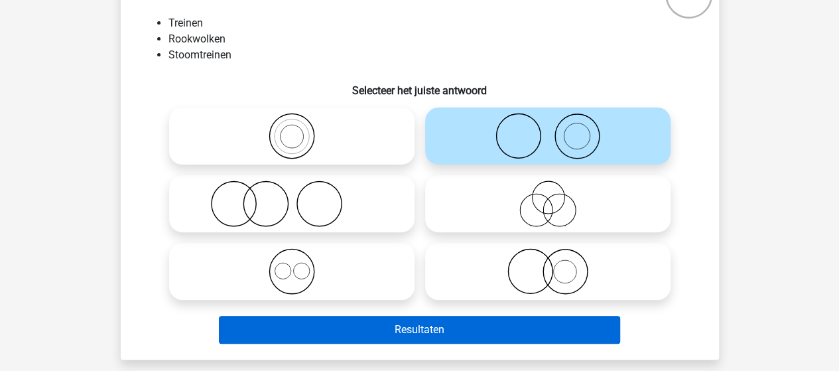
scroll to position [127, 0]
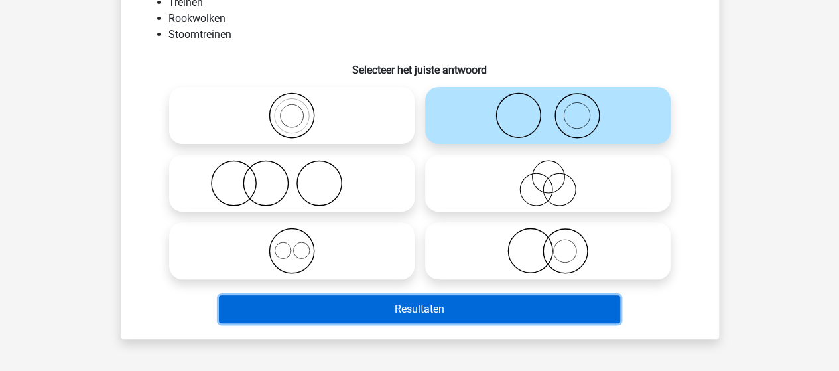
click at [433, 315] on button "Resultaten" at bounding box center [419, 309] width 401 height 28
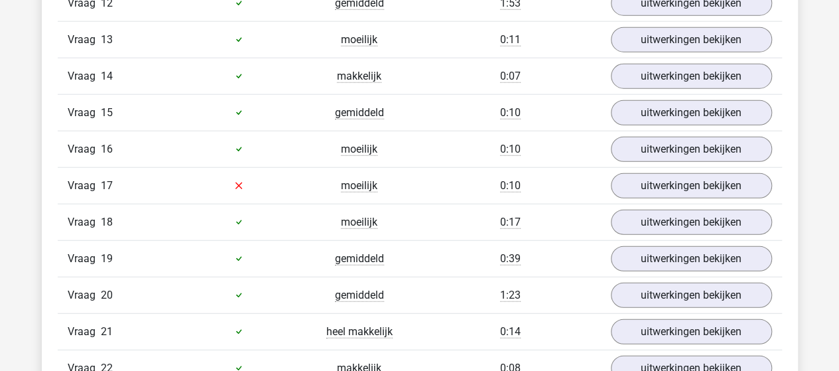
scroll to position [1659, 0]
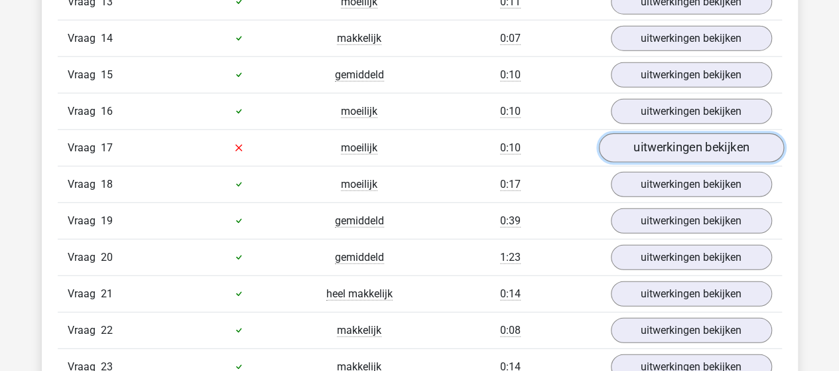
click at [685, 134] on link "uitwerkingen bekijken" at bounding box center [690, 147] width 185 height 29
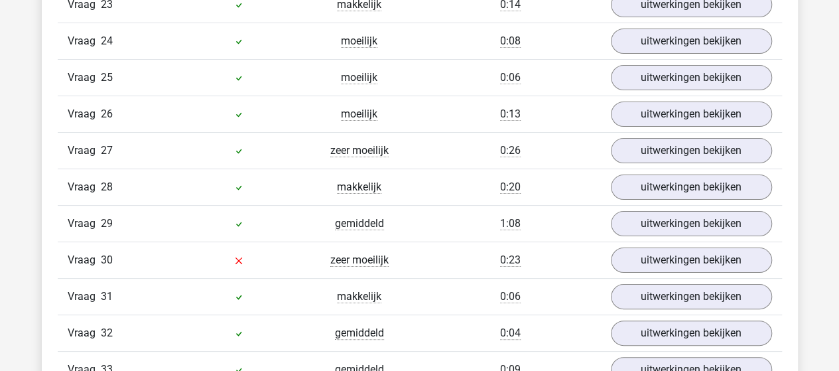
scroll to position [2588, 0]
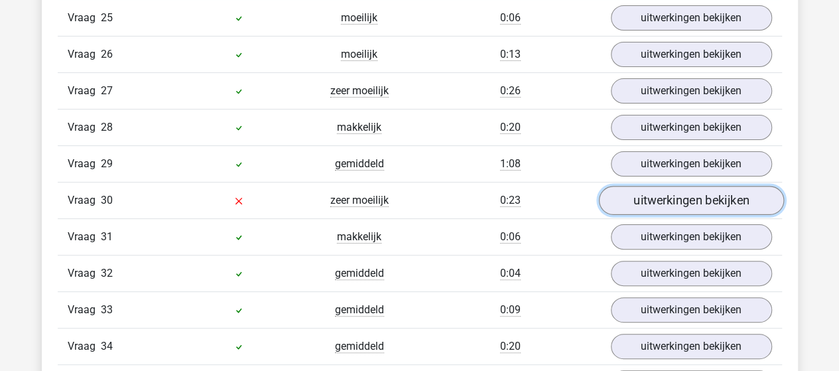
click at [683, 186] on link "uitwerkingen bekijken" at bounding box center [690, 200] width 185 height 29
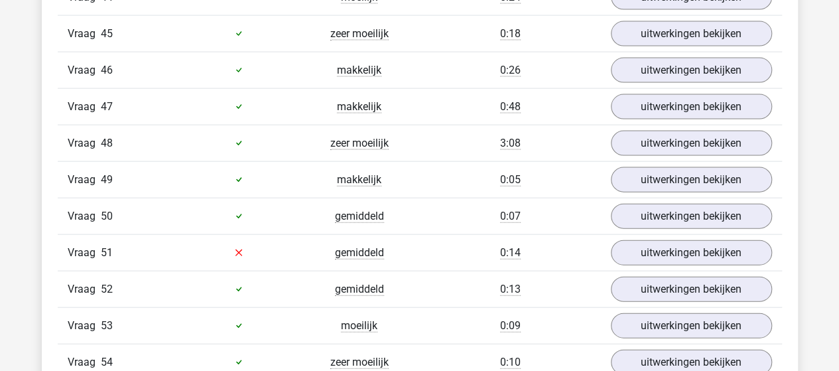
scroll to position [3915, 0]
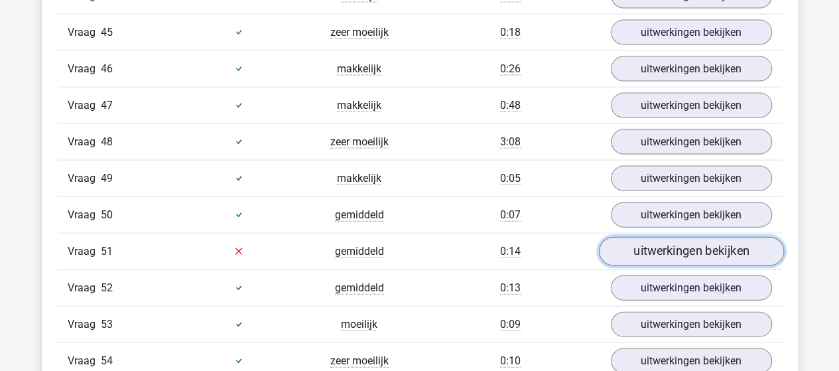
click at [697, 237] on link "uitwerkingen bekijken" at bounding box center [690, 251] width 185 height 29
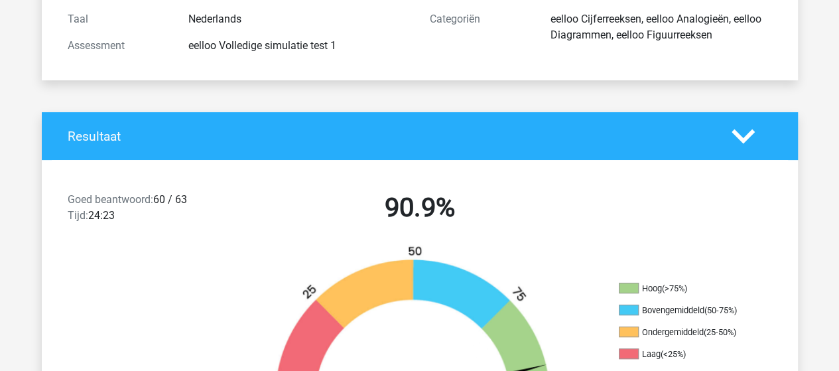
scroll to position [0, 0]
